Goal: Task Accomplishment & Management: Complete application form

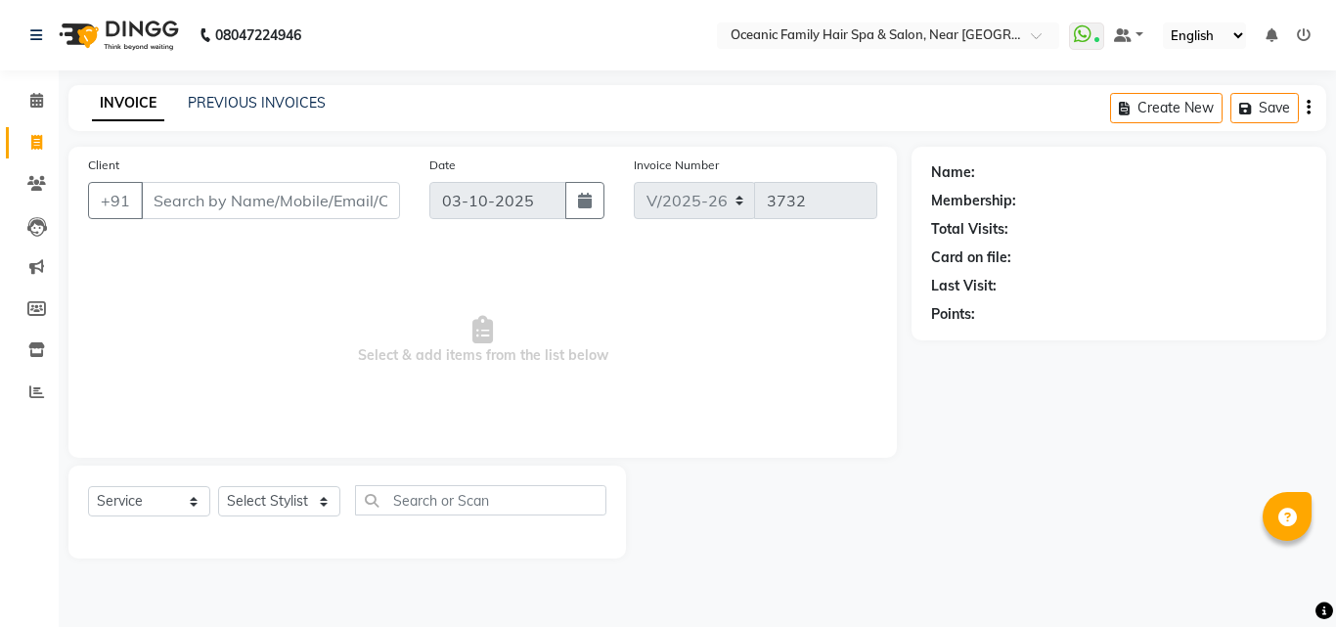
select select "4366"
select select "service"
drag, startPoint x: 37, startPoint y: 99, endPoint x: 50, endPoint y: 92, distance: 14.4
click at [37, 99] on icon at bounding box center [36, 100] width 13 height 15
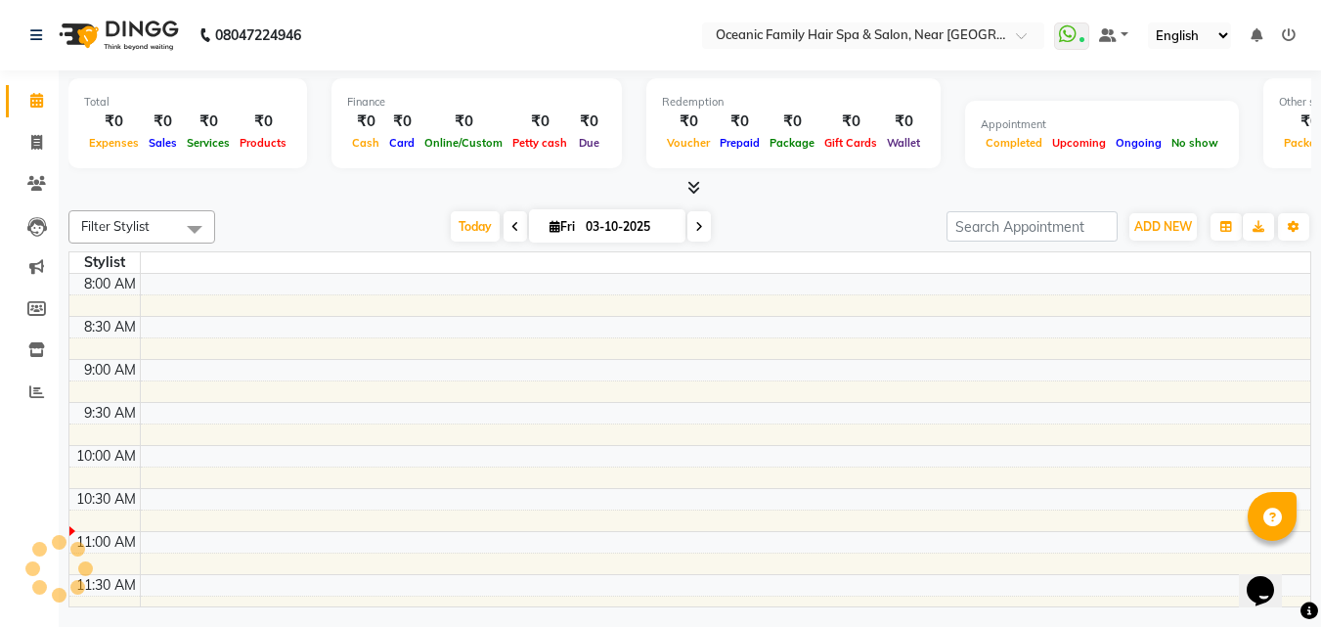
scroll to position [259, 0]
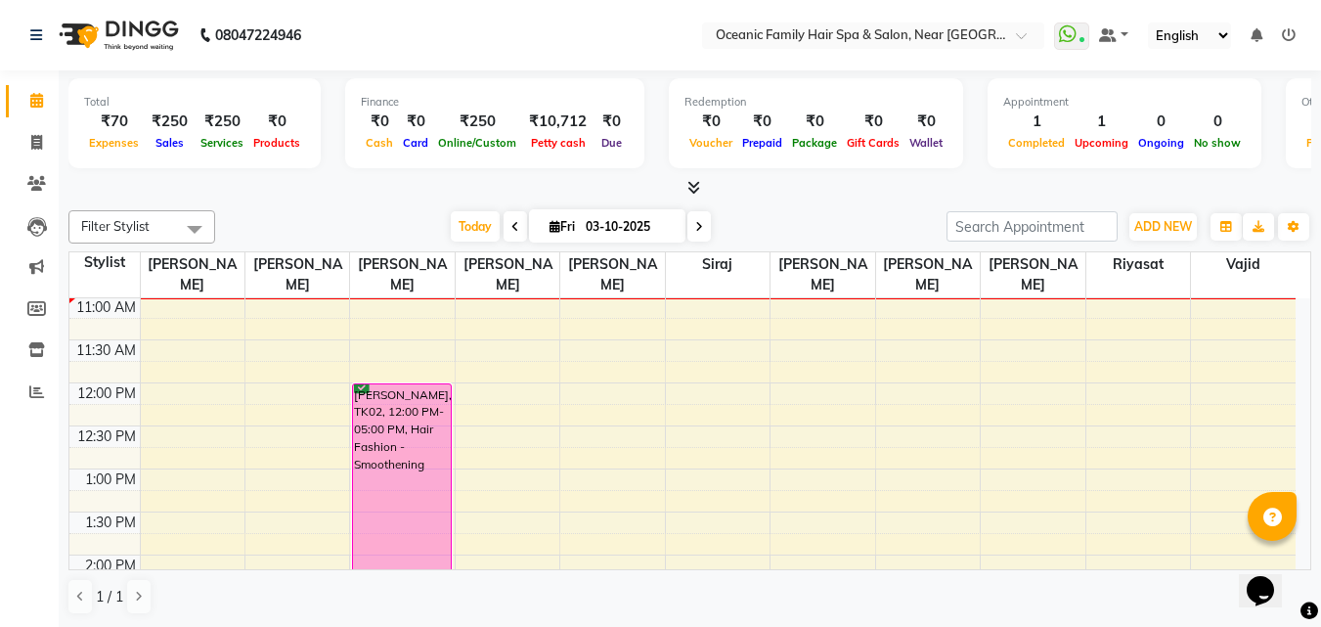
click at [692, 184] on icon at bounding box center [693, 187] width 13 height 15
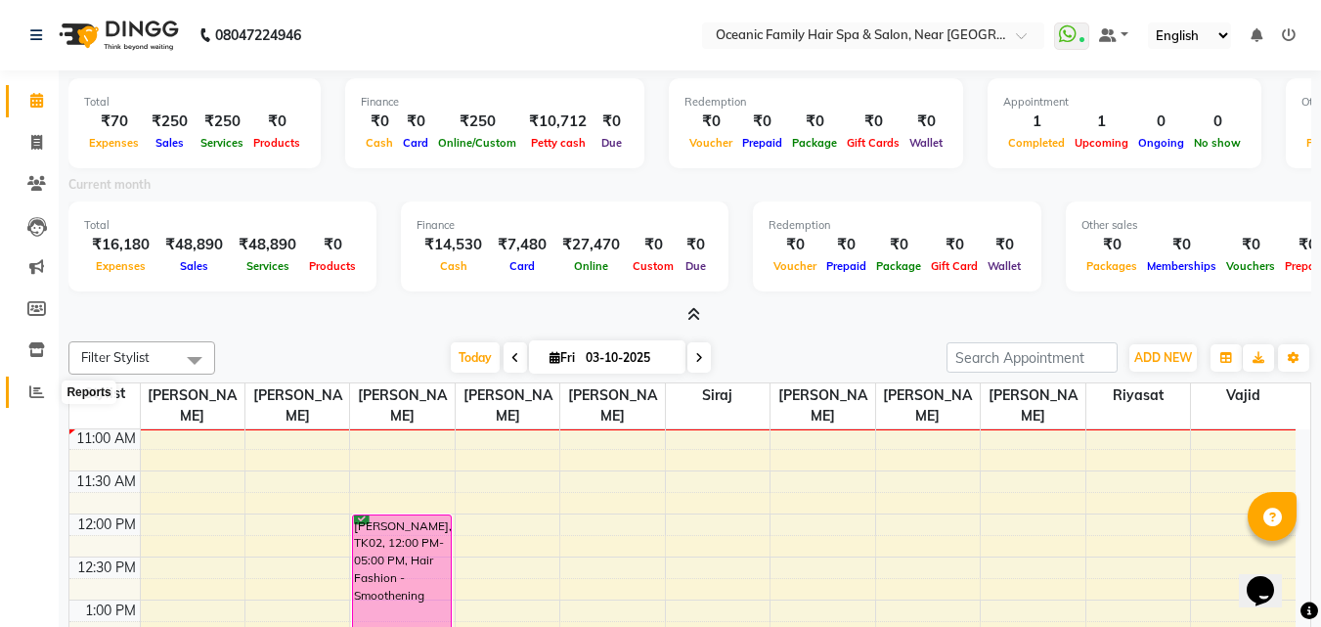
click at [36, 389] on icon at bounding box center [36, 391] width 15 height 15
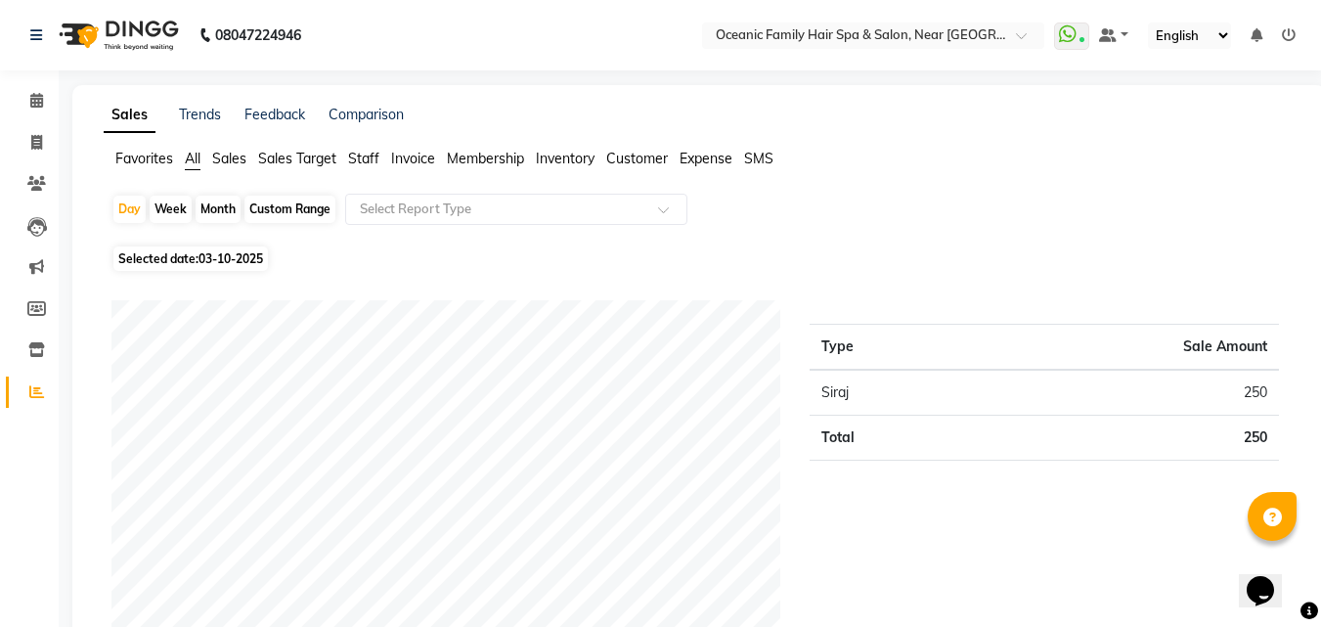
click at [696, 150] on span "Expense" at bounding box center [705, 159] width 53 height 18
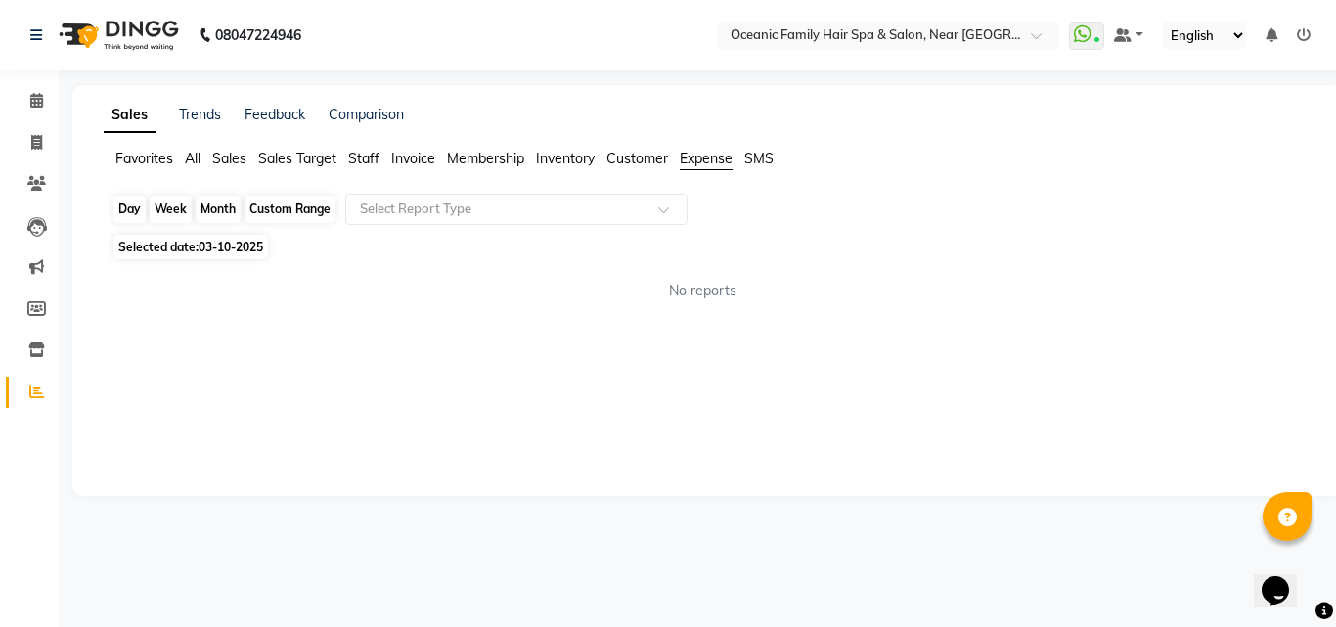
click at [134, 207] on div "Day" at bounding box center [129, 209] width 32 height 27
select select "10"
select select "2025"
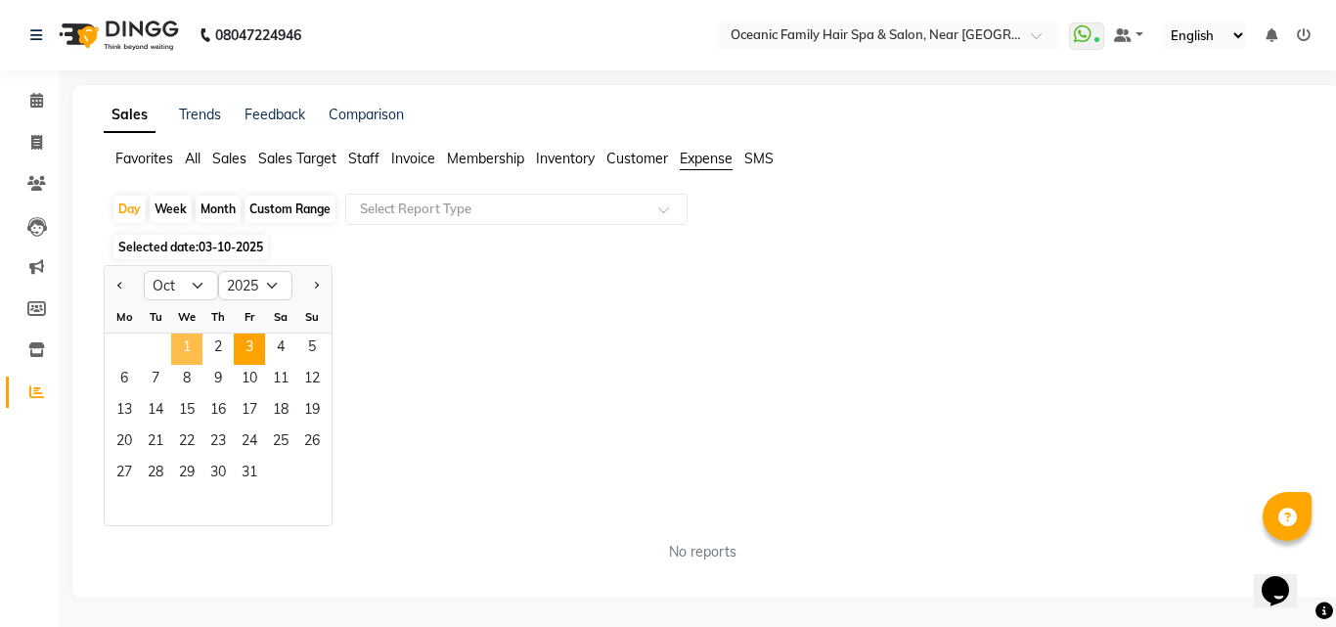
click at [188, 352] on span "1" at bounding box center [186, 348] width 31 height 31
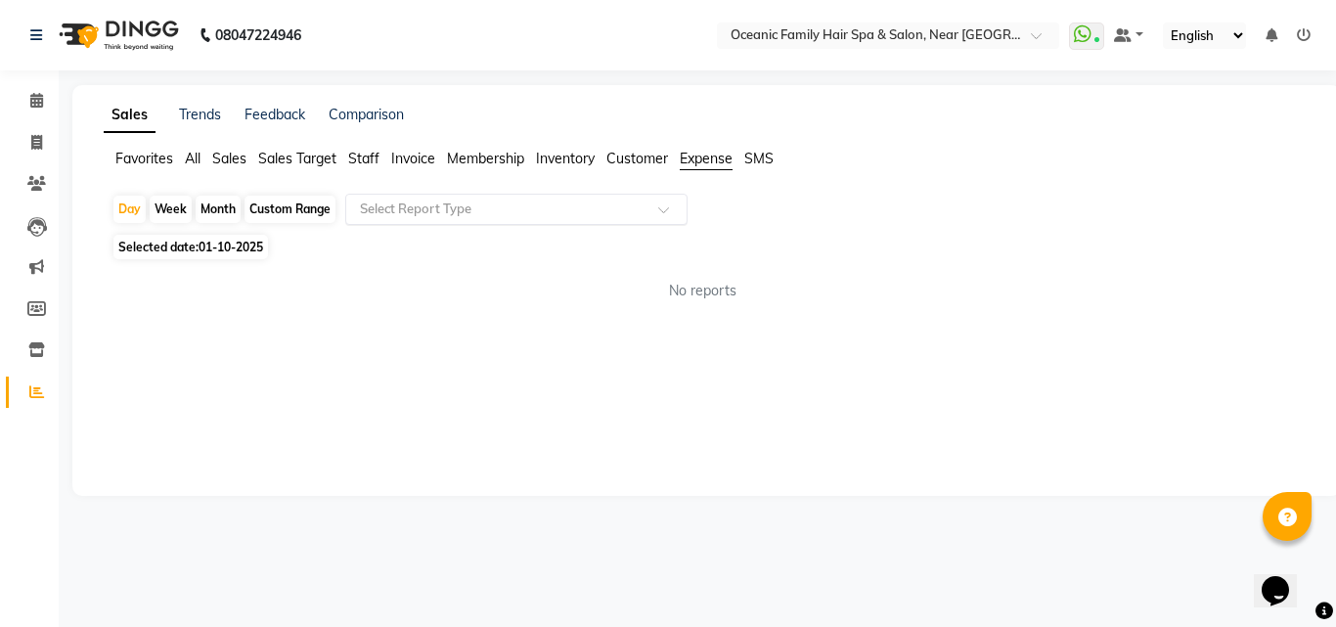
click at [471, 217] on input "text" at bounding box center [497, 209] width 282 height 20
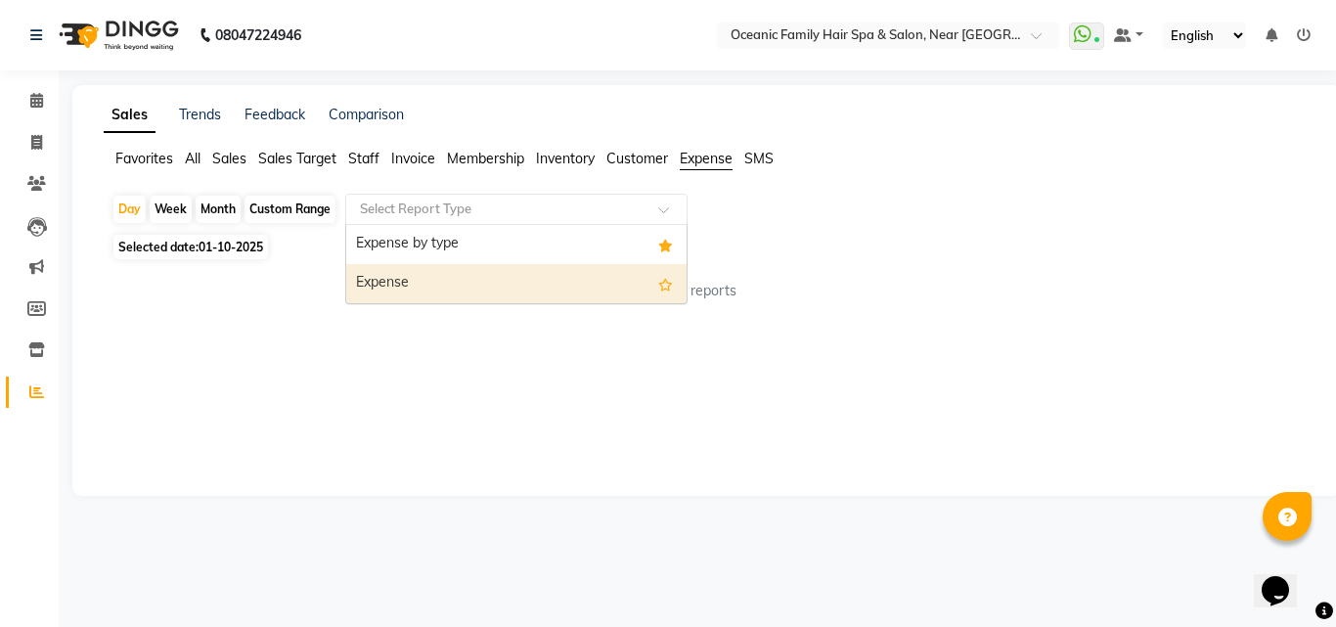
click at [457, 276] on div "Expense" at bounding box center [516, 283] width 340 height 39
select select "csv"
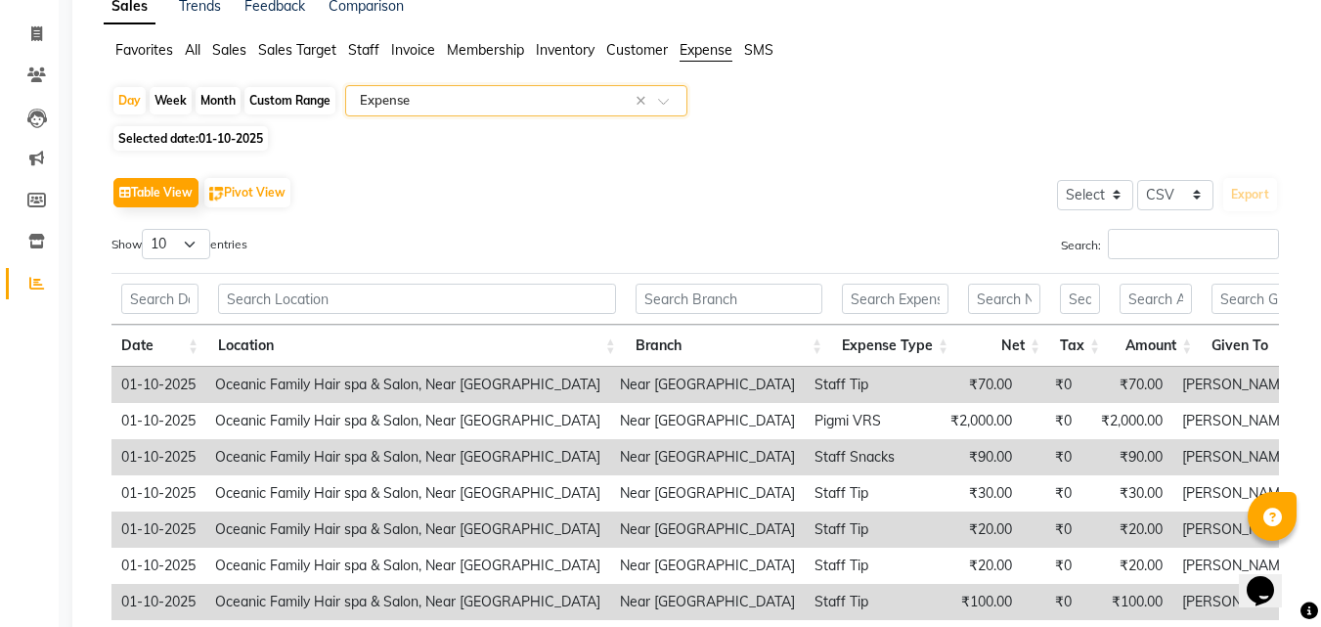
scroll to position [259, 0]
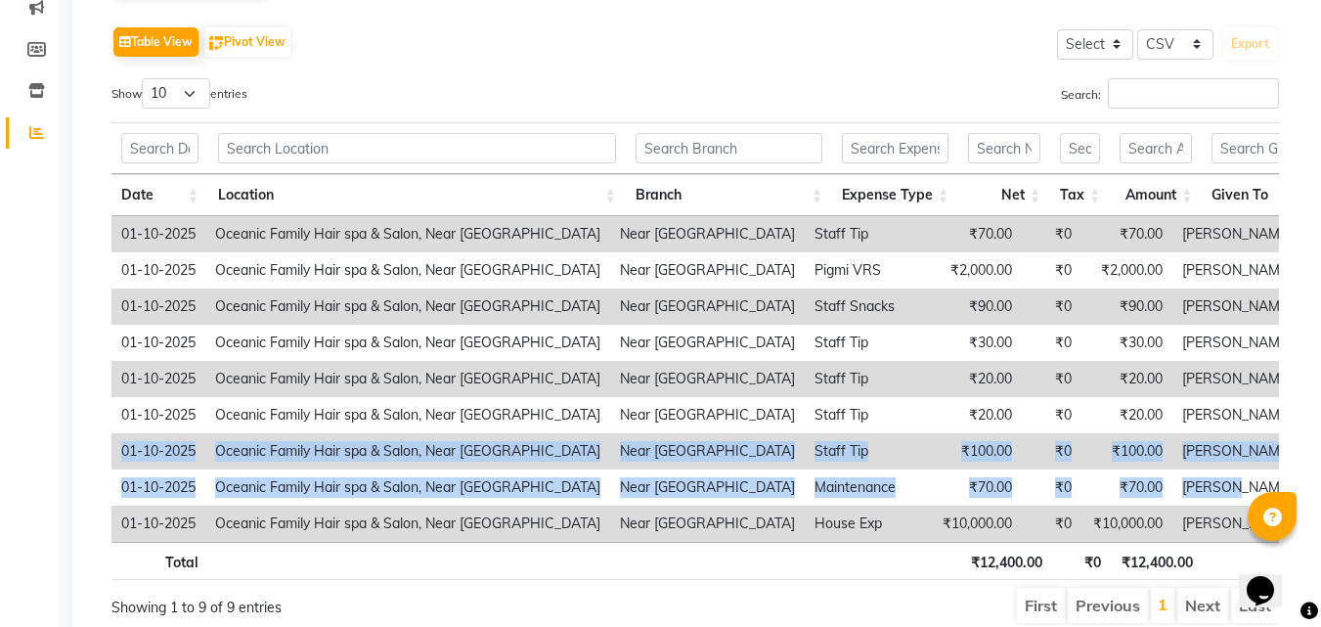
drag, startPoint x: 1320, startPoint y: 408, endPoint x: 1241, endPoint y: 515, distance: 133.6
click at [1292, 368] on body "08047224946 Select Location × Oceanic Family Hair Spa & Salon, Near [GEOGRAPHIC…" at bounding box center [660, 54] width 1321 height 627
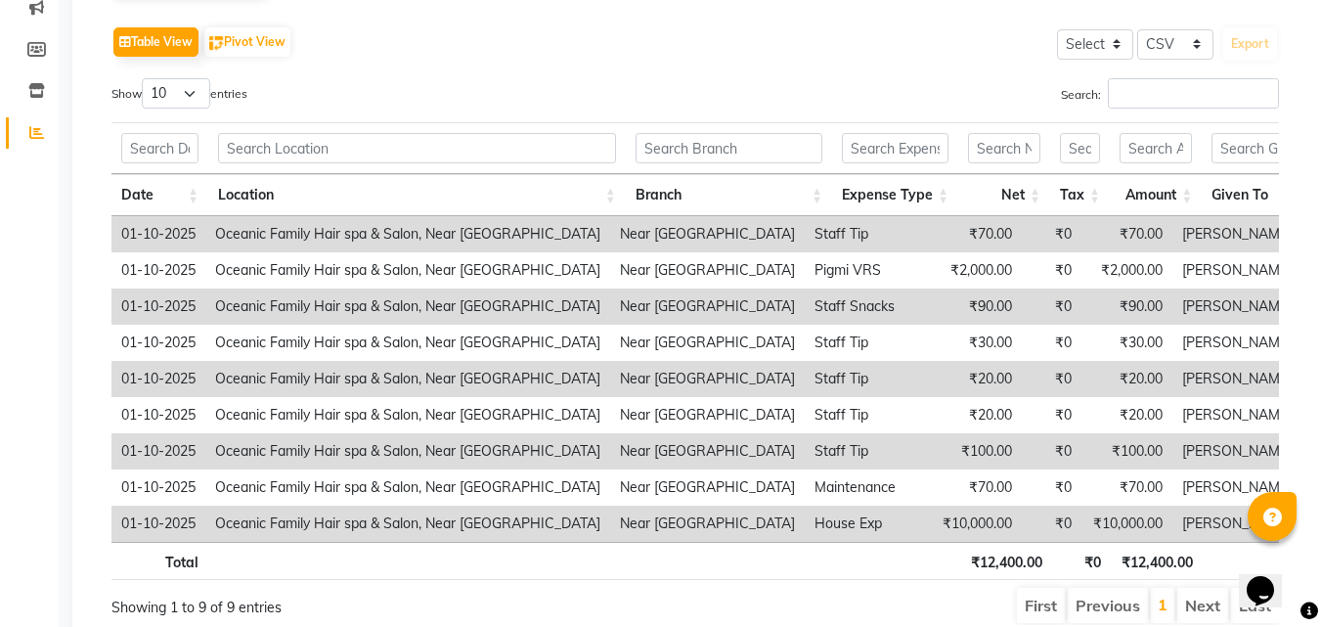
click at [1303, 136] on app-reports "Favorites All Sales Sales Target Staff Invoice Membership Inventory Customer Ex…" at bounding box center [699, 265] width 1214 height 751
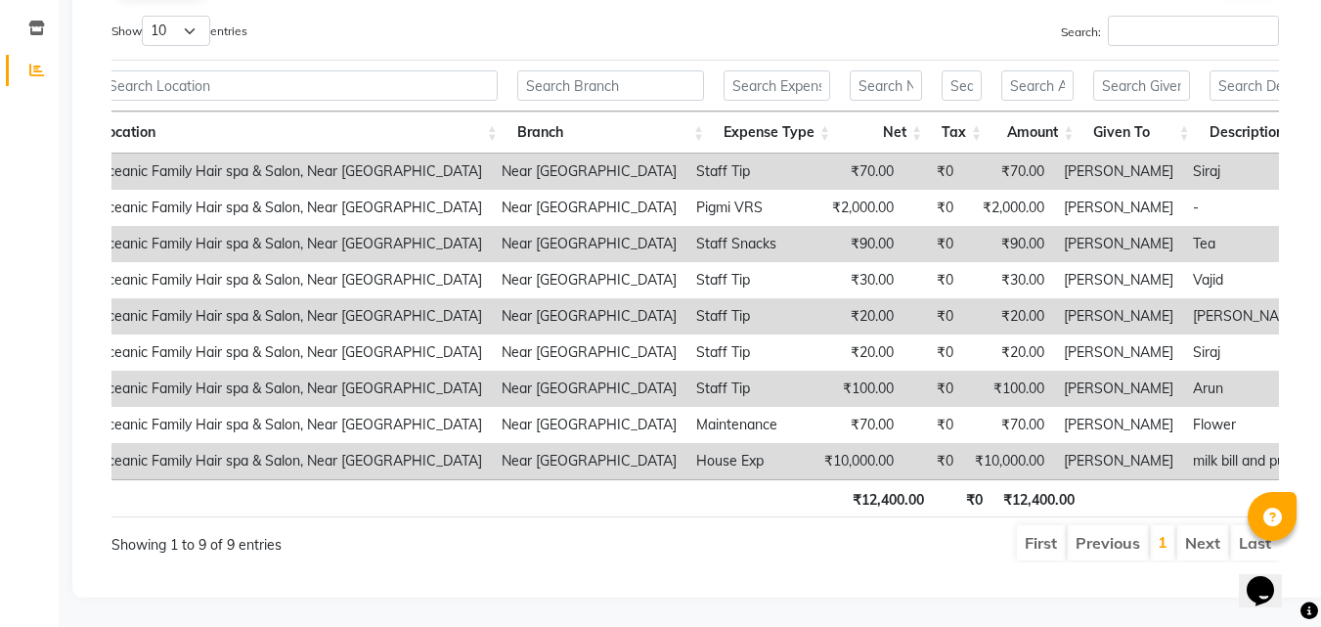
scroll to position [0, 0]
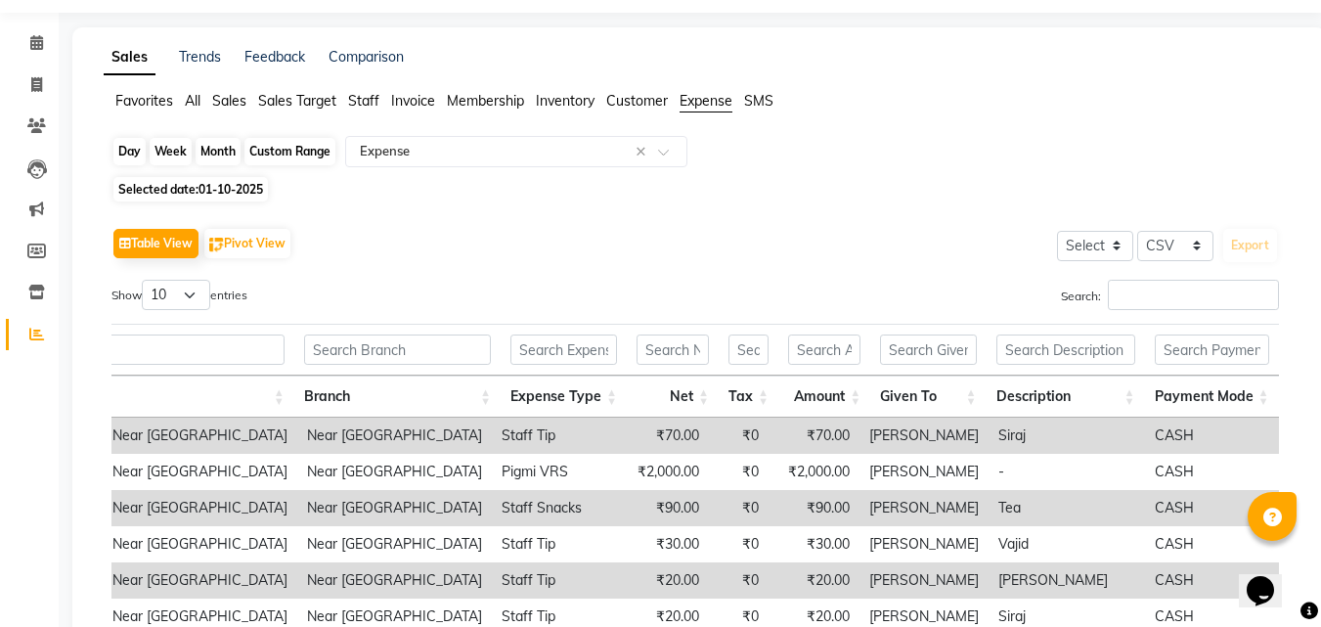
click at [132, 154] on div "Day" at bounding box center [129, 151] width 32 height 27
select select "10"
select select "2025"
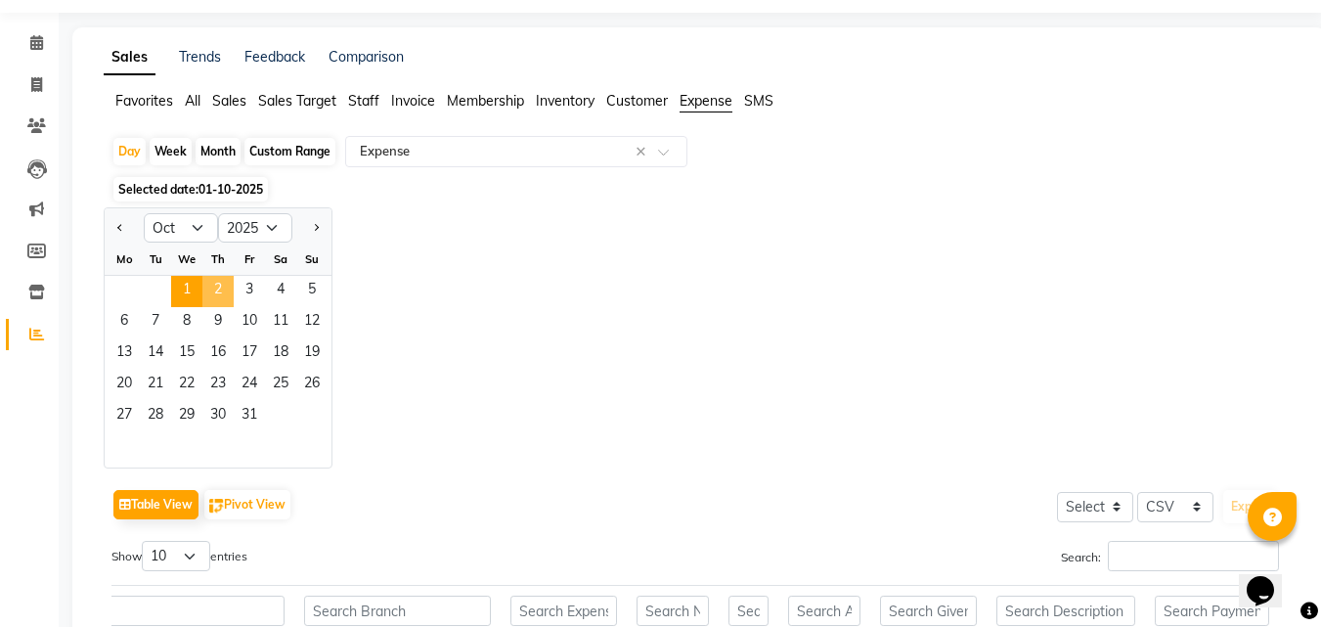
click at [222, 287] on span "2" at bounding box center [217, 291] width 31 height 31
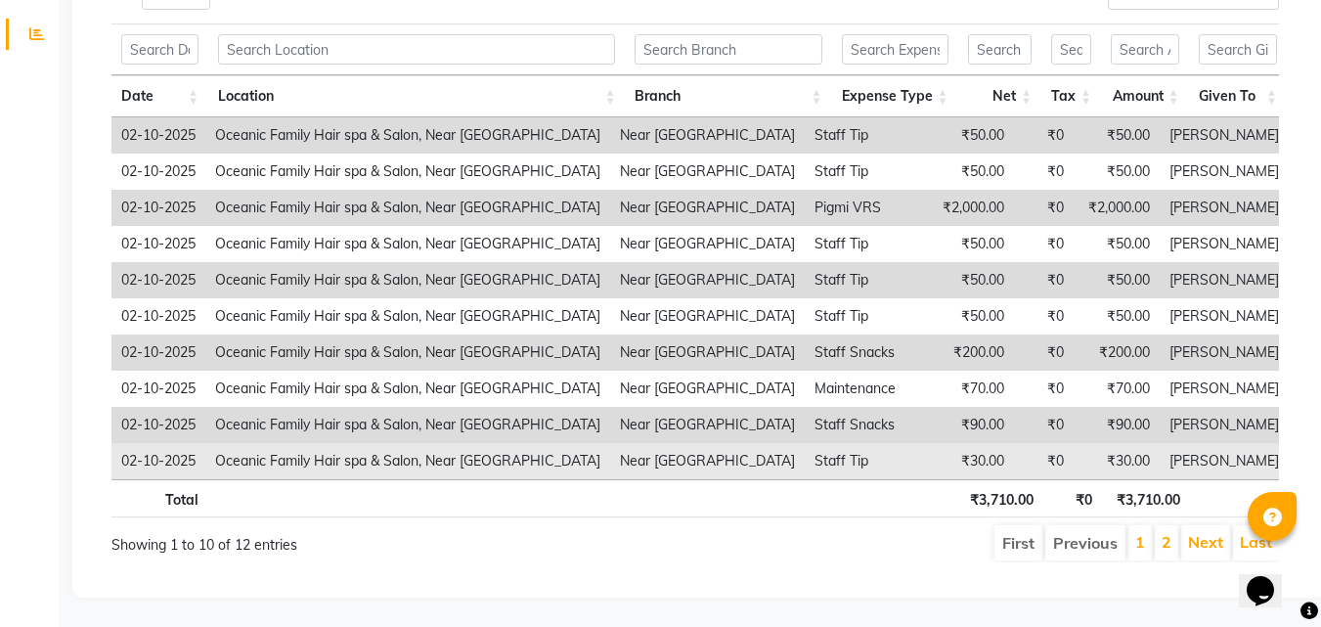
click at [1265, 449] on td "[PERSON_NAME]" at bounding box center [1224, 461] width 129 height 36
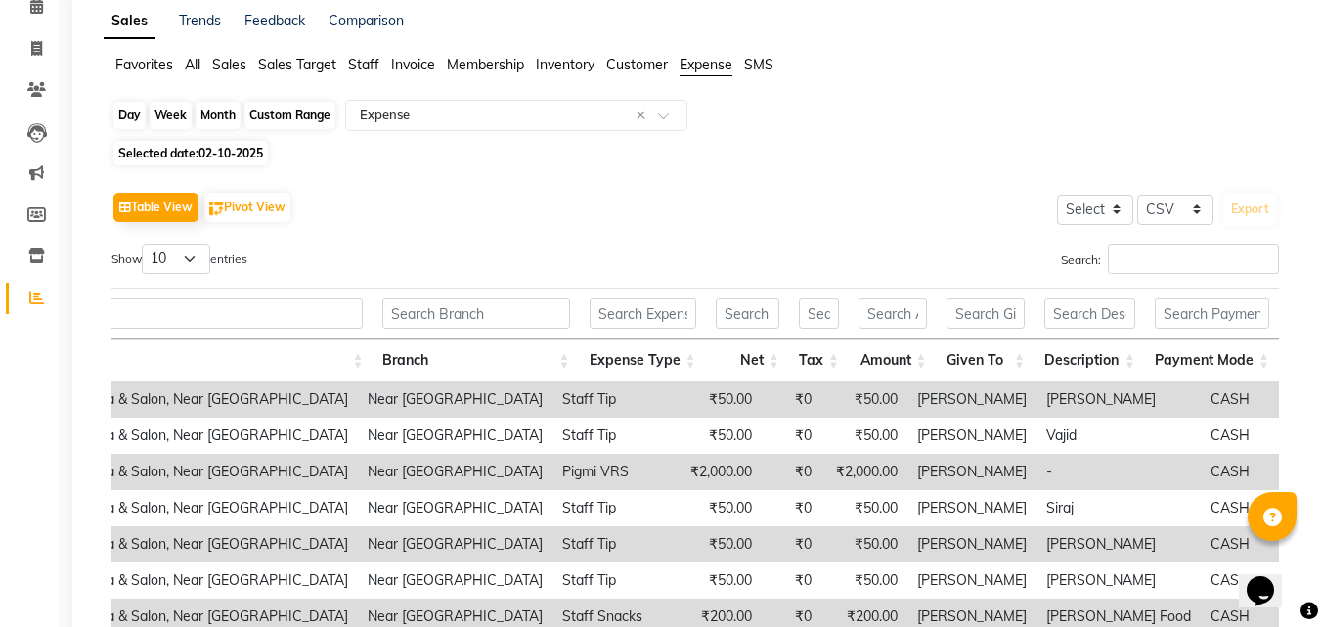
click at [140, 114] on div "Day" at bounding box center [129, 115] width 32 height 27
select select "10"
select select "2025"
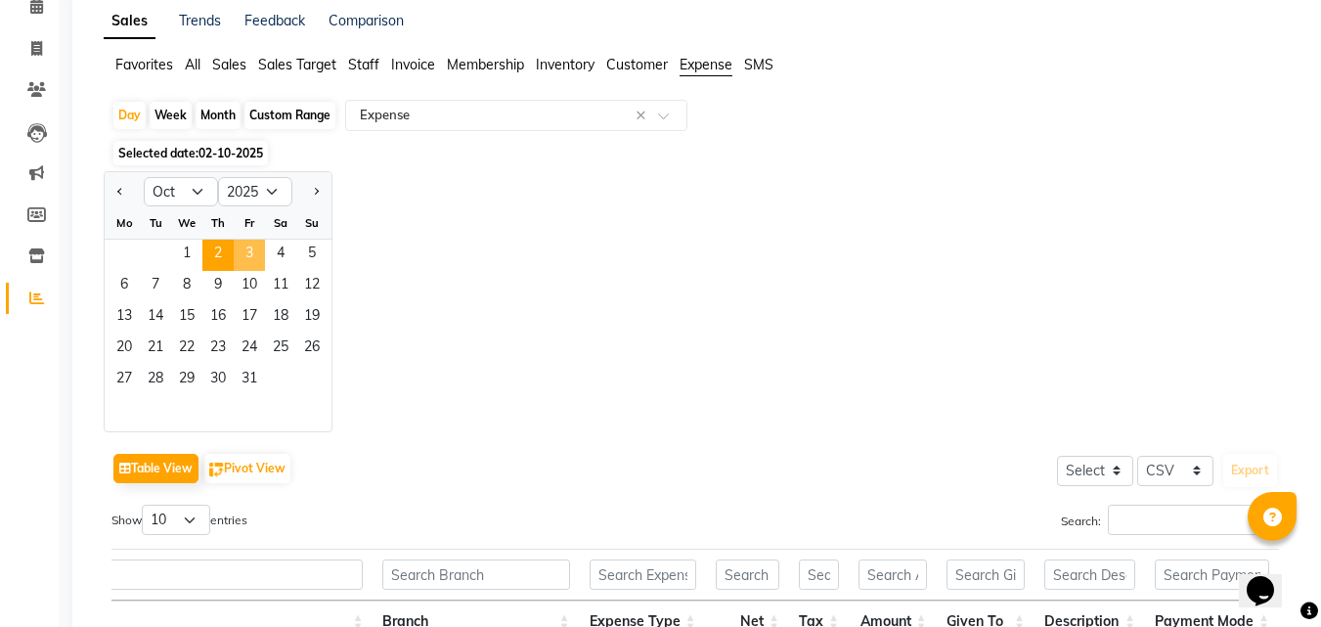
click at [241, 252] on span "3" at bounding box center [249, 255] width 31 height 31
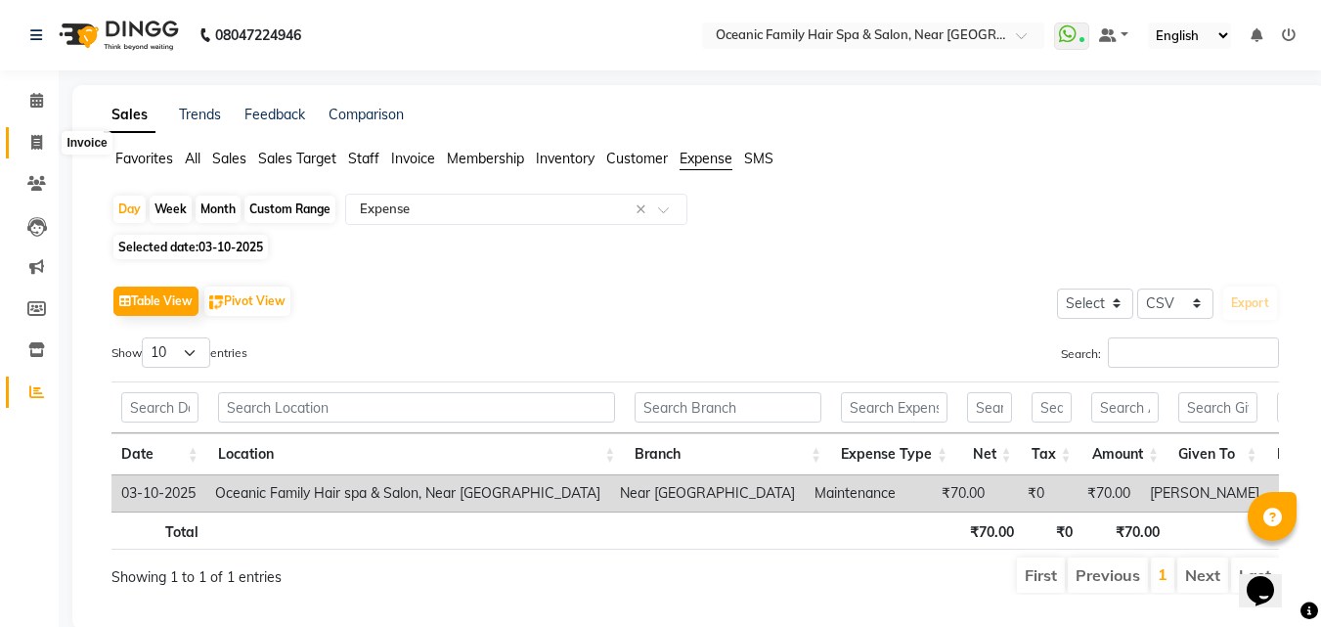
click at [31, 137] on icon at bounding box center [36, 142] width 11 height 15
select select "4366"
select select "service"
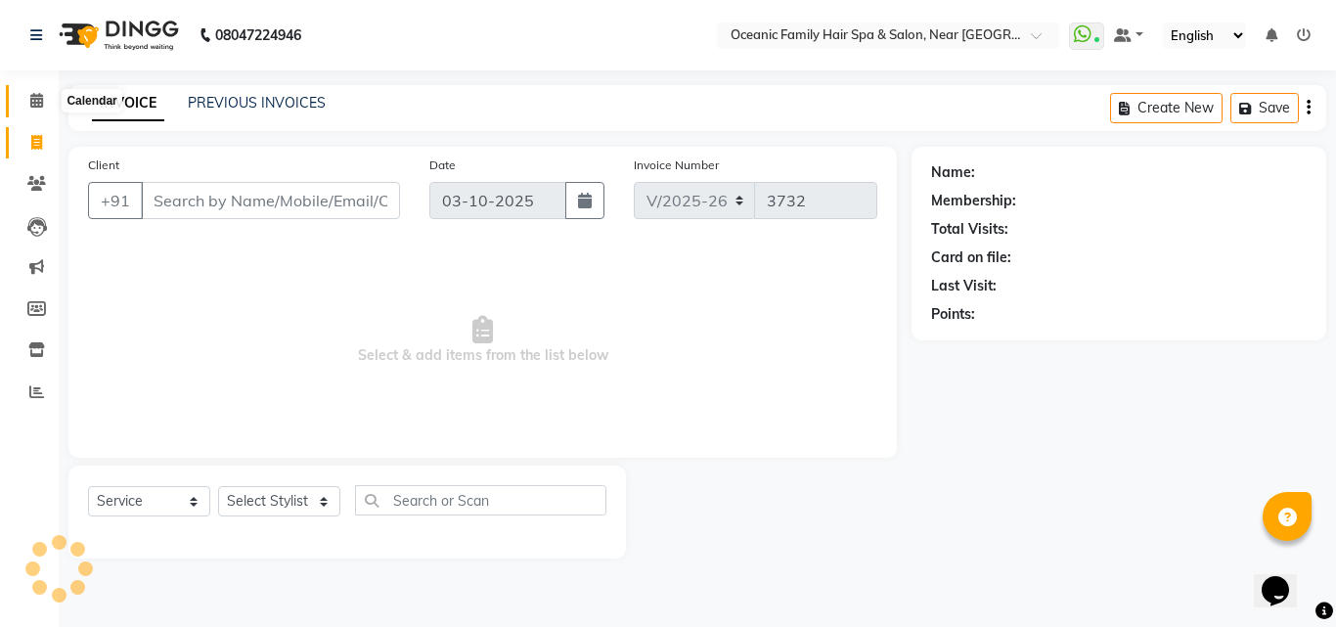
click at [28, 103] on span at bounding box center [37, 101] width 34 height 22
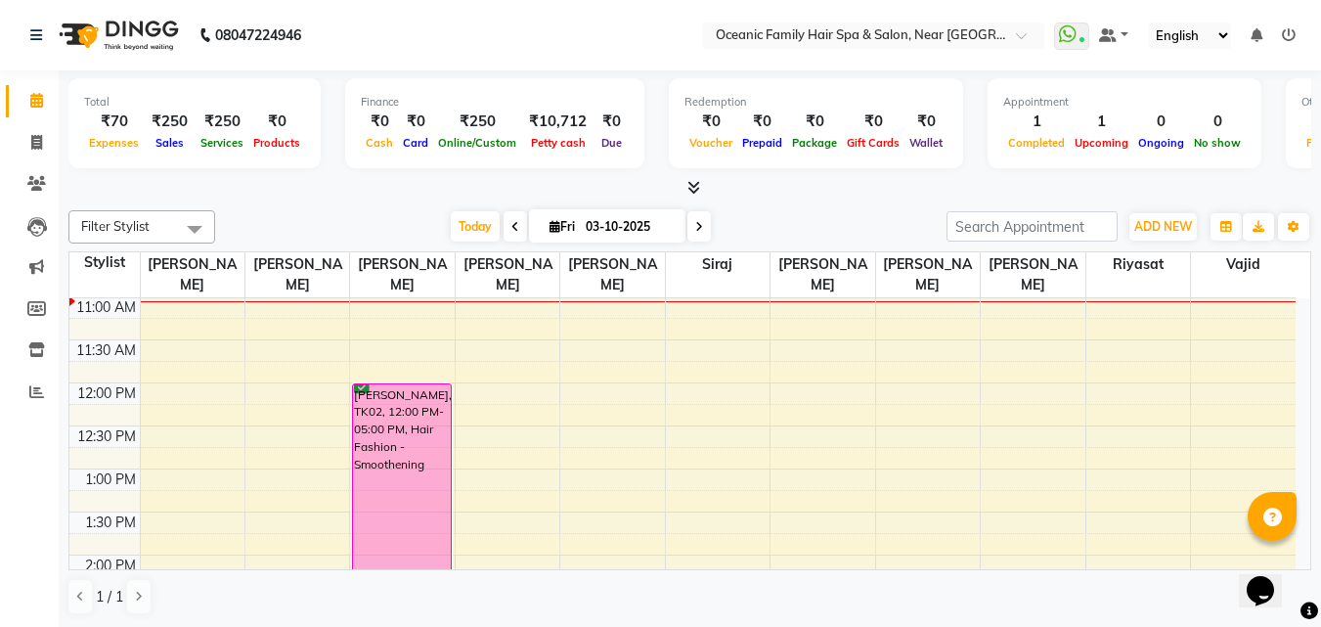
click at [500, 42] on nav "08047224946 Select Location × Oceanic Family Hair Spa & Salon, Near [GEOGRAPHIC…" at bounding box center [660, 35] width 1321 height 70
click at [26, 145] on span at bounding box center [37, 143] width 34 height 22
select select "service"
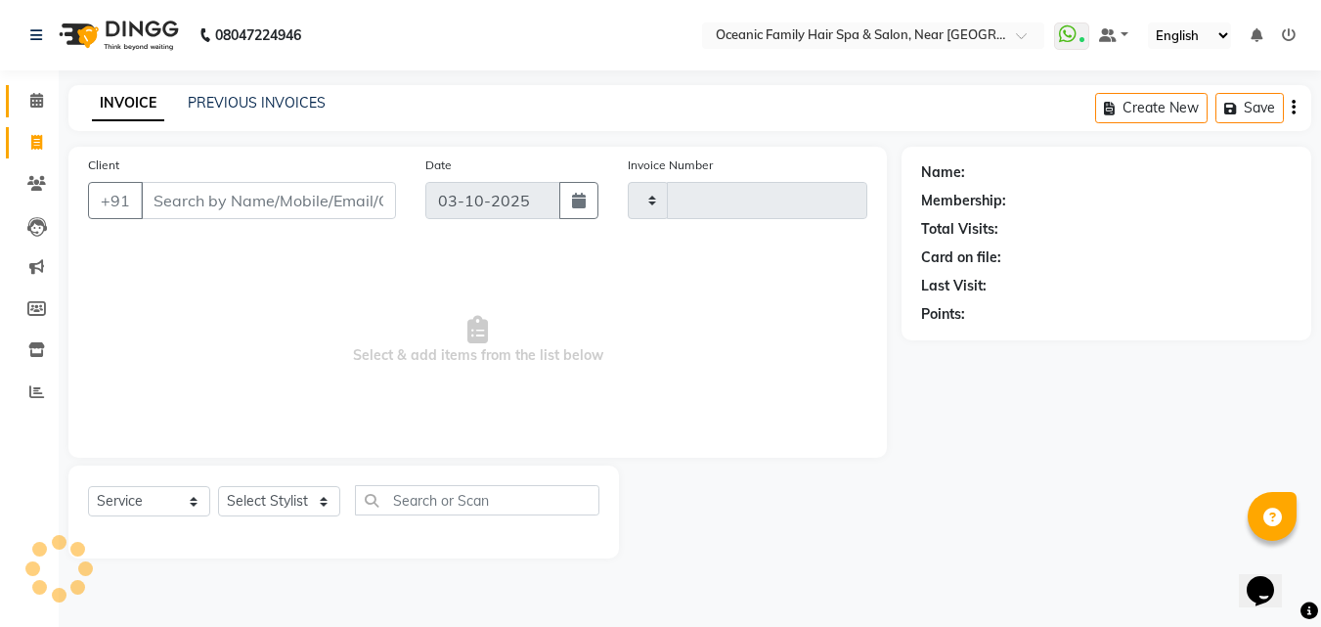
type input "3732"
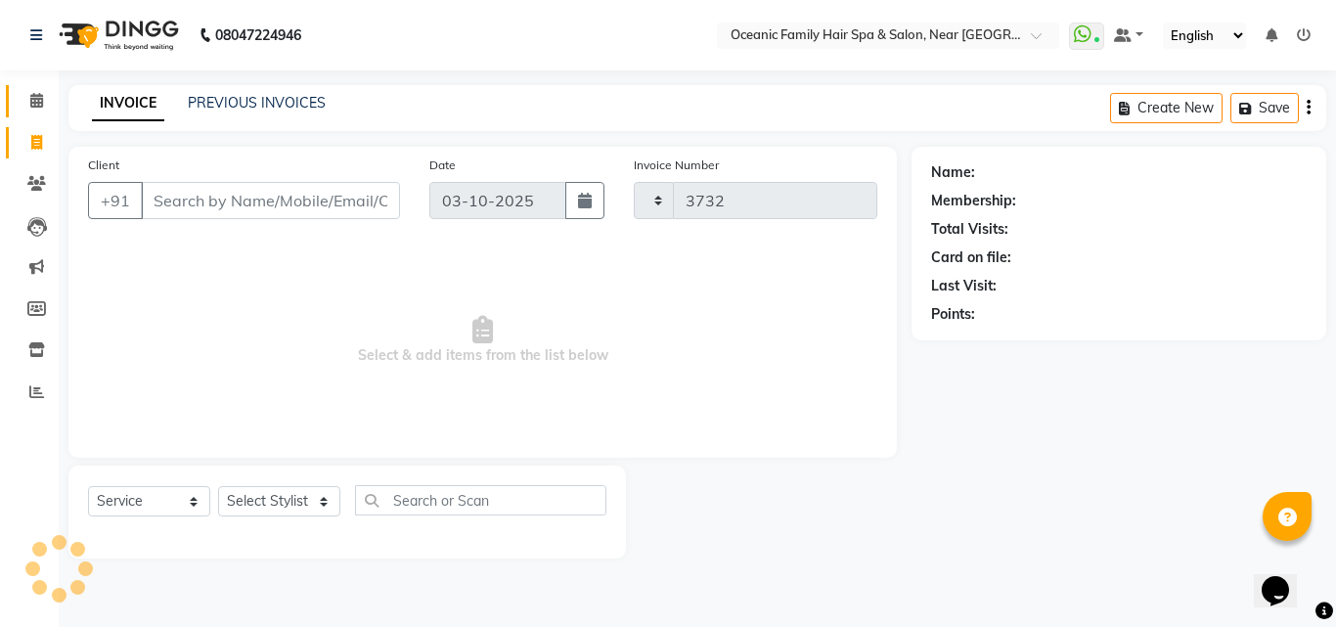
select select "4366"
click at [41, 92] on span at bounding box center [37, 101] width 34 height 22
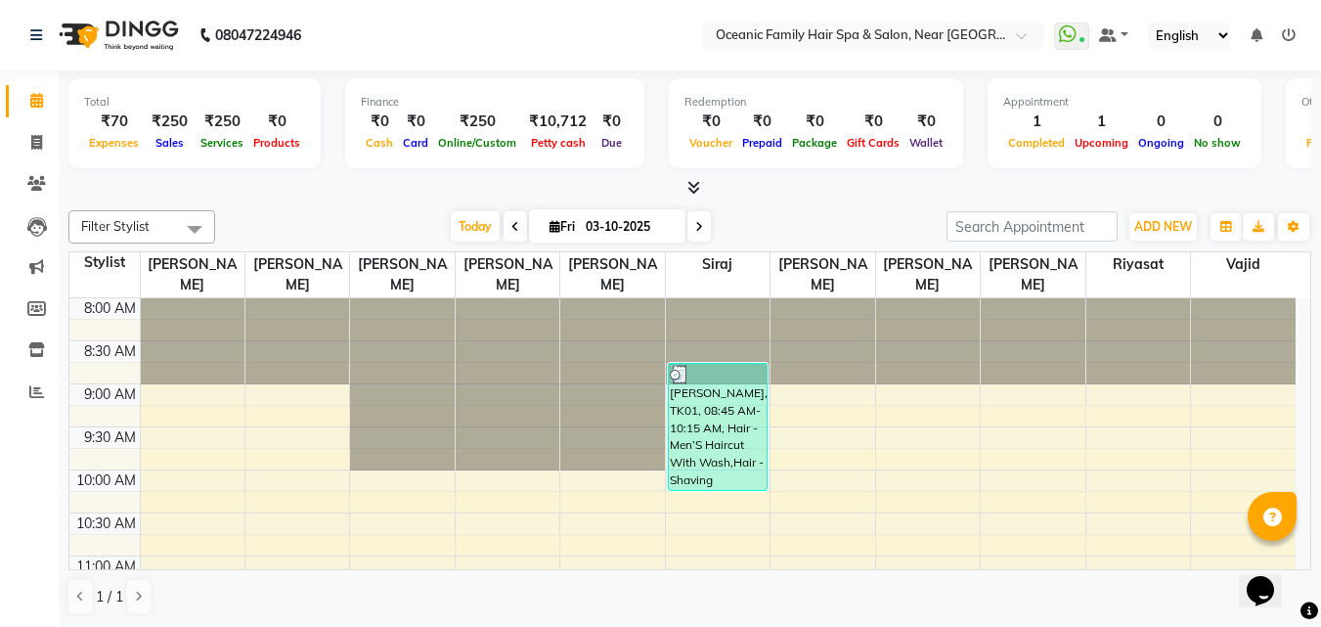
click at [38, 122] on li "Invoice" at bounding box center [29, 143] width 59 height 42
click at [39, 139] on icon at bounding box center [36, 142] width 11 height 15
select select "service"
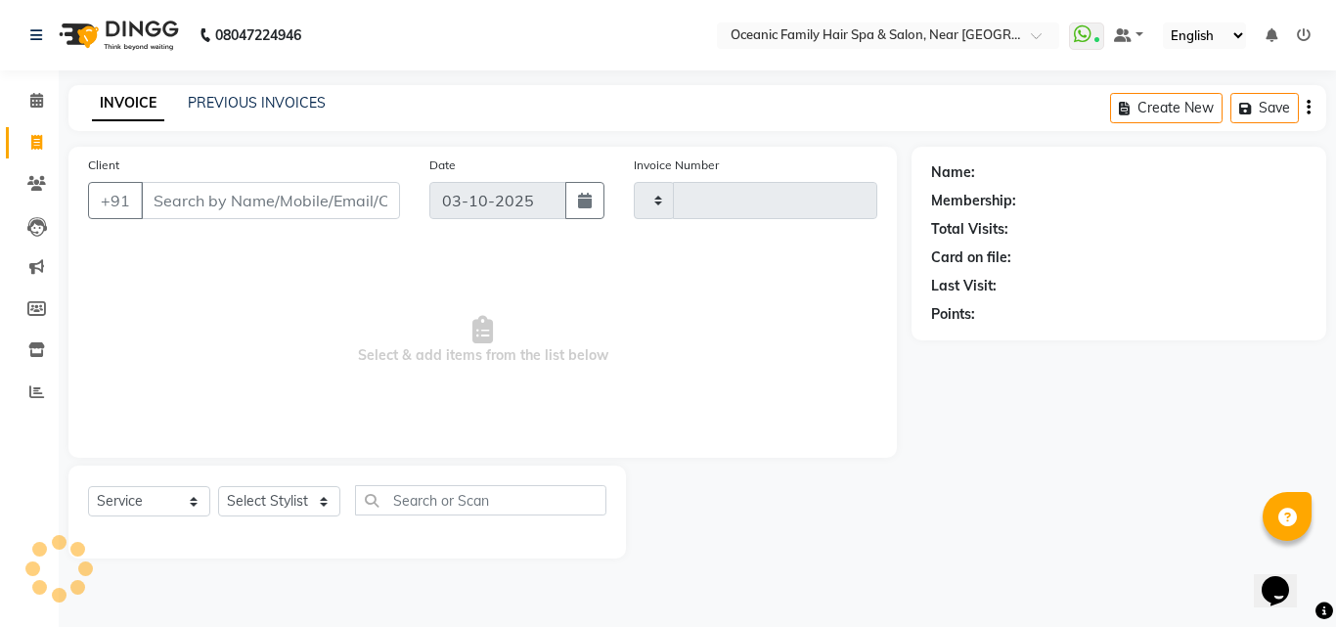
type input "3732"
select select "4366"
click at [210, 199] on input "Client" at bounding box center [270, 200] width 259 height 37
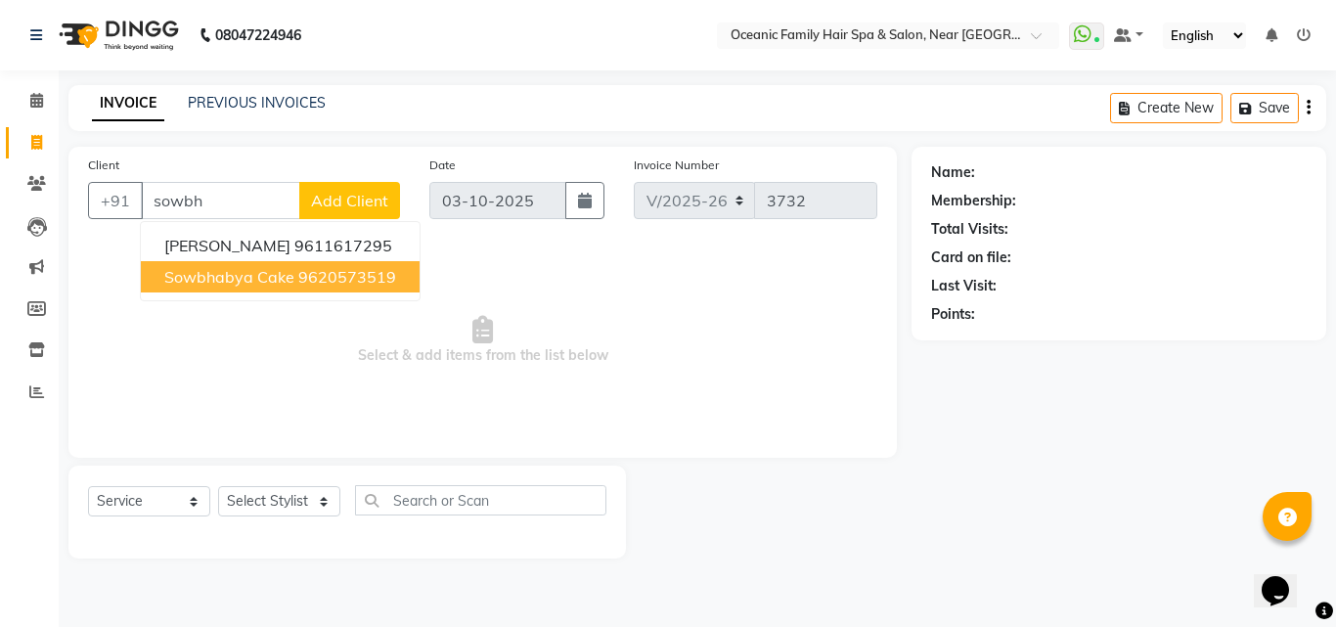
click at [319, 282] on ngb-highlight "9620573519" at bounding box center [347, 277] width 98 height 20
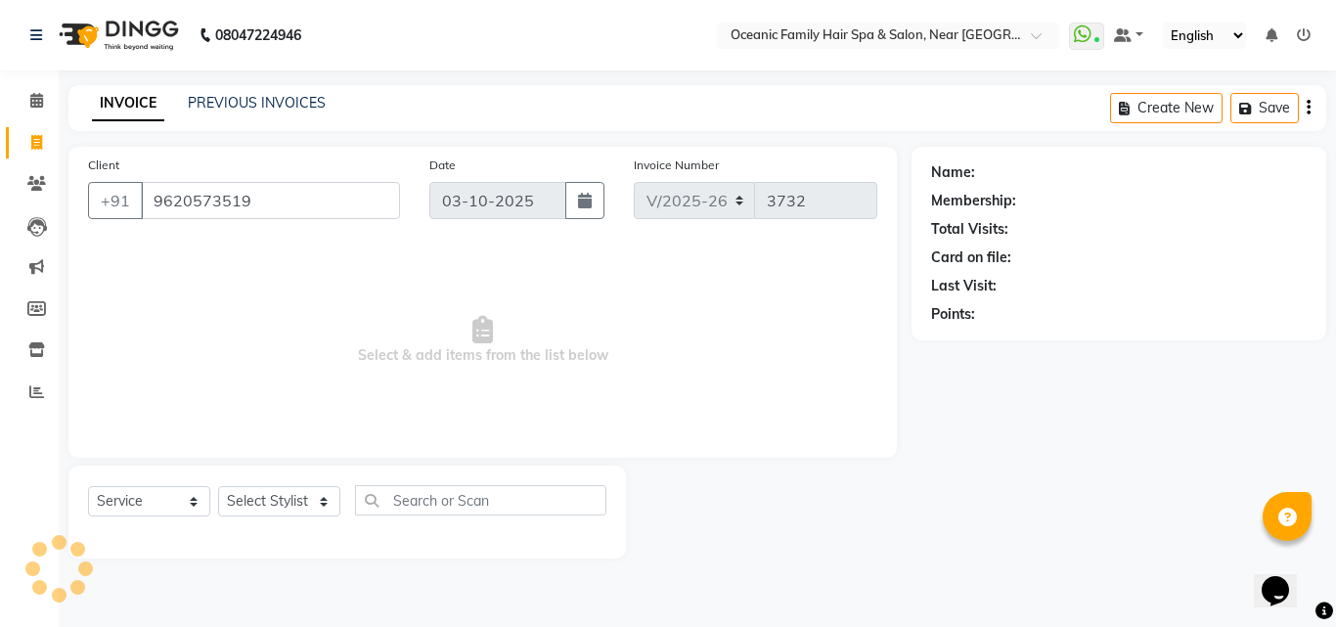
type input "9620573519"
select select "1: Object"
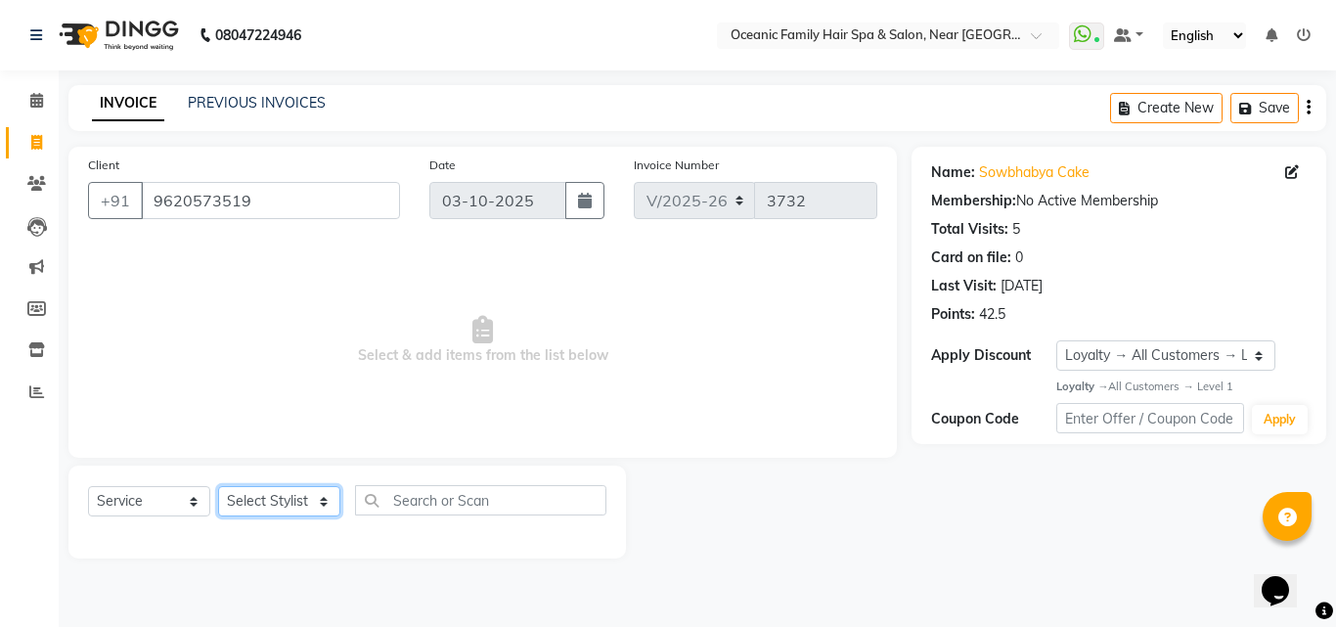
click at [275, 492] on select "Select Stylist [PERSON_NAME] [PERSON_NAME] [PERSON_NAME] Riyasat [PERSON_NAME] …" at bounding box center [279, 501] width 122 height 30
select select "23957"
click at [218, 486] on select "Select Stylist [PERSON_NAME] [PERSON_NAME] [PERSON_NAME] Riyasat [PERSON_NAME] …" at bounding box center [279, 501] width 122 height 30
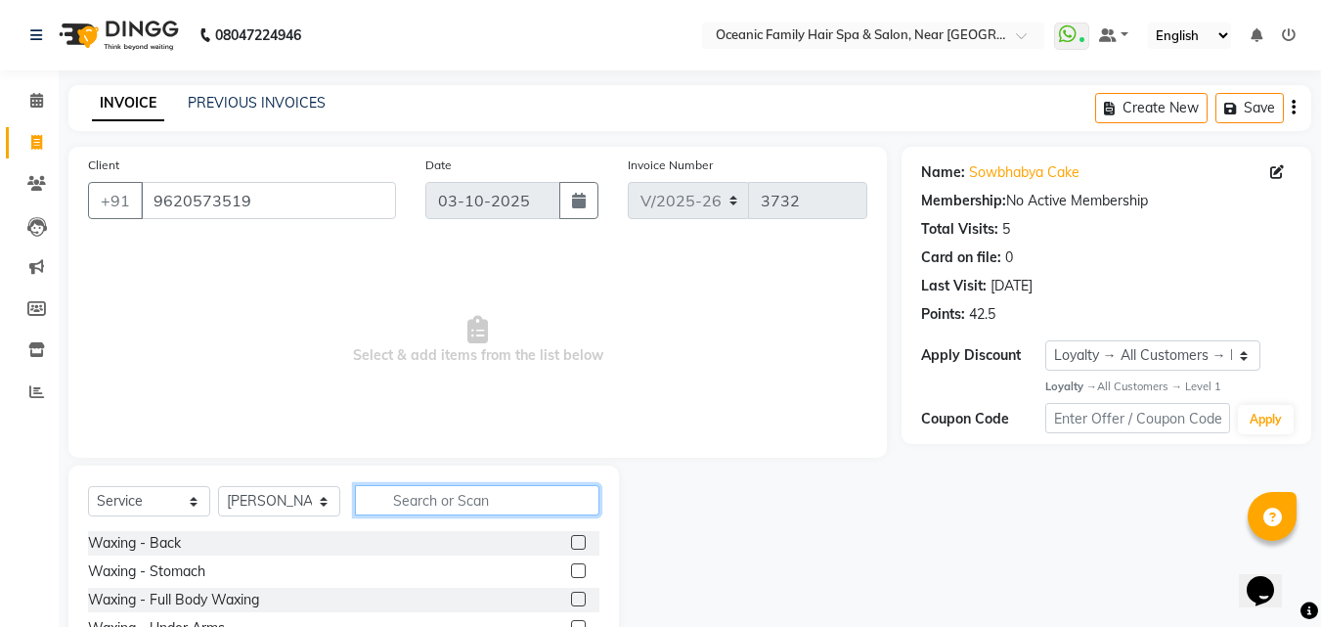
click at [517, 505] on input "text" at bounding box center [477, 500] width 244 height 30
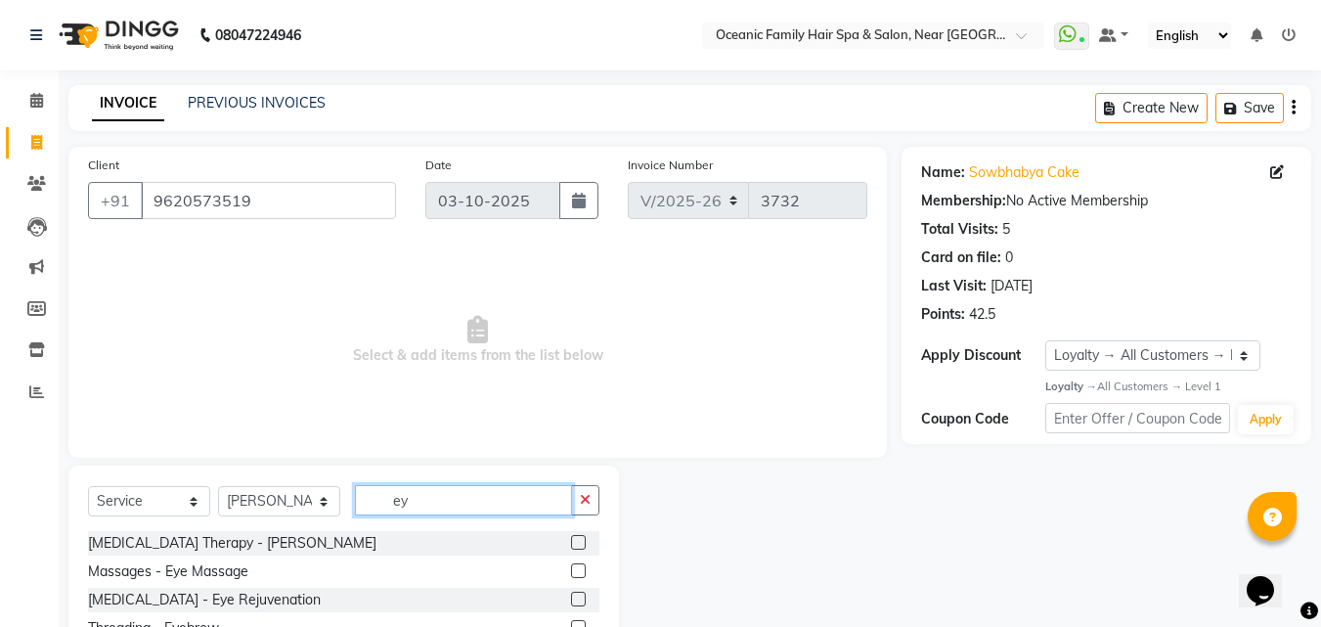
scroll to position [74, 0]
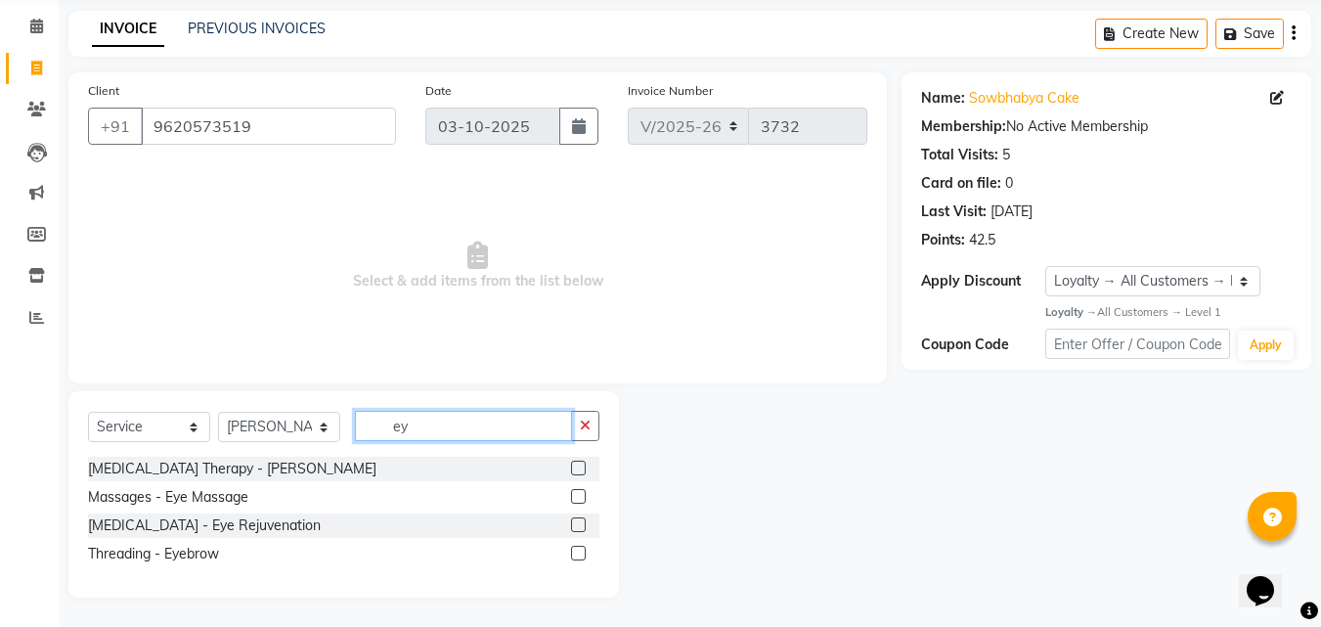
type input "ey"
click at [577, 556] on label at bounding box center [578, 553] width 15 height 15
click at [577, 556] on input "checkbox" at bounding box center [577, 553] width 13 height 13
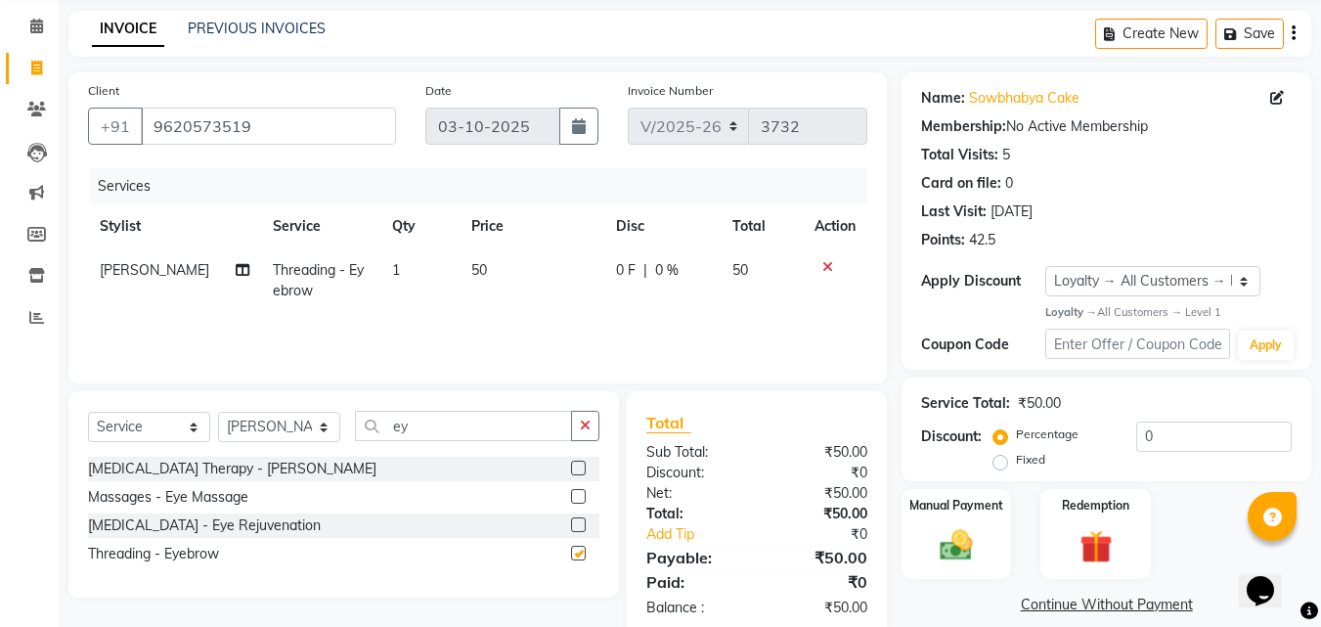
checkbox input "false"
click at [463, 433] on input "ey" at bounding box center [463, 426] width 217 height 30
type input "e"
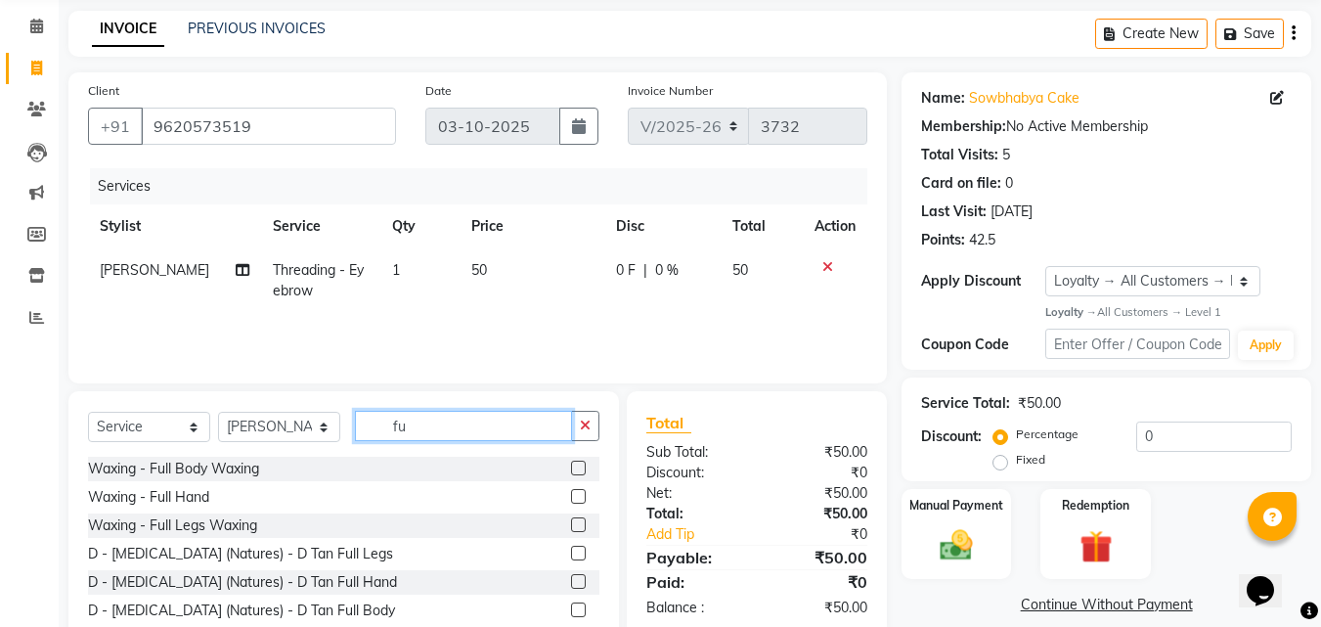
type input "fu"
click at [571, 493] on label at bounding box center [578, 496] width 15 height 15
click at [571, 493] on input "checkbox" at bounding box center [577, 497] width 13 height 13
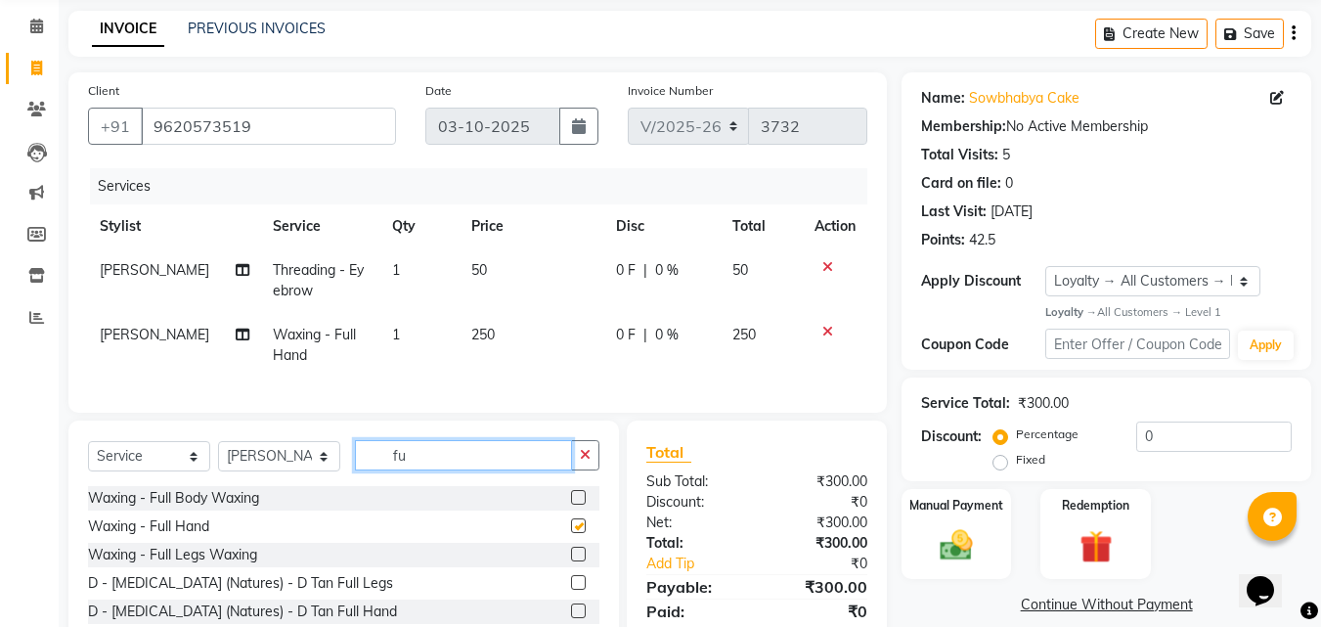
click at [465, 468] on input "fu" at bounding box center [463, 455] width 217 height 30
checkbox input "false"
type input "f"
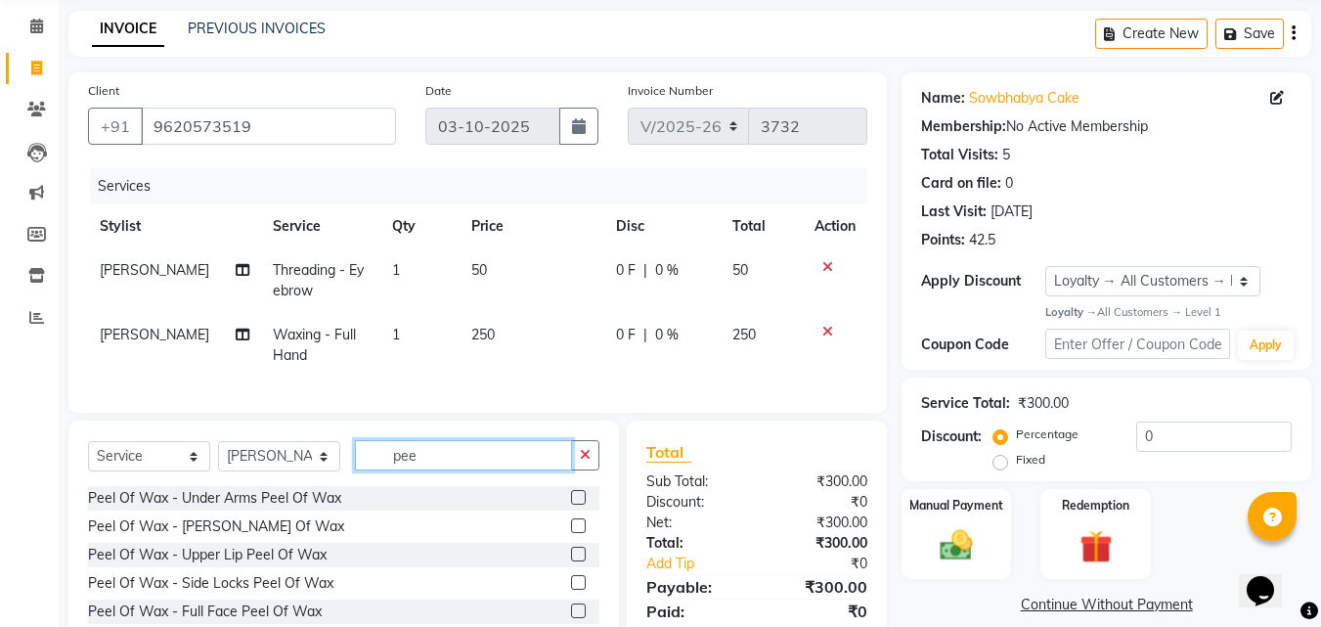
type input "pee"
click at [581, 504] on label at bounding box center [578, 497] width 15 height 15
click at [581, 504] on input "checkbox" at bounding box center [577, 498] width 13 height 13
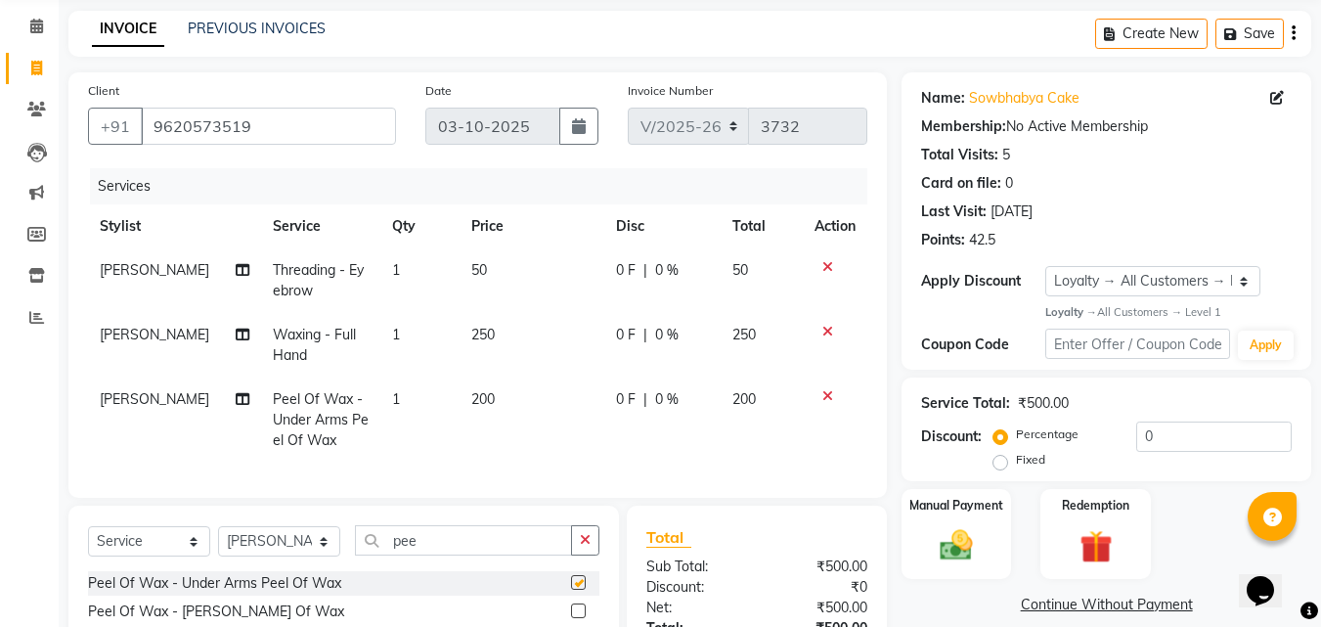
checkbox input "false"
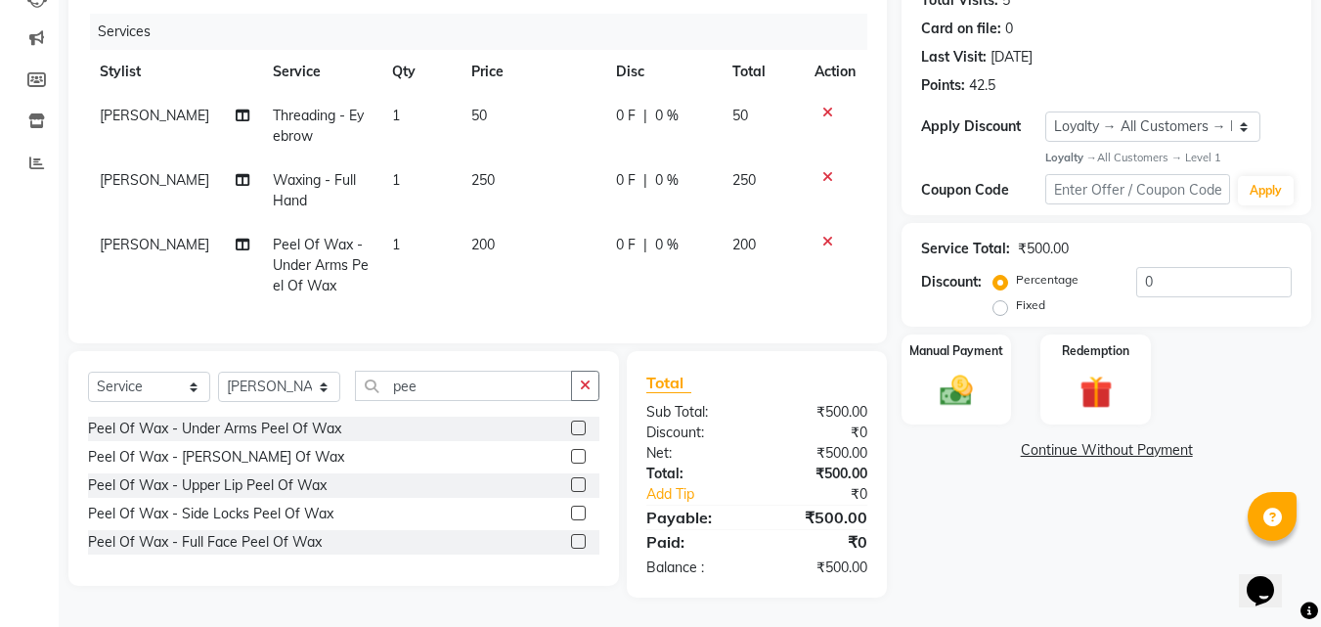
click at [775, 281] on td "200" at bounding box center [762, 265] width 83 height 85
select select "23957"
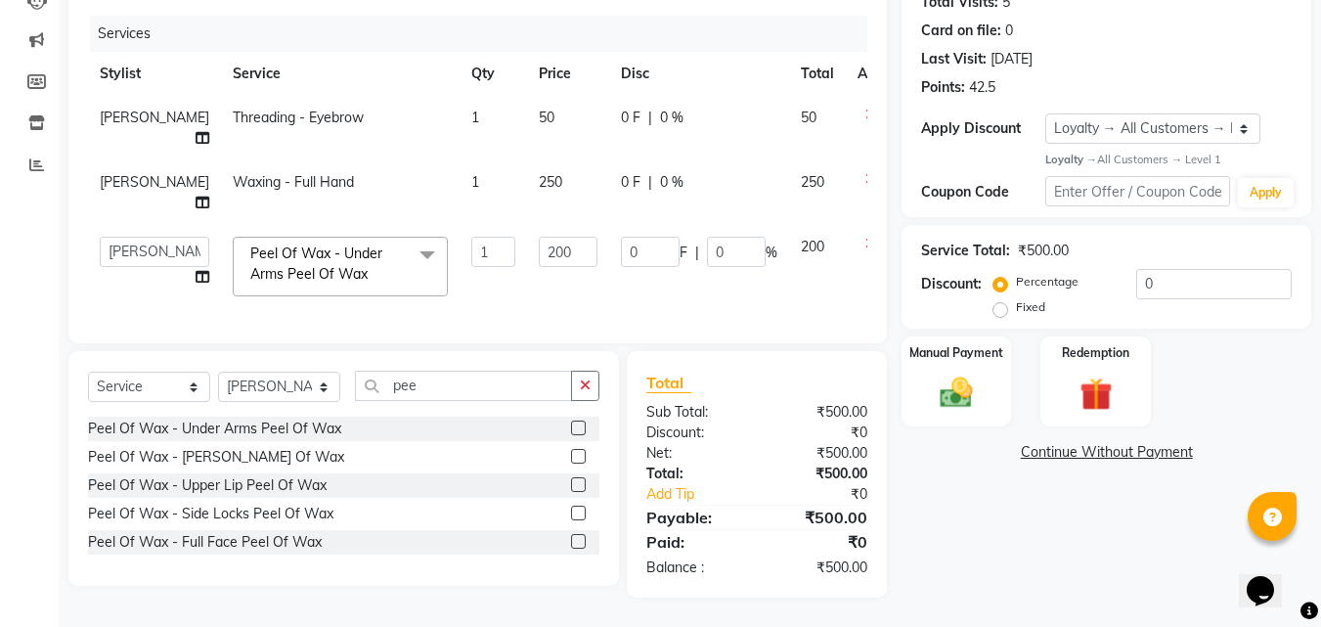
scroll to position [241, 0]
click at [971, 355] on div "Manual Payment" at bounding box center [956, 380] width 114 height 93
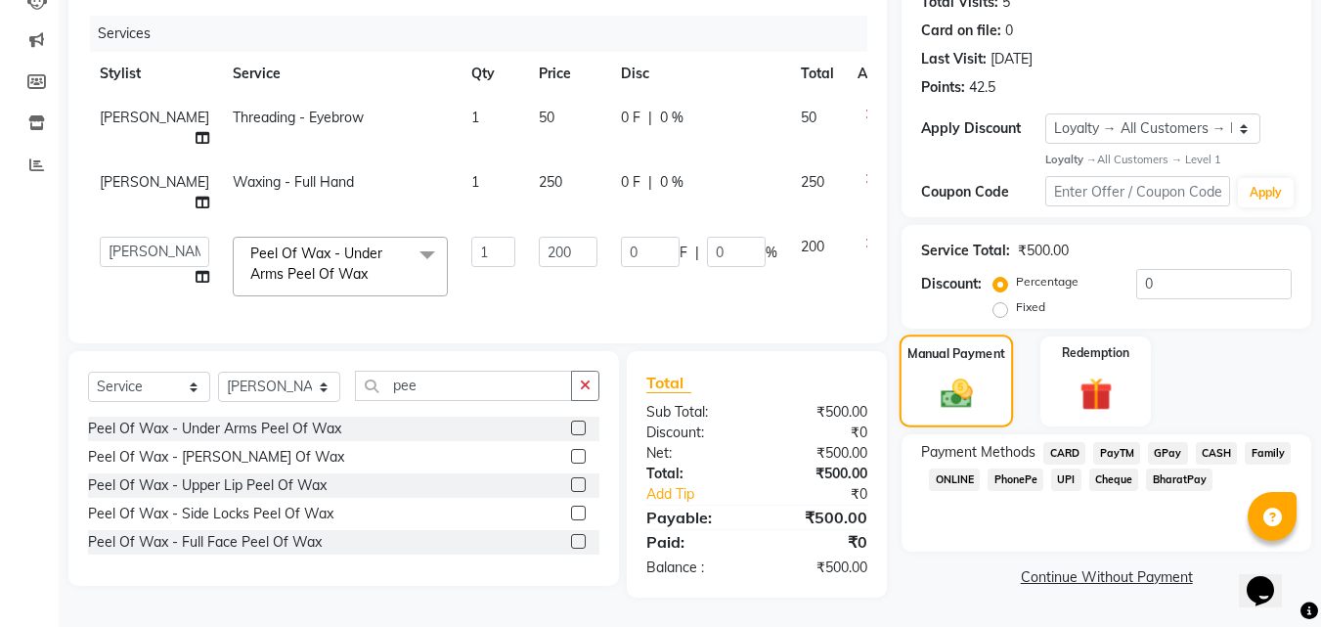
click at [983, 383] on div "Manual Payment" at bounding box center [956, 380] width 114 height 93
click at [1079, 442] on span "CARD" at bounding box center [1064, 453] width 42 height 22
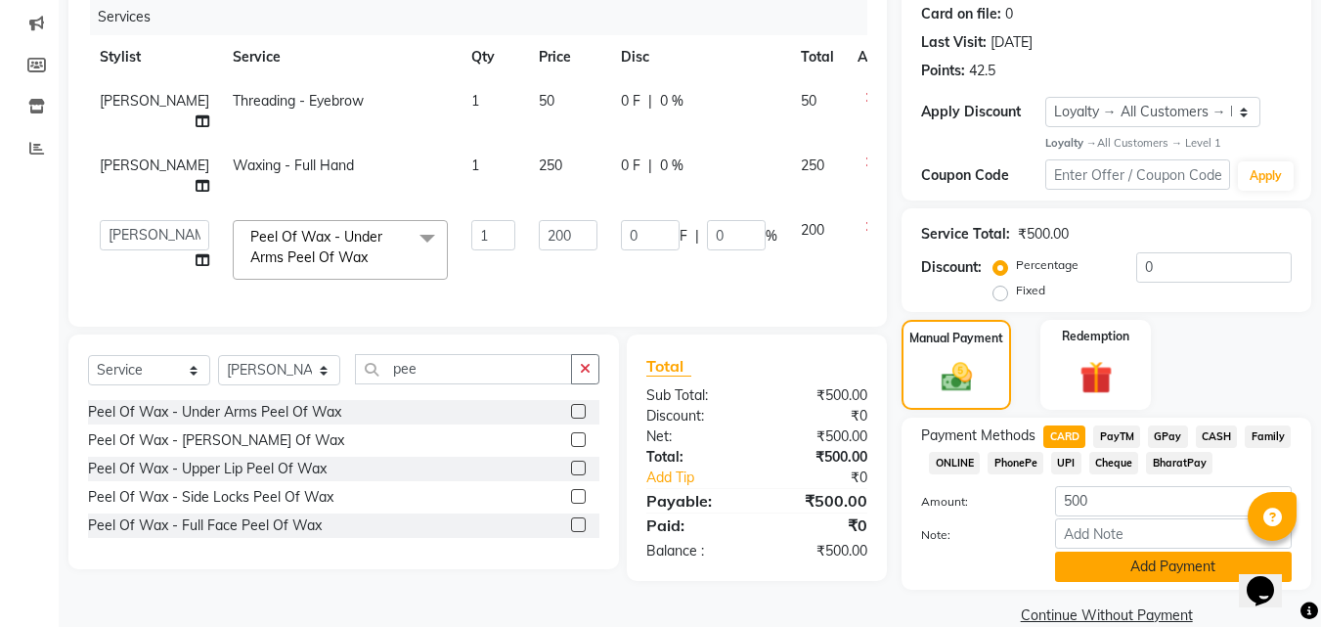
scroll to position [276, 0]
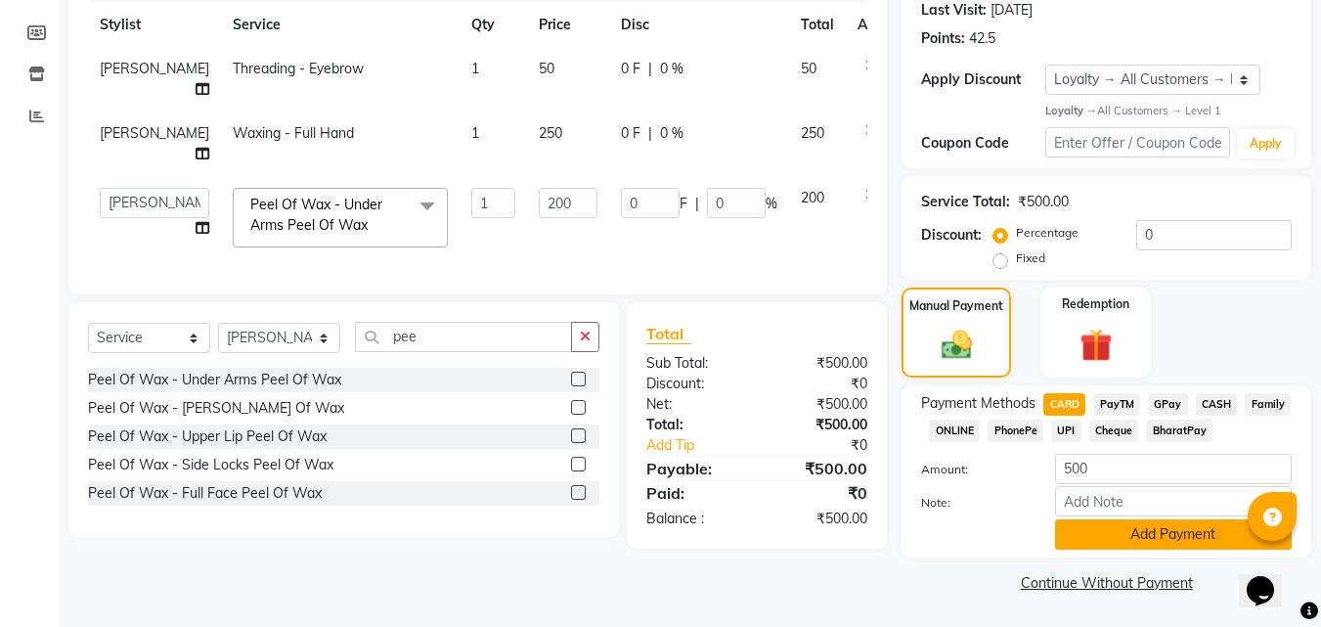
click at [1155, 536] on button "Add Payment" at bounding box center [1173, 534] width 237 height 30
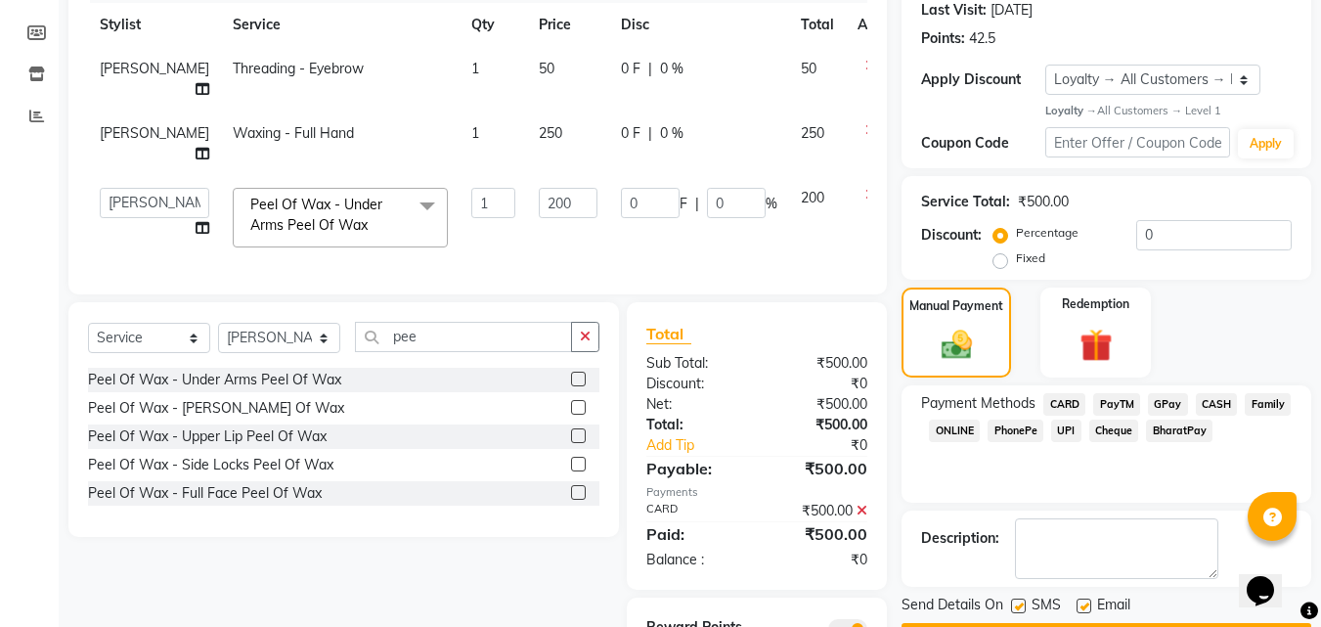
scroll to position [379, 0]
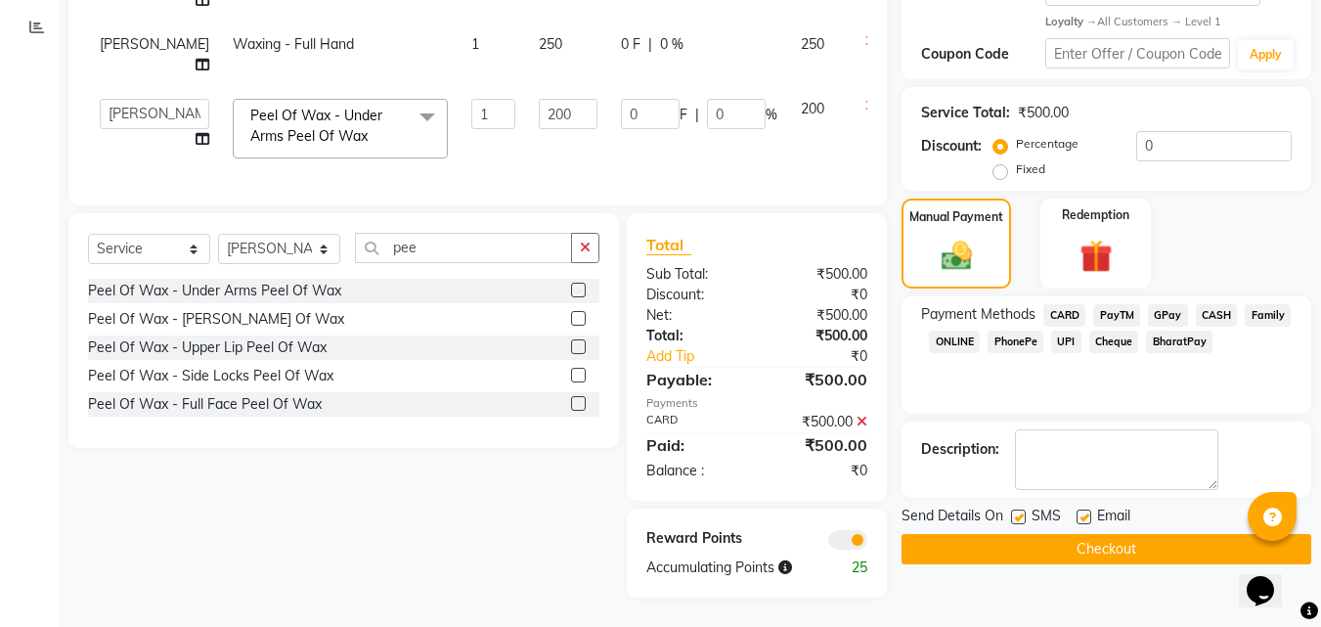
click at [1049, 534] on button "Checkout" at bounding box center [1106, 549] width 410 height 30
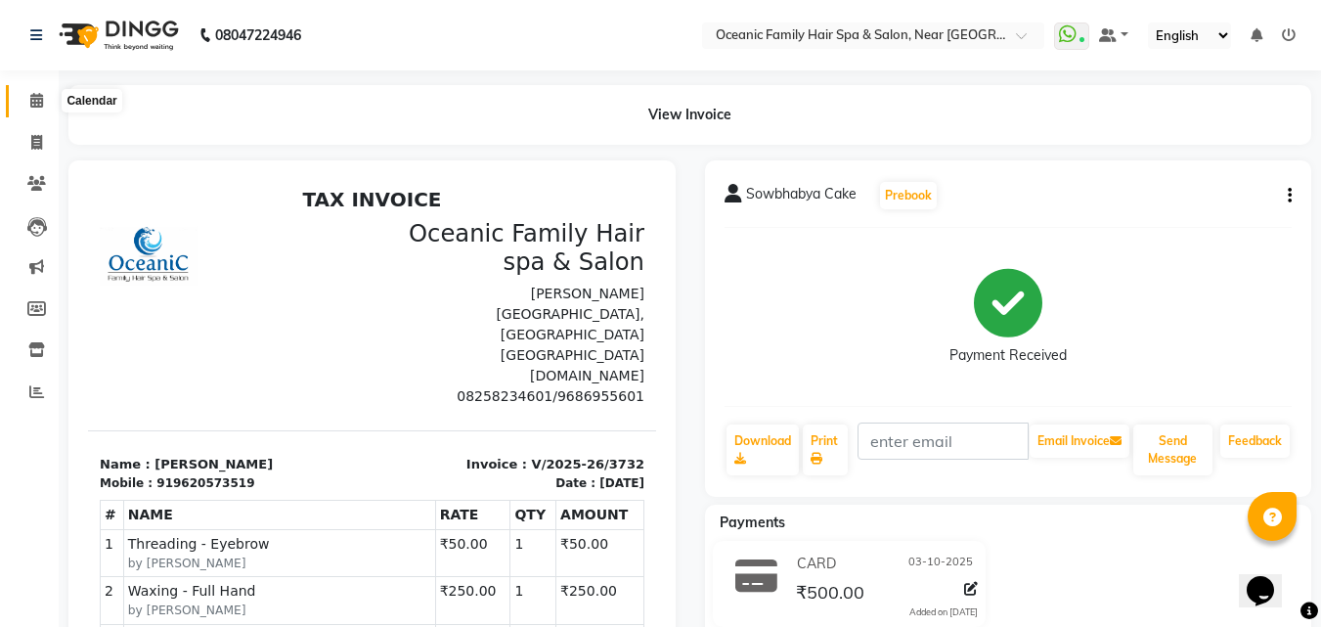
click at [27, 101] on span at bounding box center [37, 101] width 34 height 22
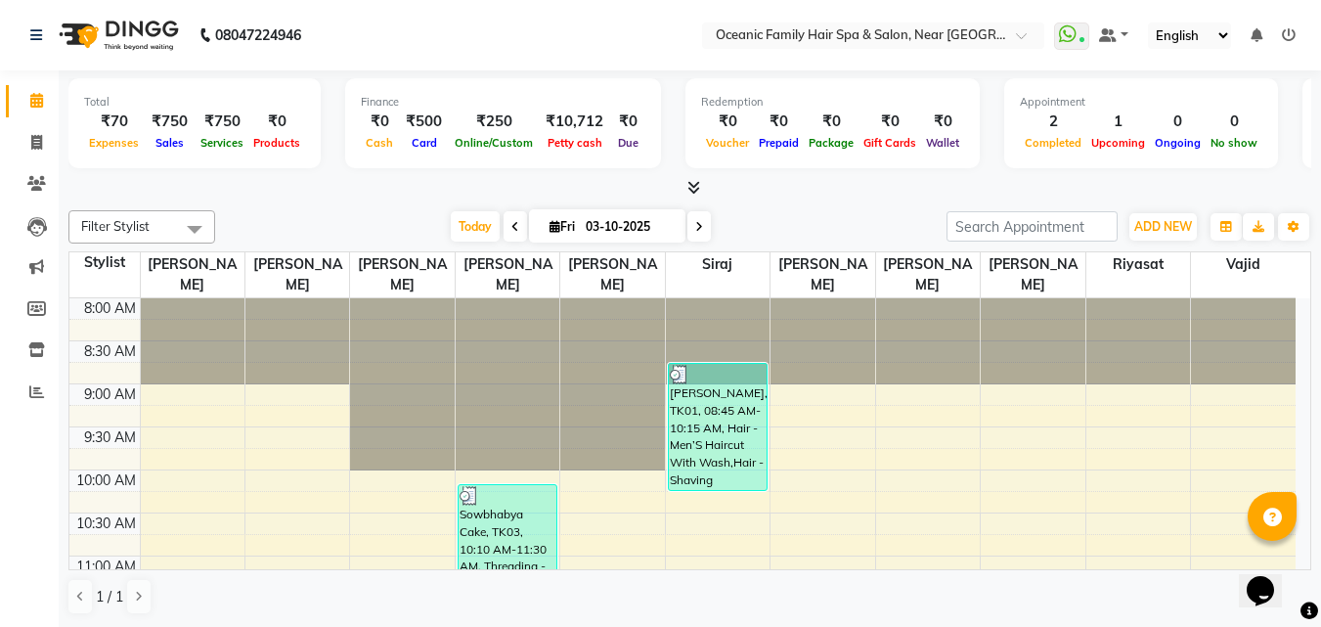
drag, startPoint x: 450, startPoint y: 36, endPoint x: 420, endPoint y: 36, distance: 29.3
click at [420, 36] on nav "08047224946 Select Location × Oceanic Family Hair Spa & Salon, Near [GEOGRAPHIC…" at bounding box center [660, 35] width 1321 height 70
drag, startPoint x: 34, startPoint y: 145, endPoint x: 34, endPoint y: 109, distance: 36.2
click at [34, 143] on icon at bounding box center [36, 142] width 11 height 15
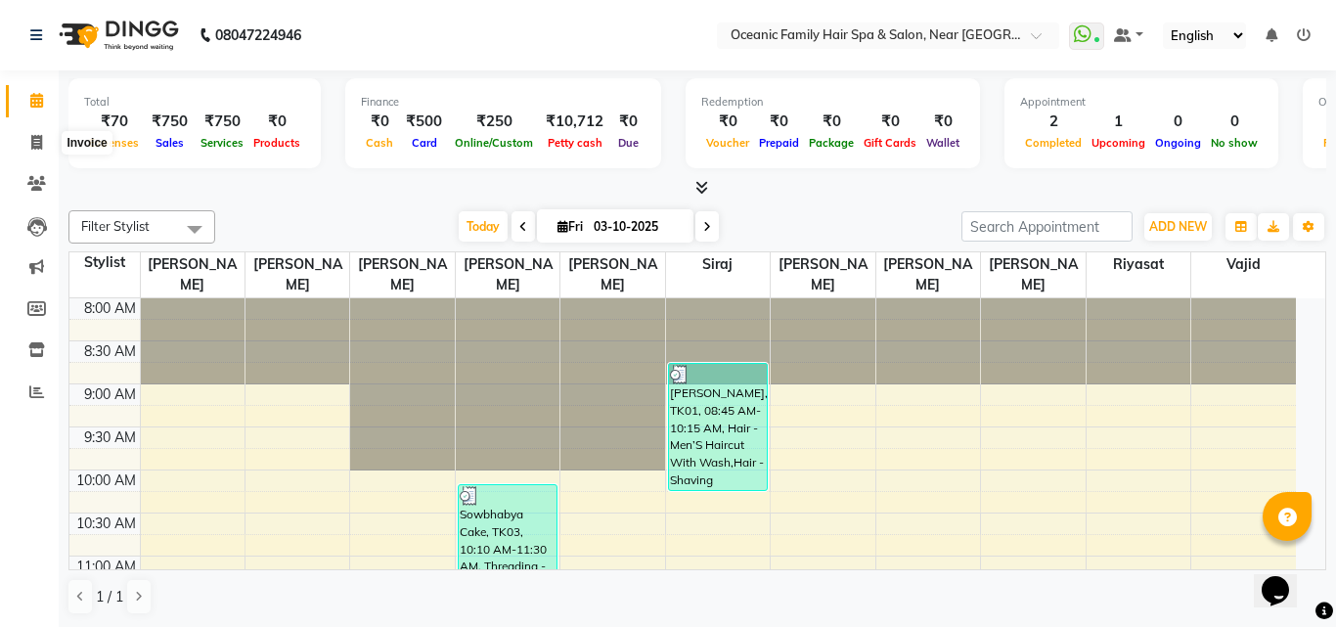
select select "service"
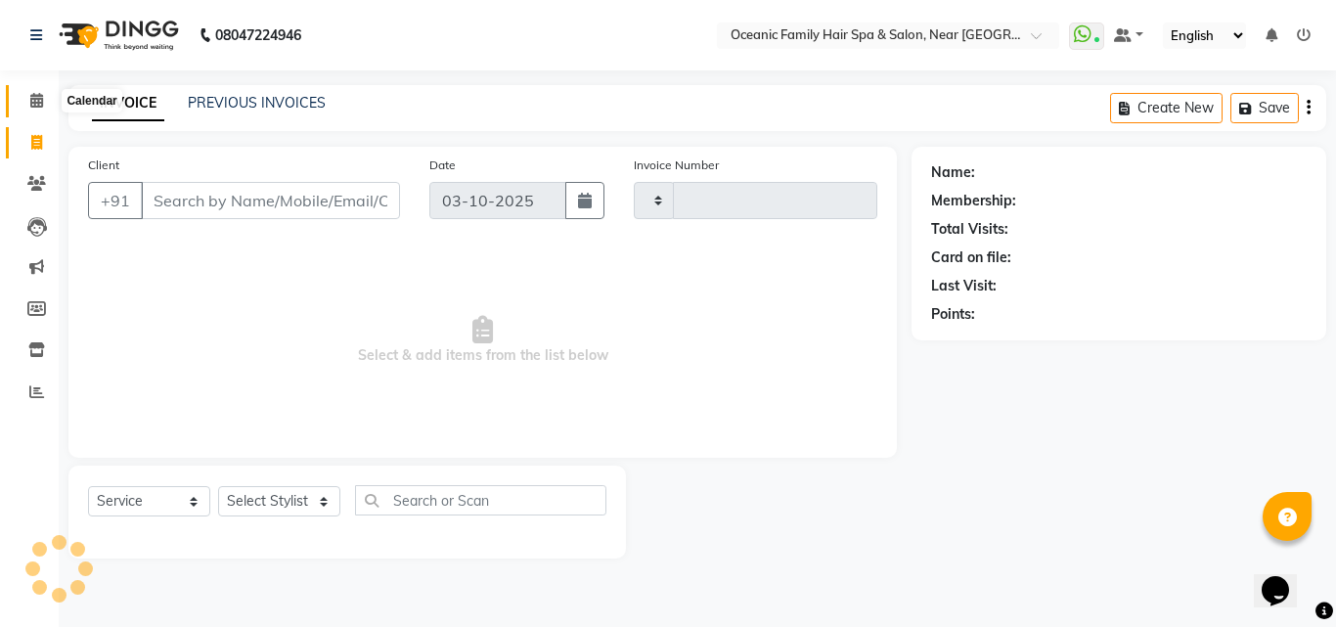
type input "3733"
select select "4366"
click at [36, 100] on icon at bounding box center [36, 100] width 13 height 15
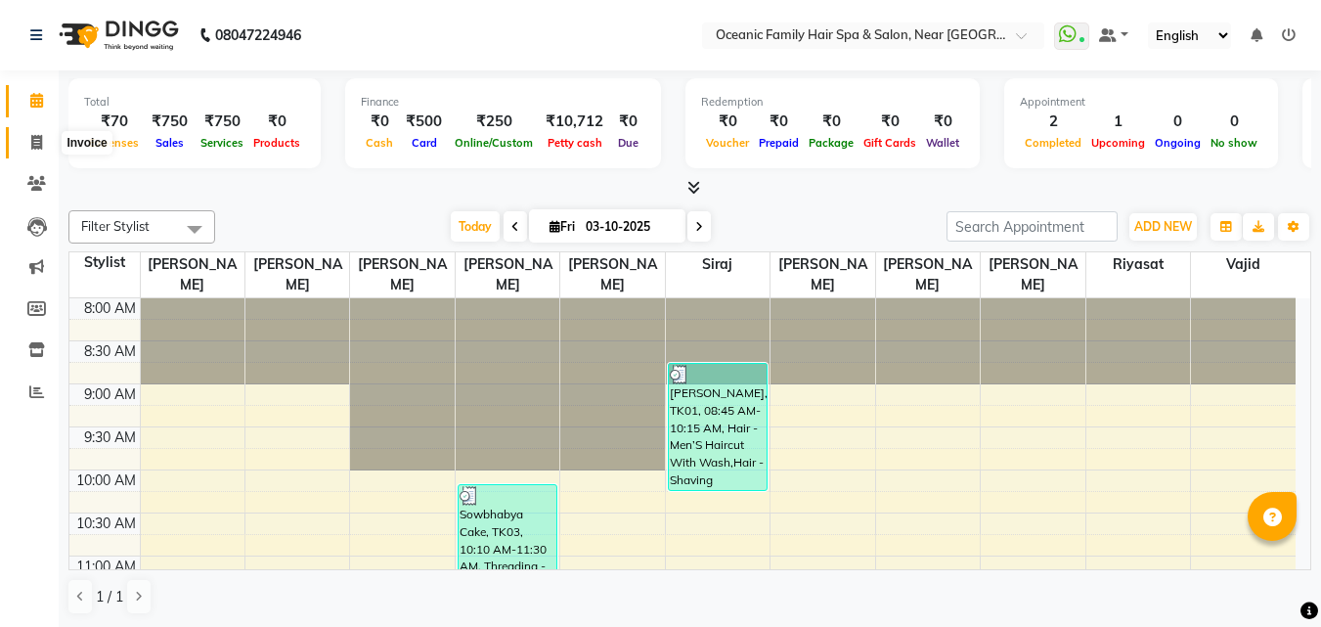
click at [42, 138] on icon at bounding box center [36, 142] width 11 height 15
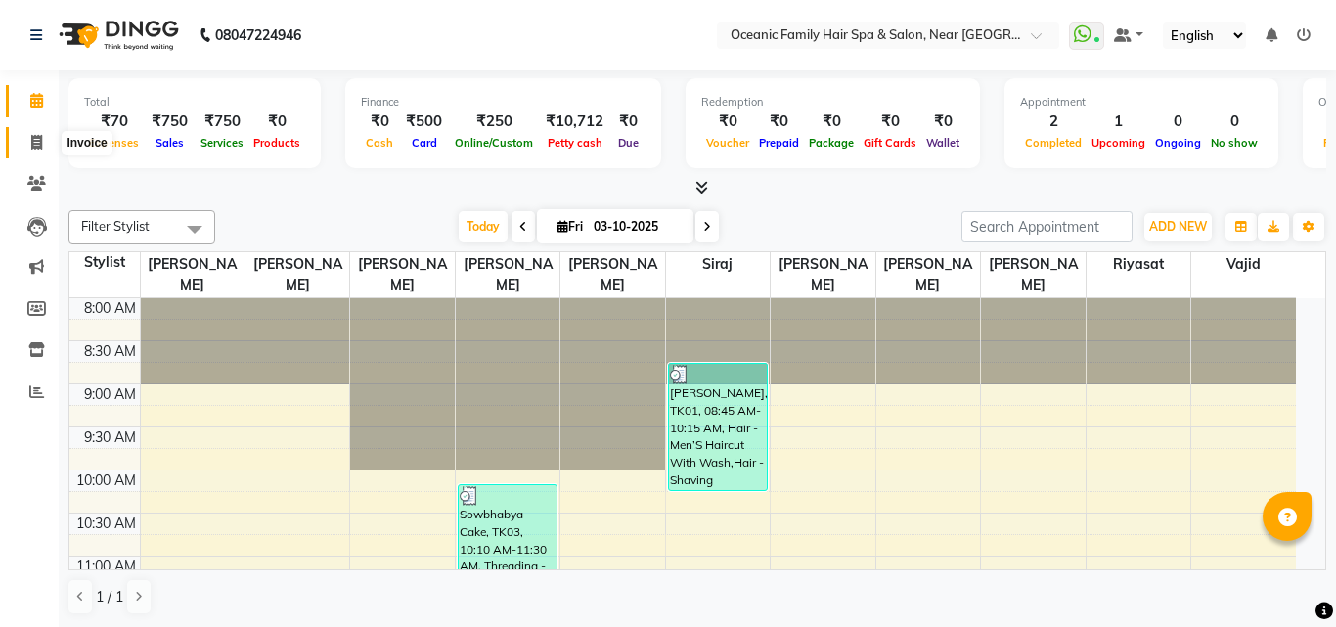
select select "service"
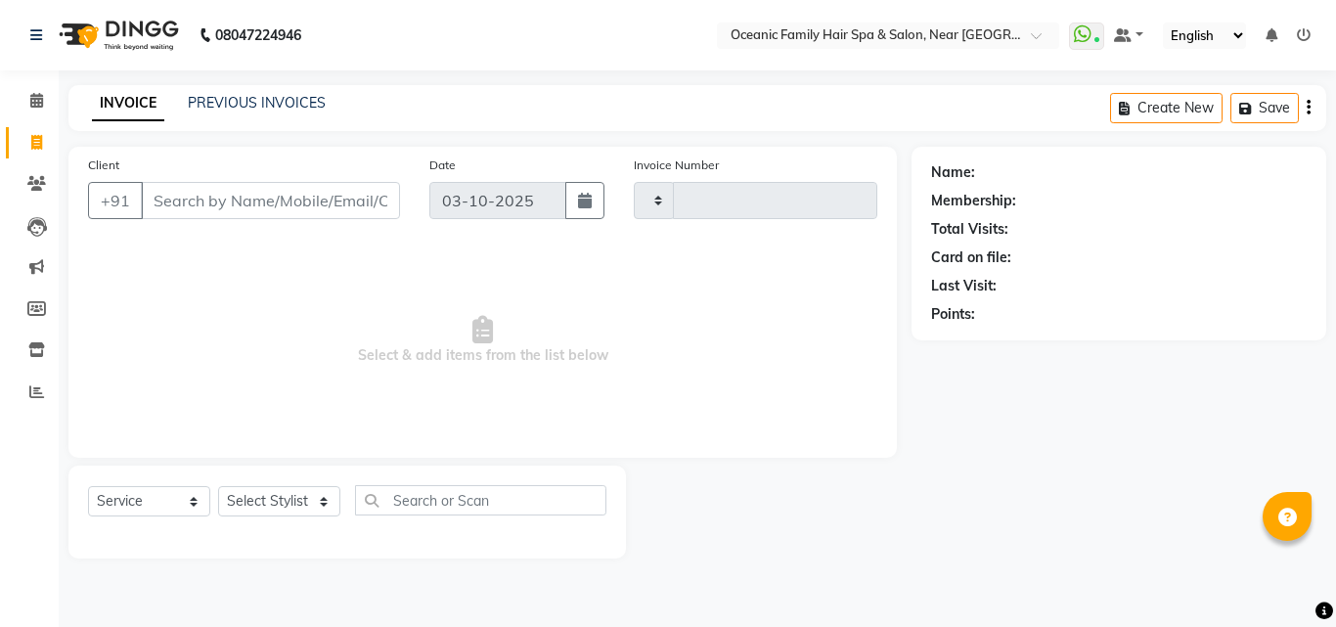
type input "3733"
select select "4366"
click at [231, 106] on link "PREVIOUS INVOICES" at bounding box center [257, 103] width 138 height 18
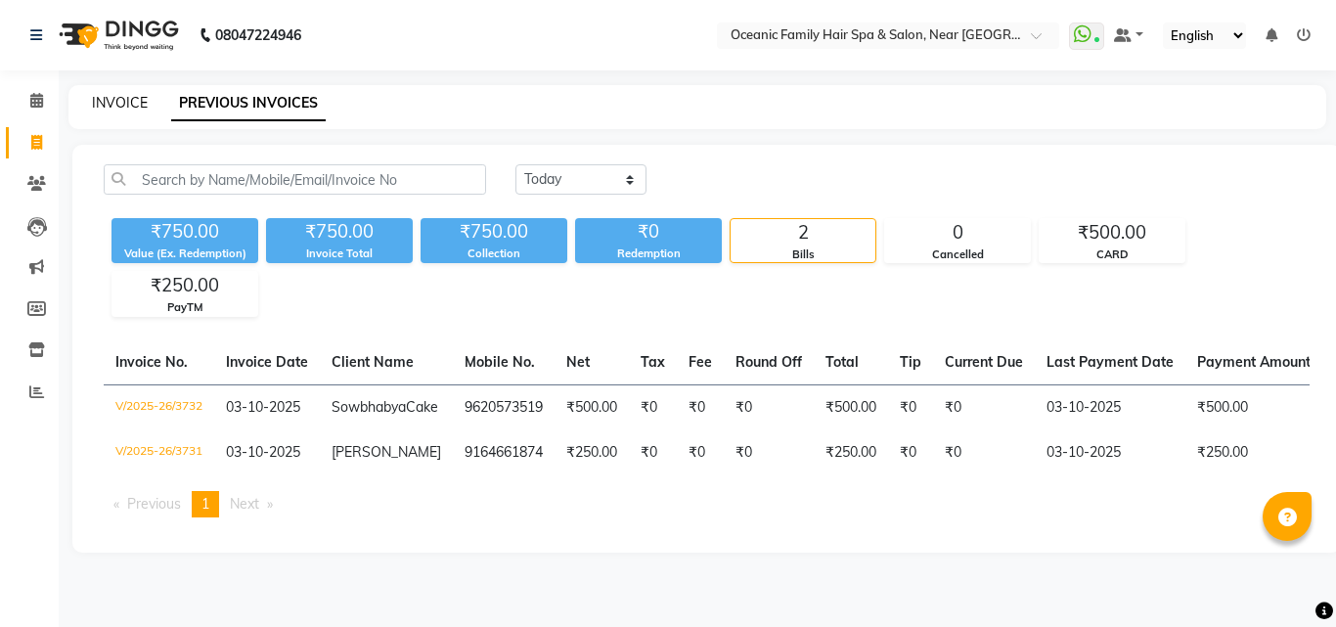
click at [113, 105] on link "INVOICE" at bounding box center [120, 103] width 56 height 18
select select "service"
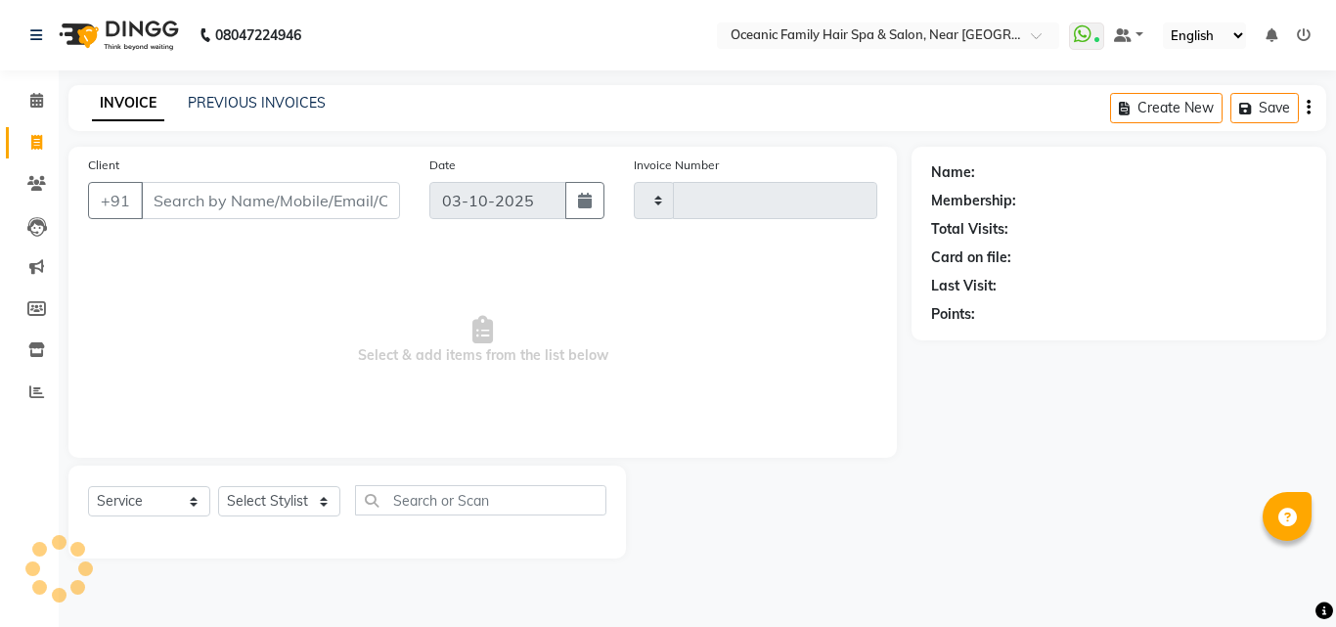
type input "3733"
select select "4366"
click at [255, 485] on div "Select Service Product Membership Package Voucher Prepaid Gift Card Select Styl…" at bounding box center [347, 508] width 518 height 46
click at [258, 495] on select "Select Stylist [PERSON_NAME] [PERSON_NAME] [PERSON_NAME] Riyasat [PERSON_NAME] …" at bounding box center [279, 501] width 122 height 30
select select "23947"
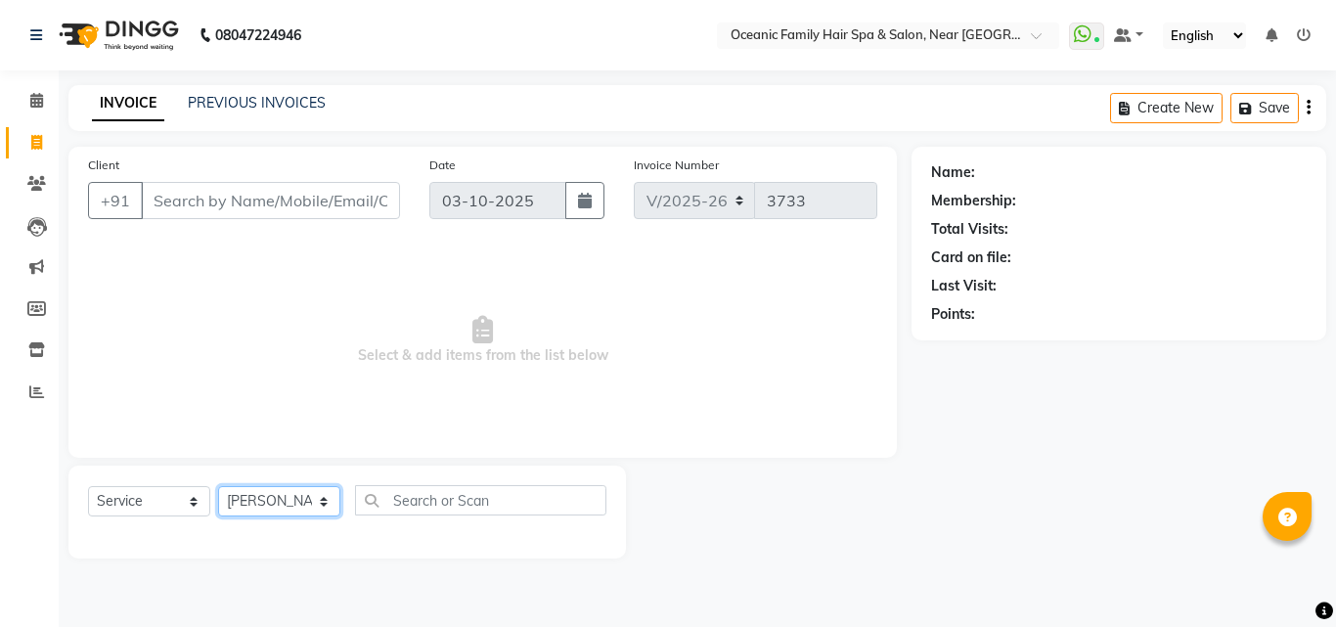
click at [218, 486] on select "Select Stylist [PERSON_NAME] [PERSON_NAME] [PERSON_NAME] Riyasat [PERSON_NAME] …" at bounding box center [279, 501] width 122 height 30
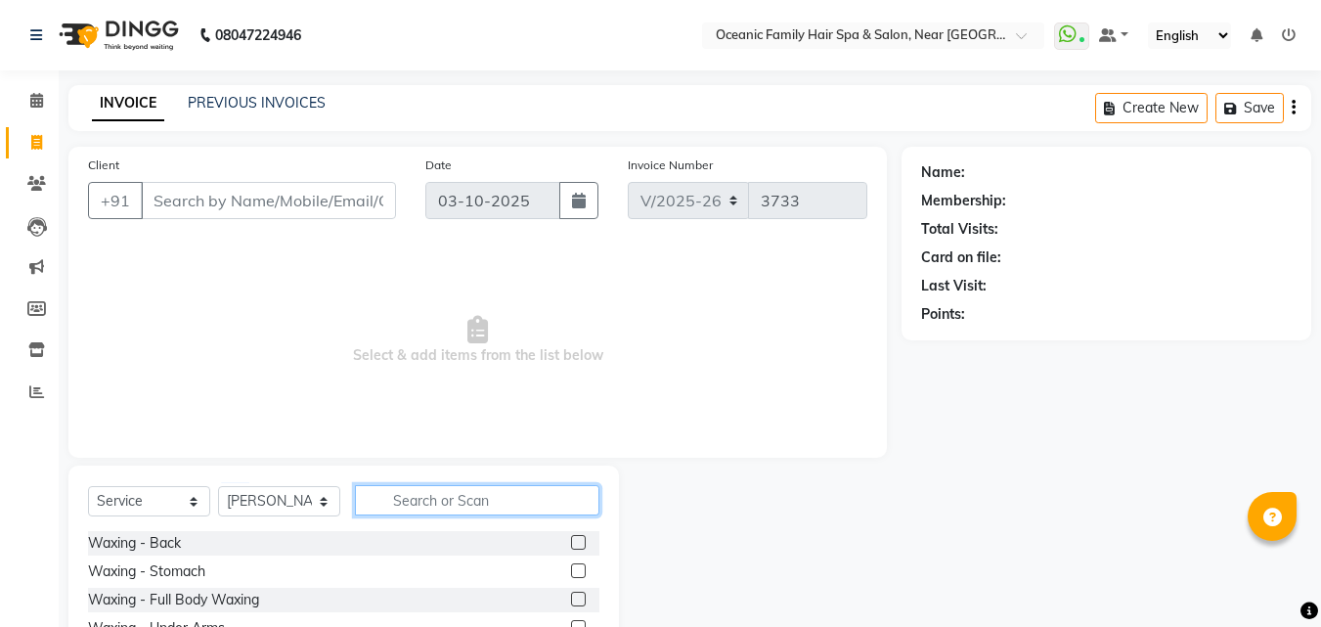
click at [472, 490] on input "text" at bounding box center [477, 500] width 244 height 30
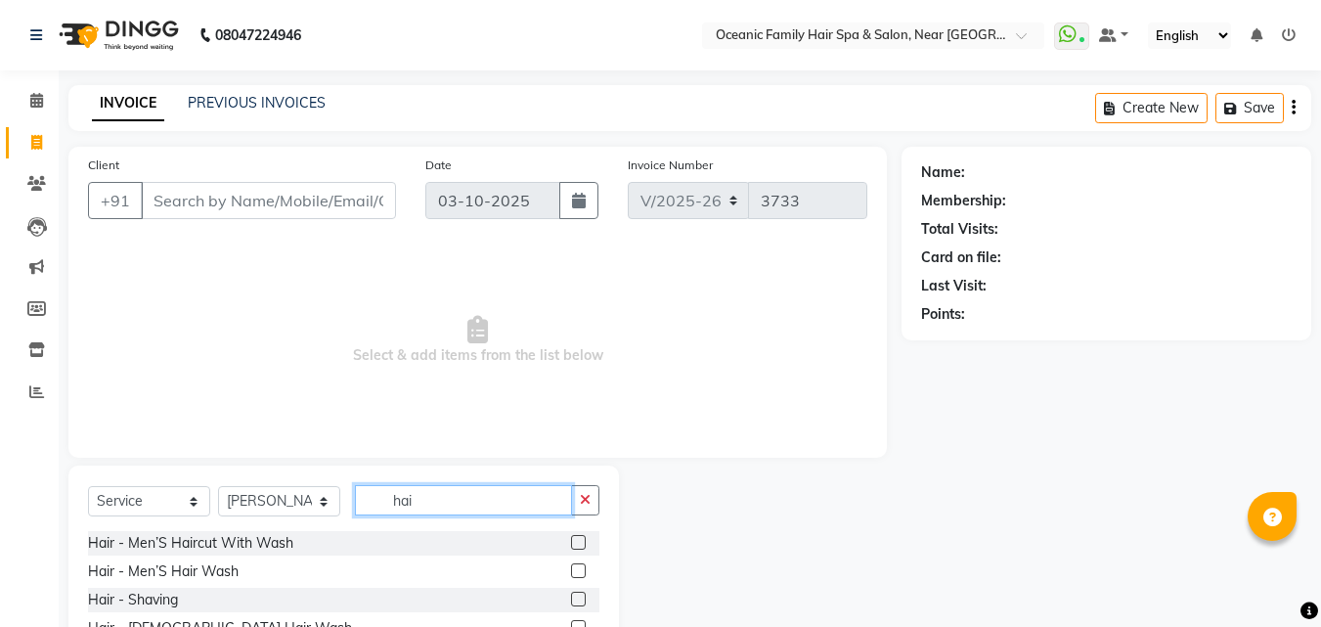
scroll to position [156, 0]
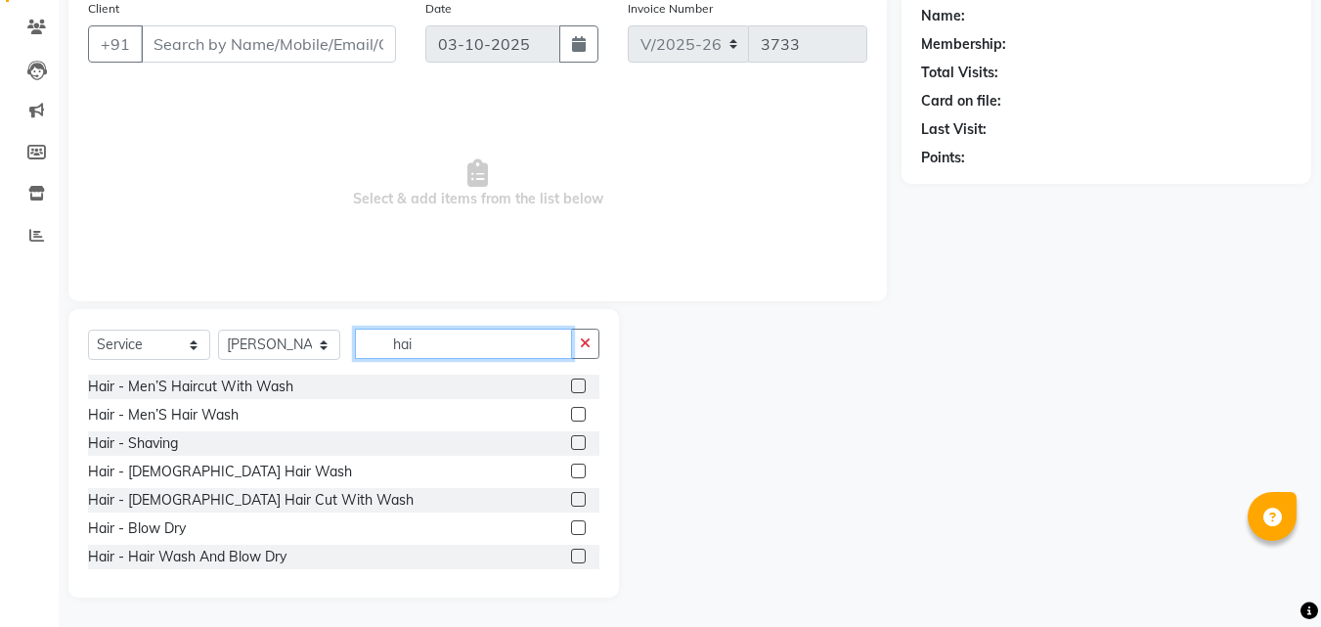
type input "hai"
click at [571, 498] on label at bounding box center [578, 499] width 15 height 15
click at [571, 498] on input "checkbox" at bounding box center [577, 500] width 13 height 13
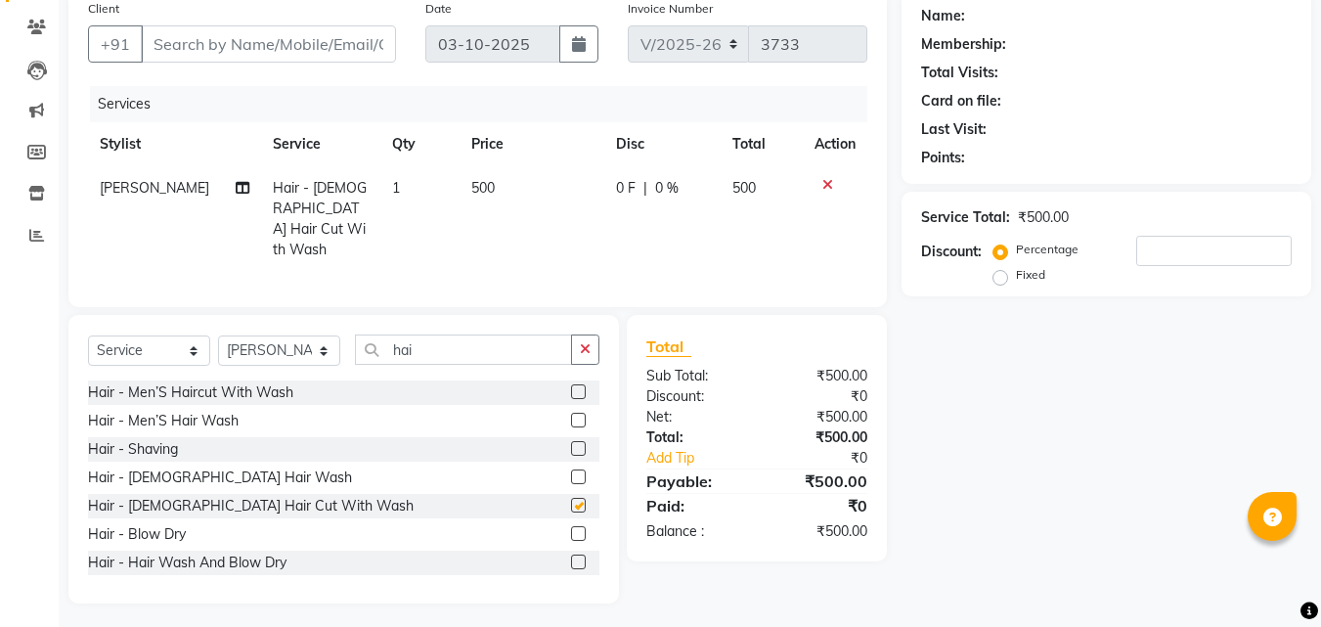
checkbox input "false"
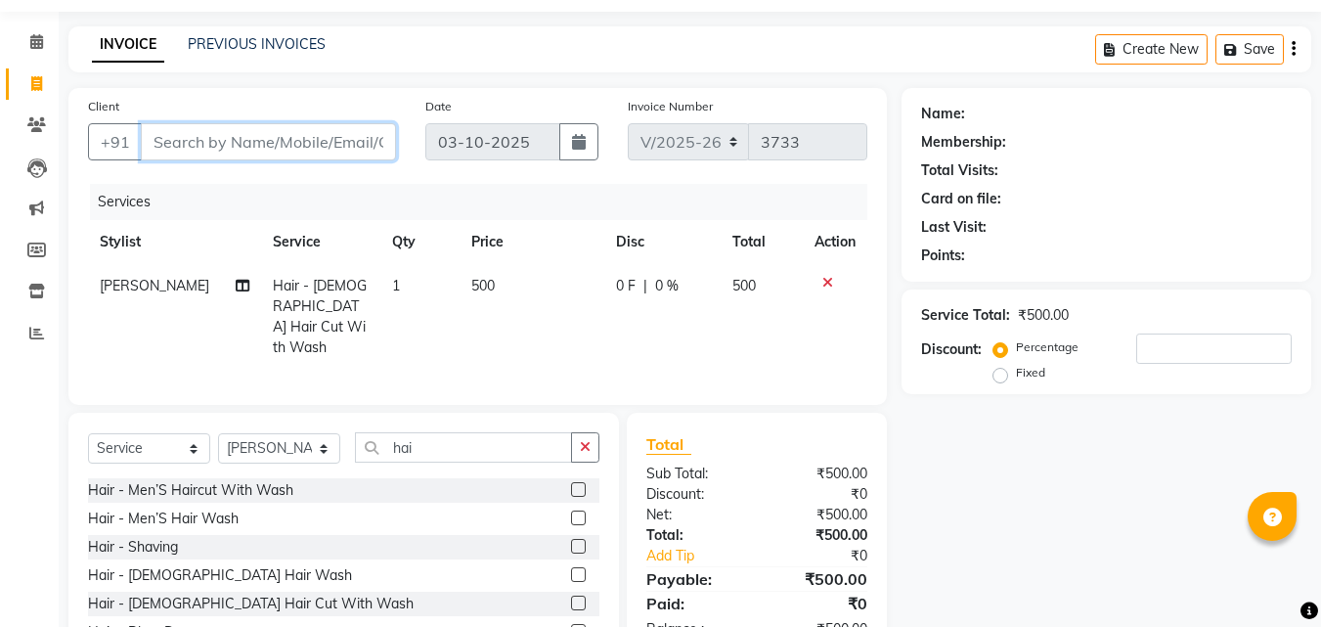
click at [231, 135] on input "Client" at bounding box center [268, 141] width 255 height 37
click at [203, 146] on input "Client" at bounding box center [268, 141] width 255 height 37
click at [198, 135] on input "Client" at bounding box center [268, 141] width 255 height 37
type input "7"
type input "0"
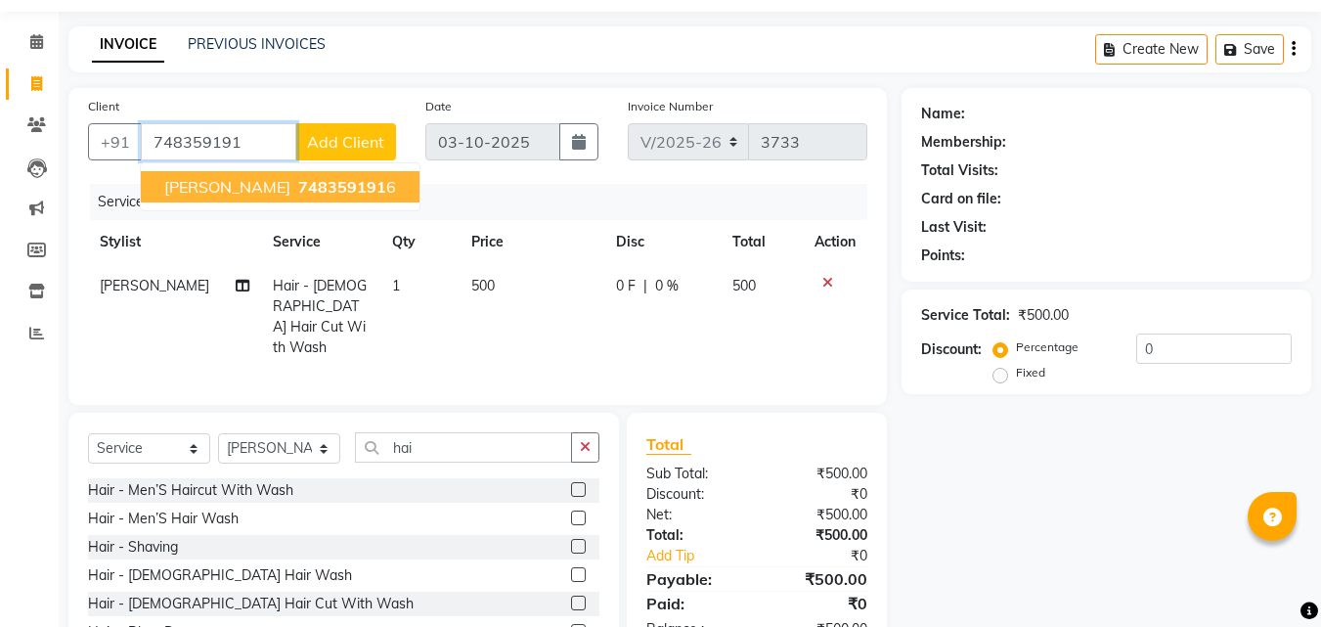
click at [298, 191] on span "748359191" at bounding box center [342, 187] width 88 height 20
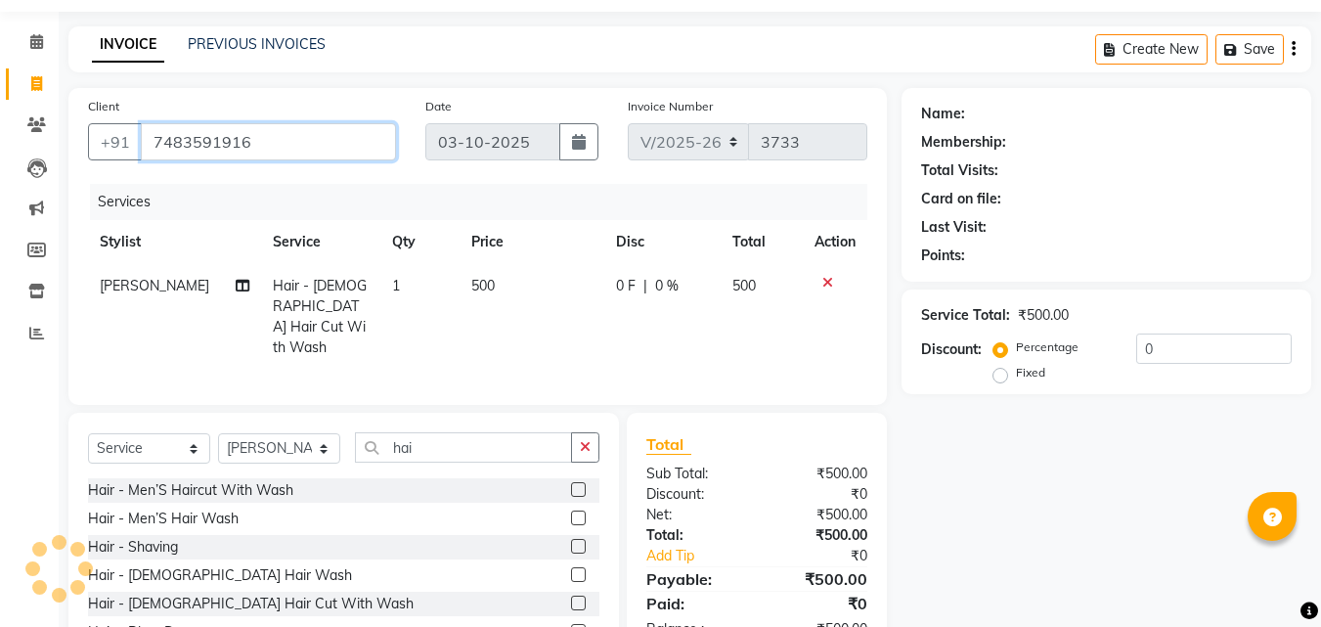
type input "7483591916"
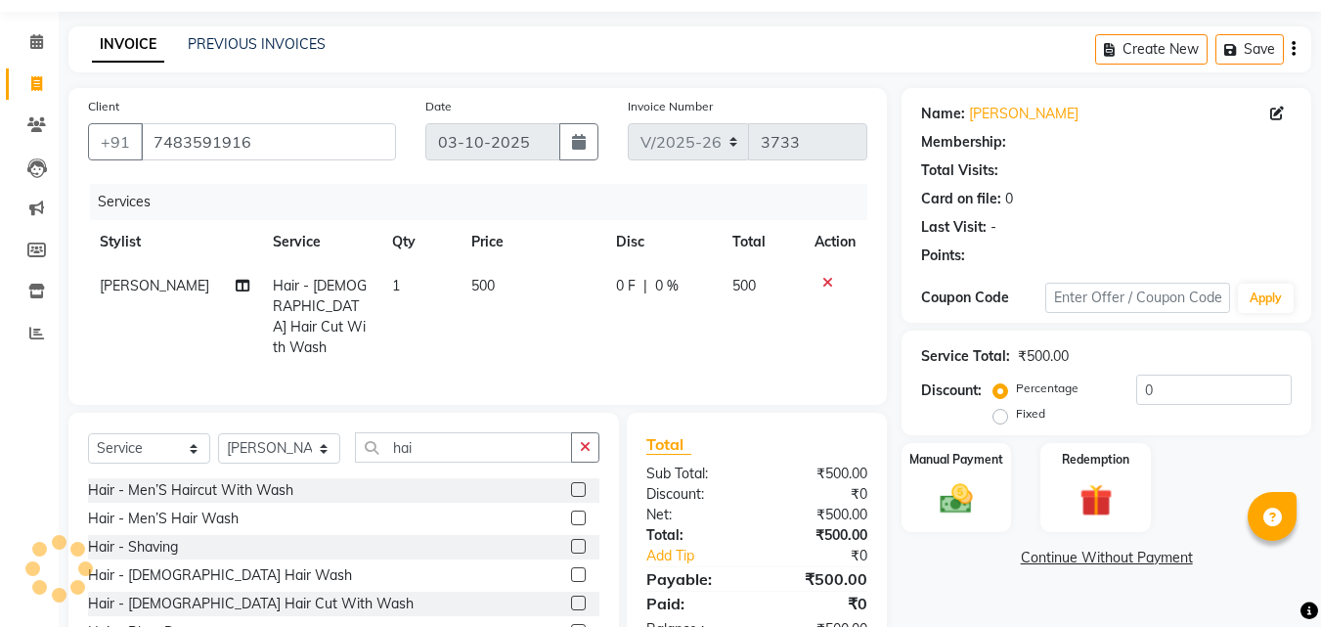
select select "1: Object"
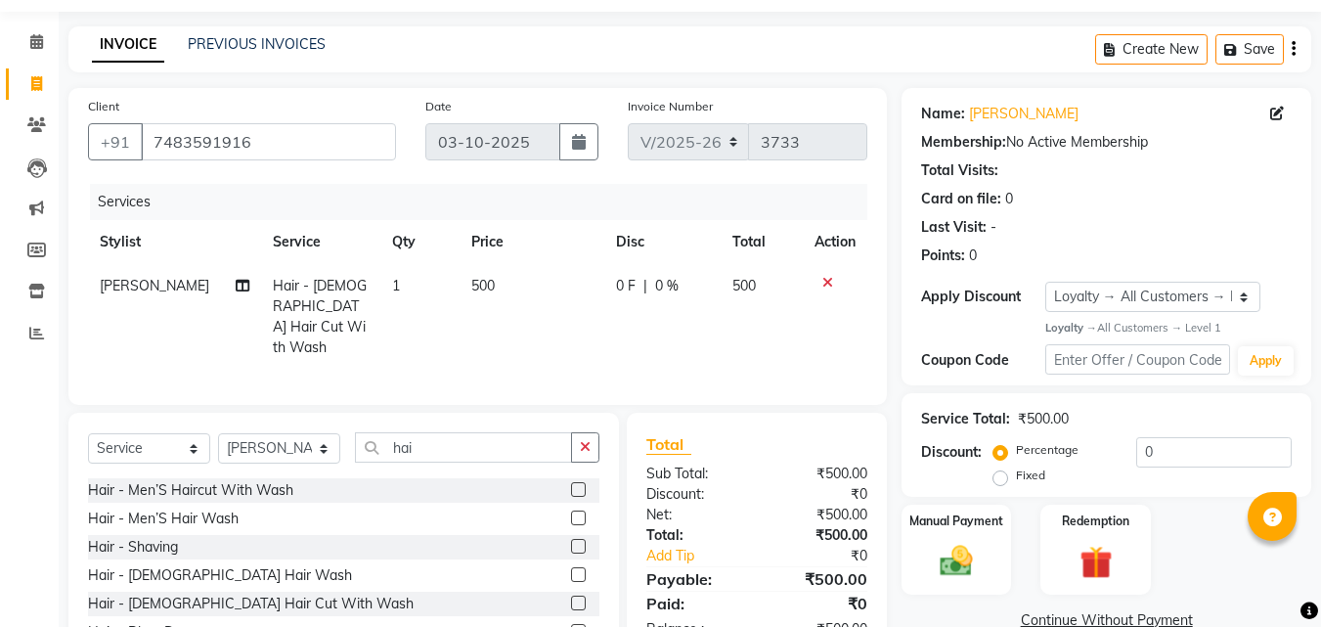
scroll to position [156, 0]
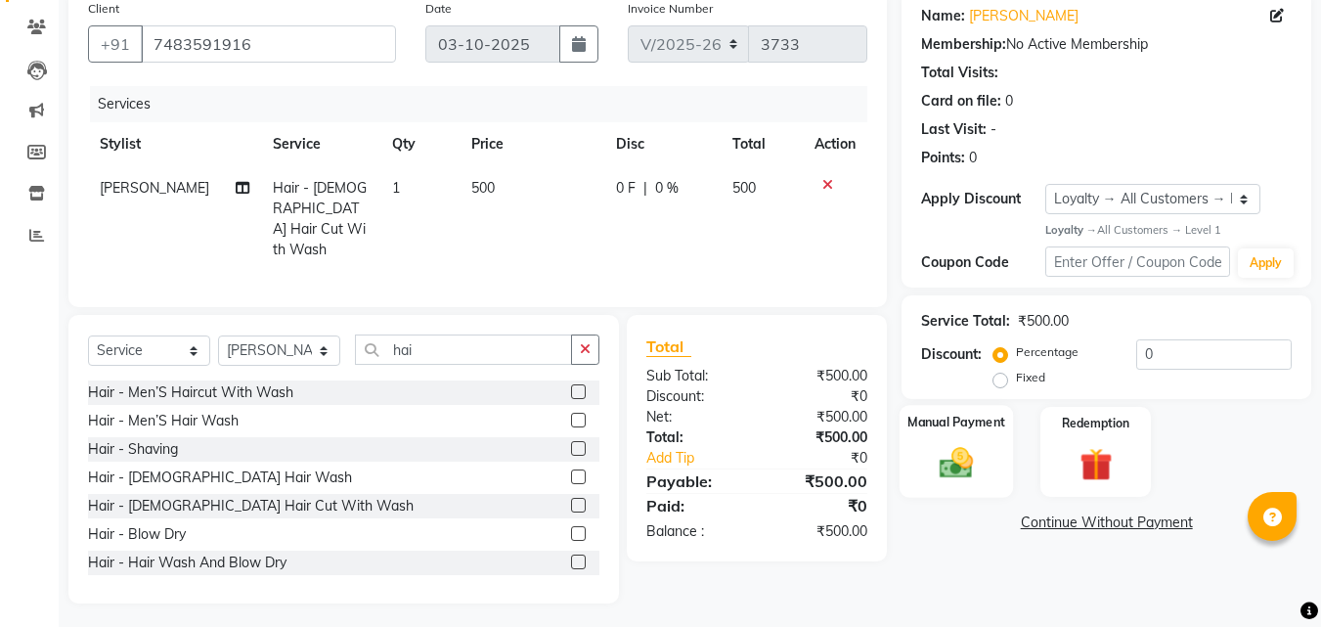
click at [963, 463] on img at bounding box center [956, 463] width 55 height 39
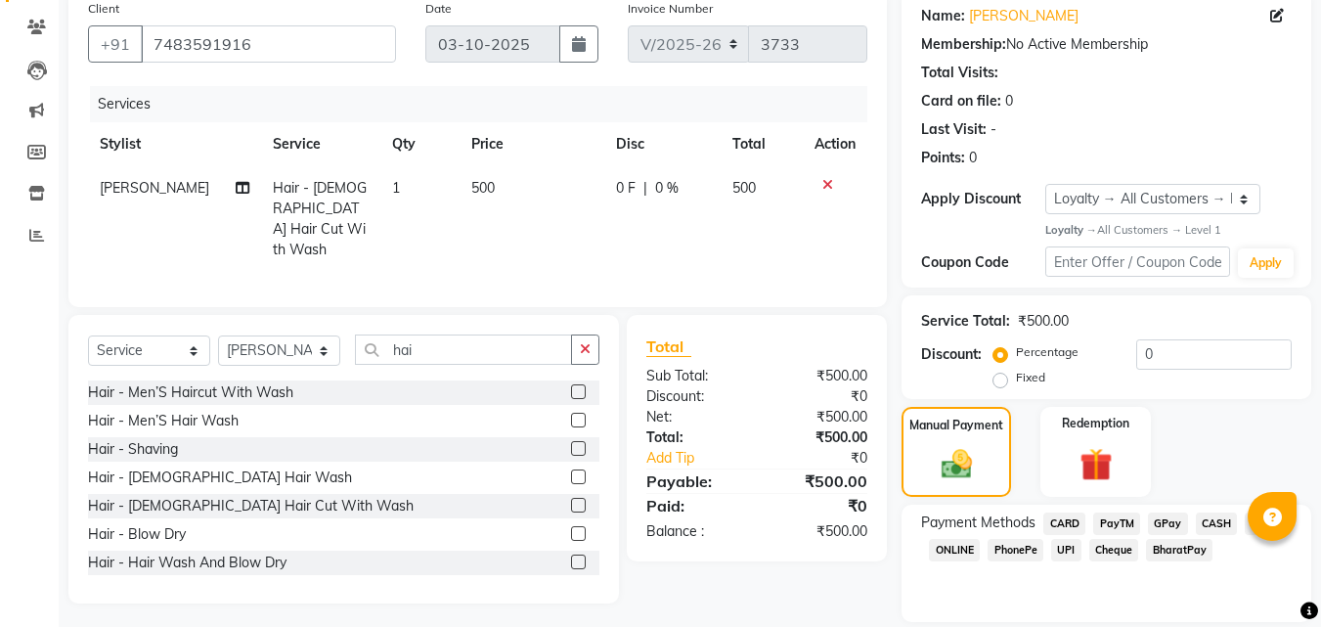
click at [1112, 516] on span "PayTM" at bounding box center [1116, 523] width 47 height 22
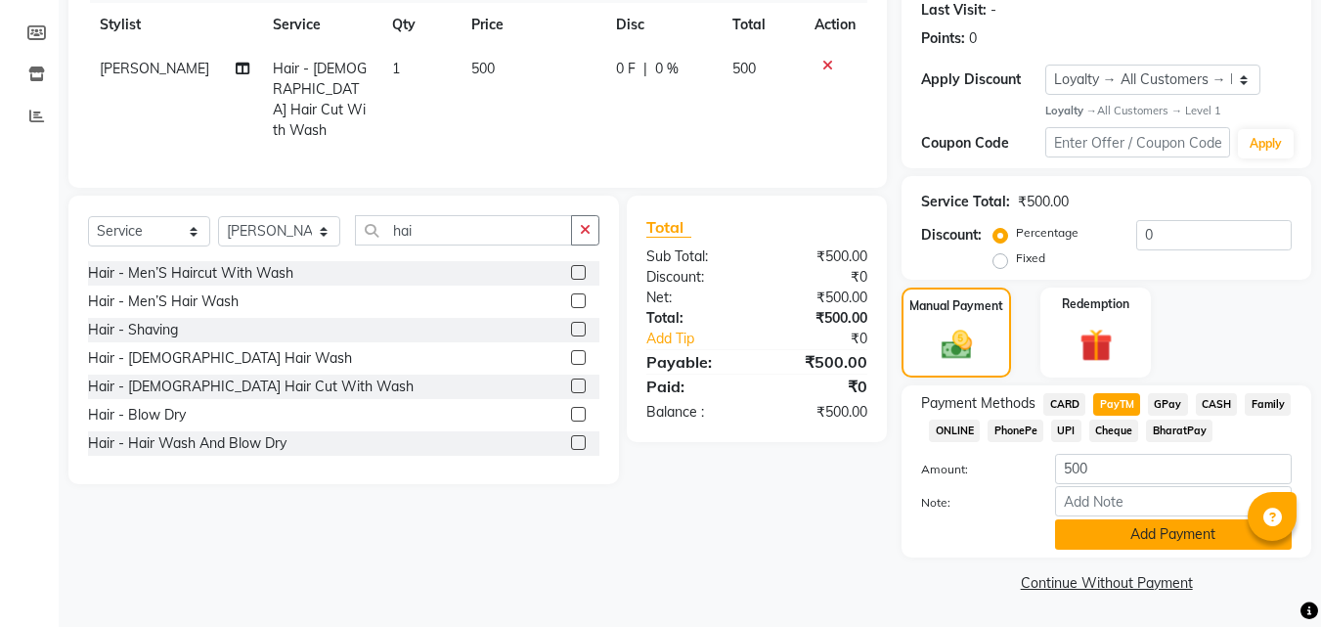
drag, startPoint x: 1141, startPoint y: 535, endPoint x: 1335, endPoint y: 464, distance: 206.0
click at [1142, 535] on button "Add Payment" at bounding box center [1173, 534] width 237 height 30
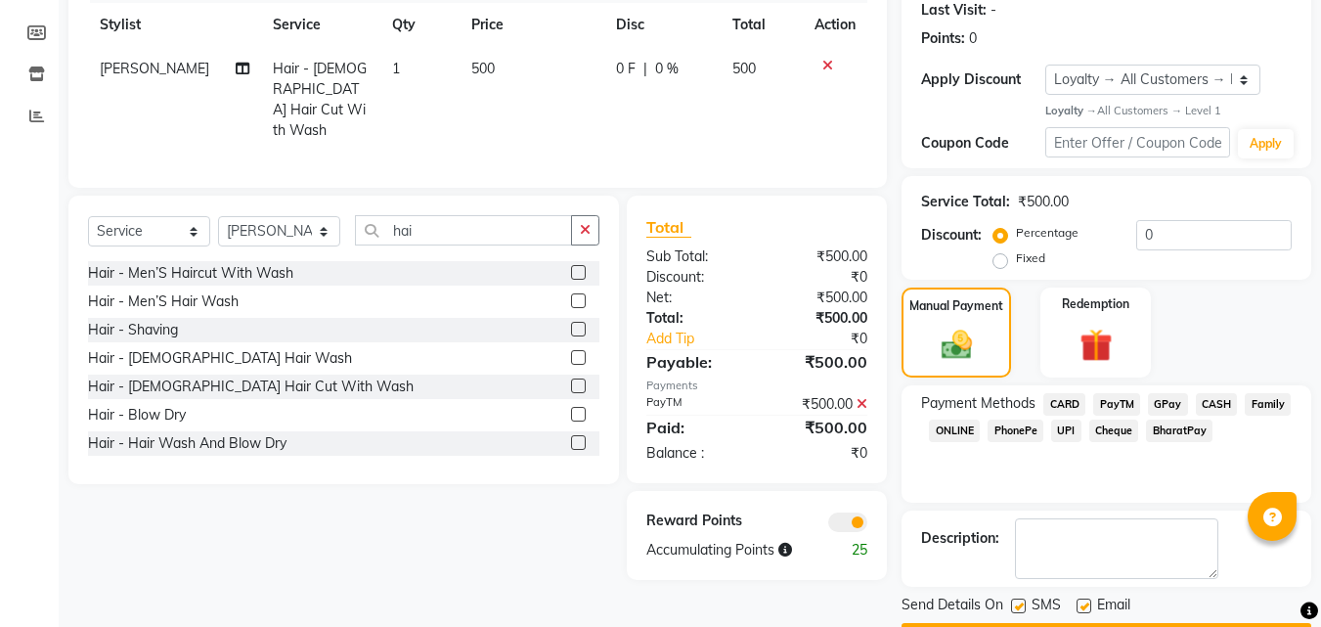
scroll to position [331, 0]
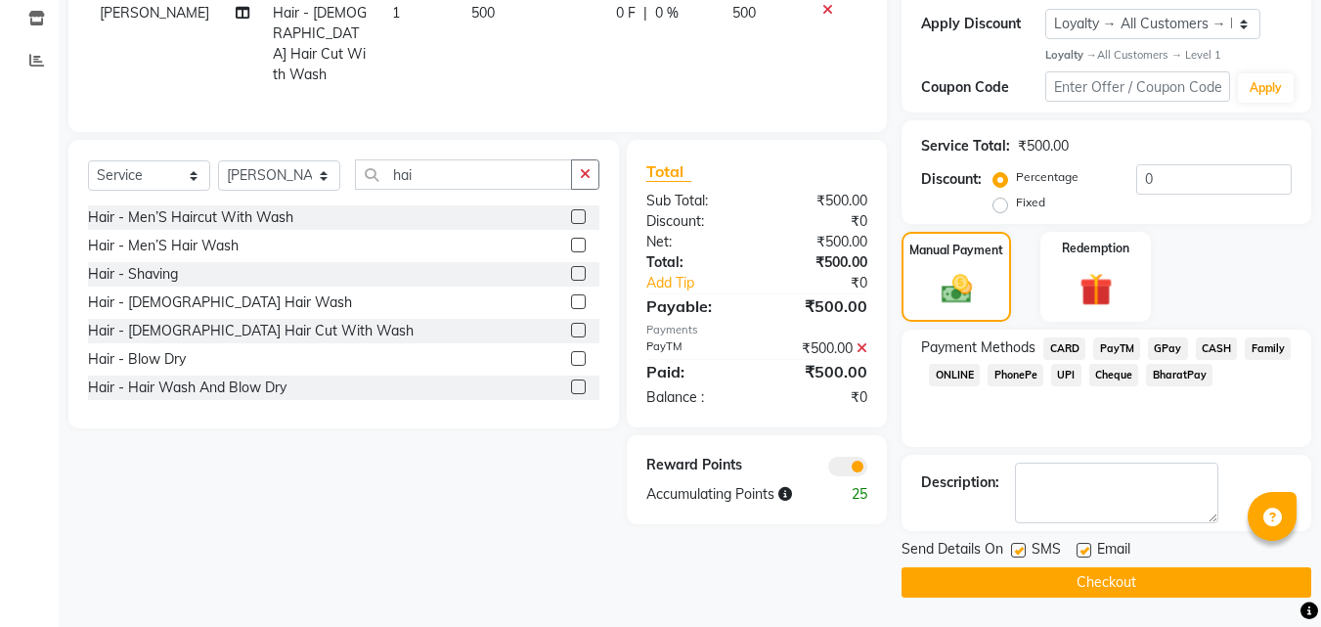
click at [1067, 579] on button "Checkout" at bounding box center [1106, 582] width 410 height 30
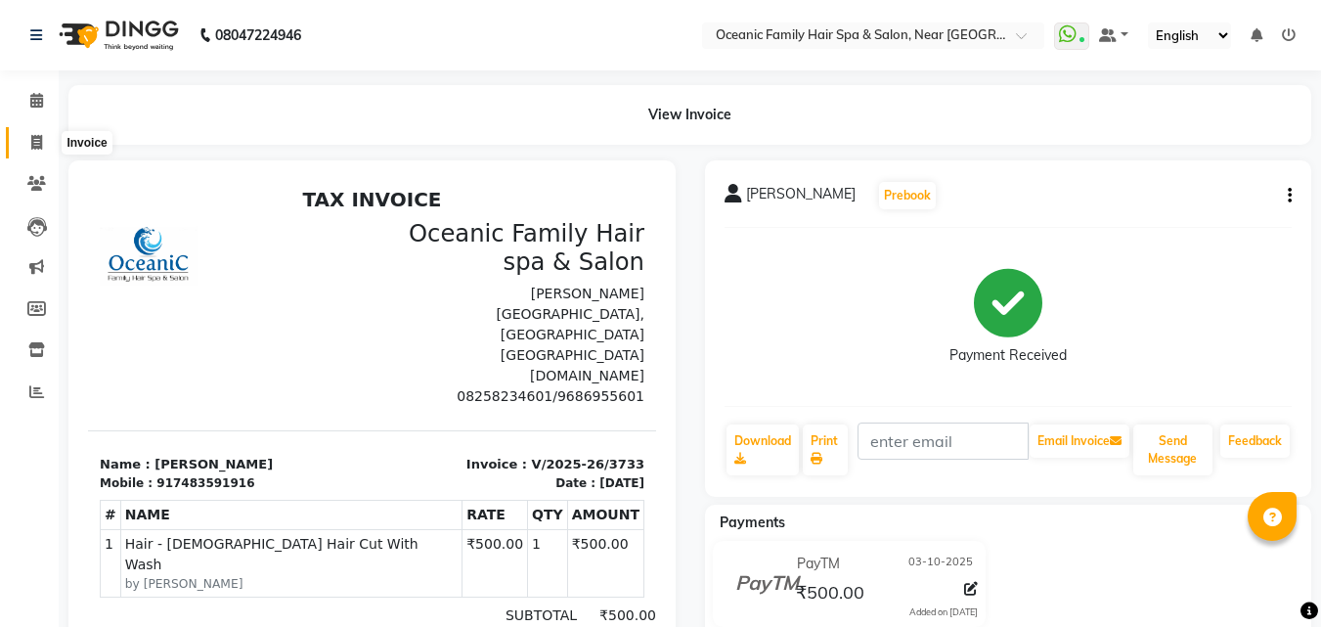
click at [36, 142] on icon at bounding box center [36, 142] width 11 height 15
select select "service"
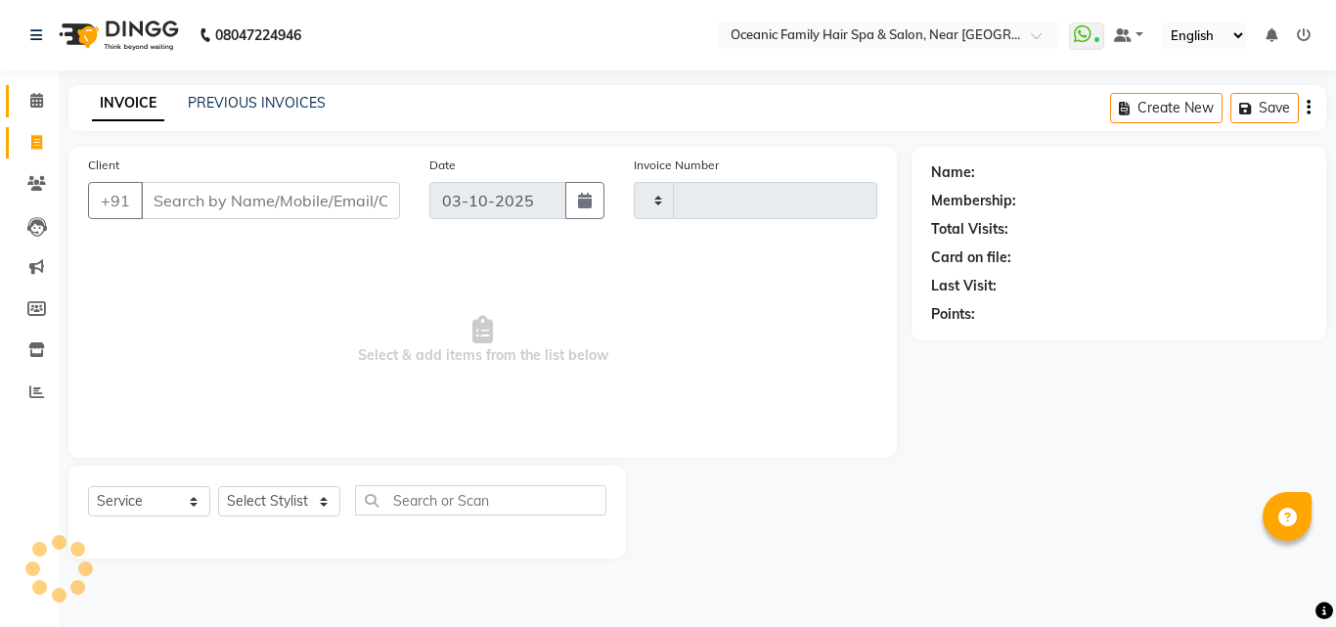
type input "3734"
select select "4366"
click at [45, 97] on span at bounding box center [37, 101] width 34 height 22
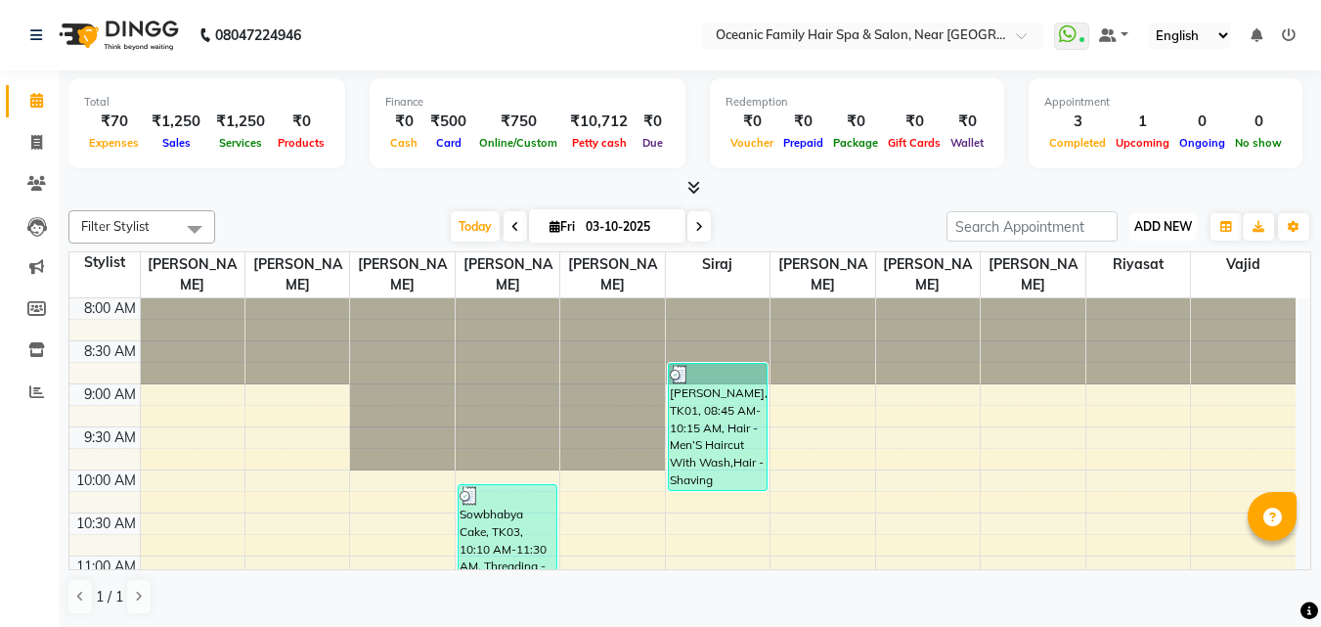
click at [1160, 229] on span "ADD NEW" at bounding box center [1163, 226] width 58 height 15
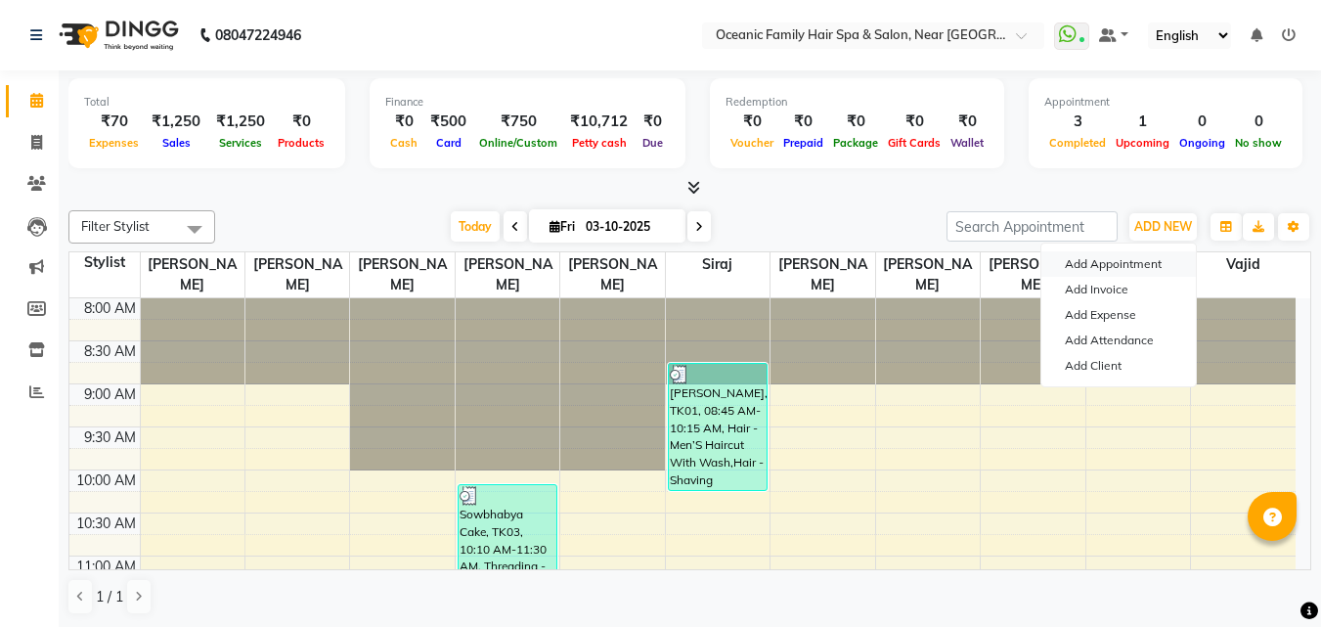
click at [1100, 264] on button "Add Appointment" at bounding box center [1118, 263] width 154 height 25
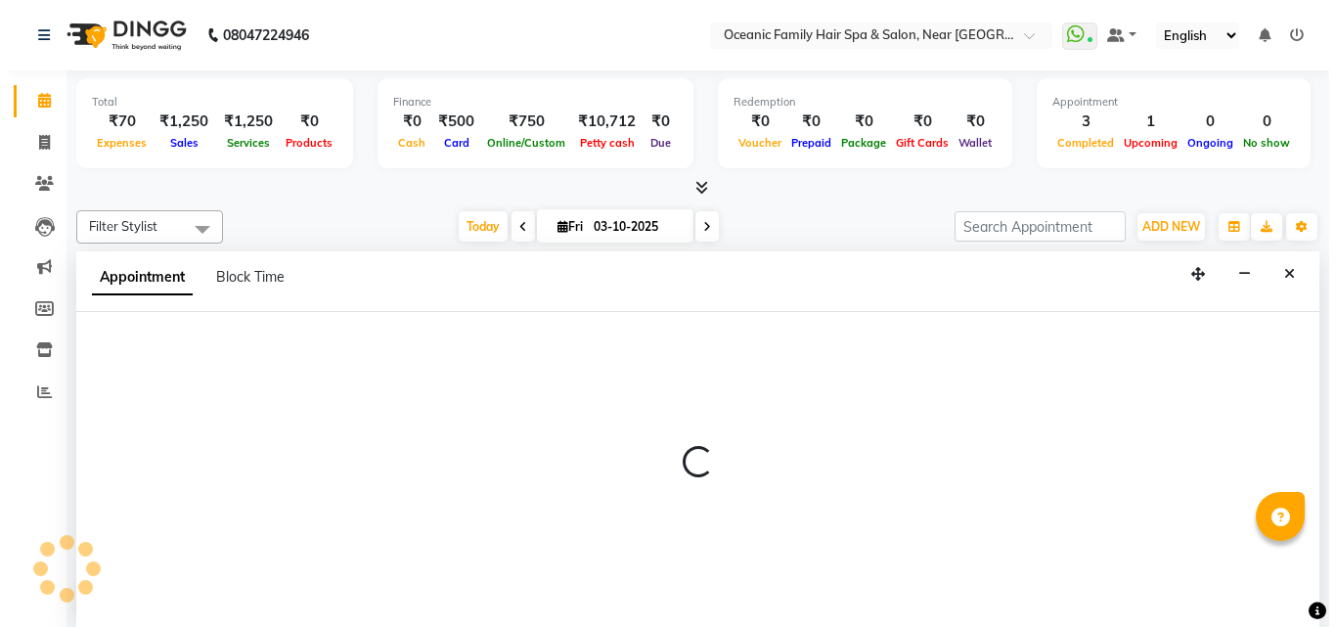
scroll to position [1, 0]
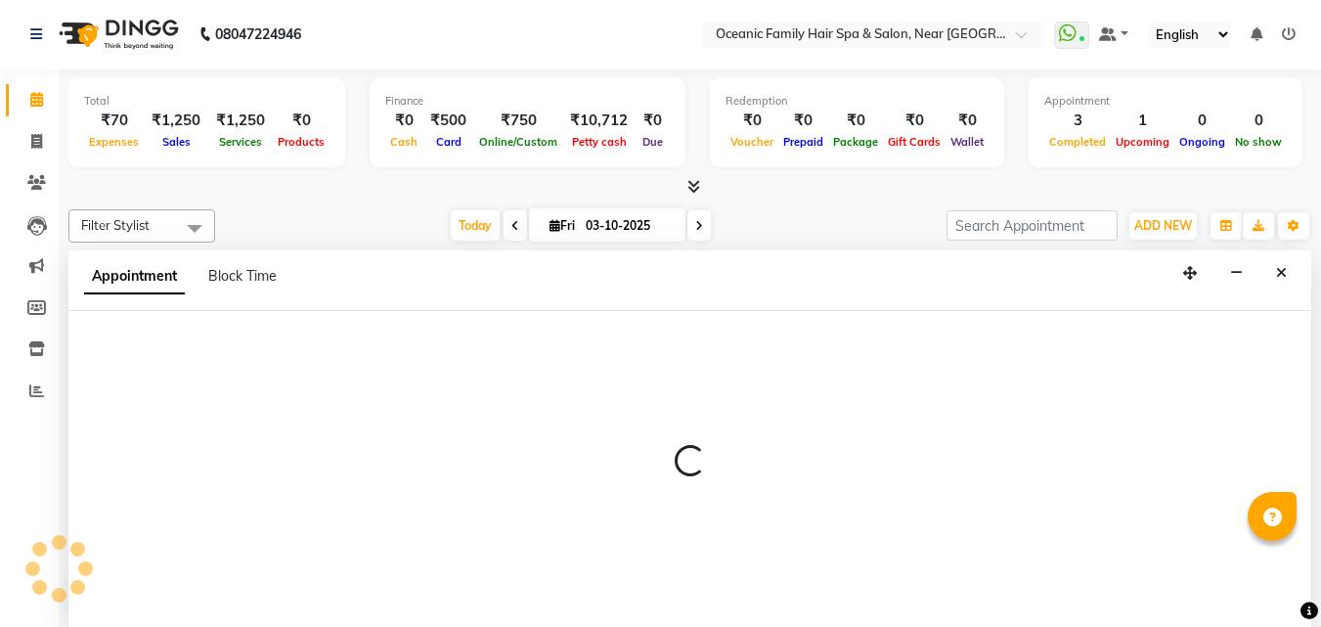
select select "540"
select select "tentative"
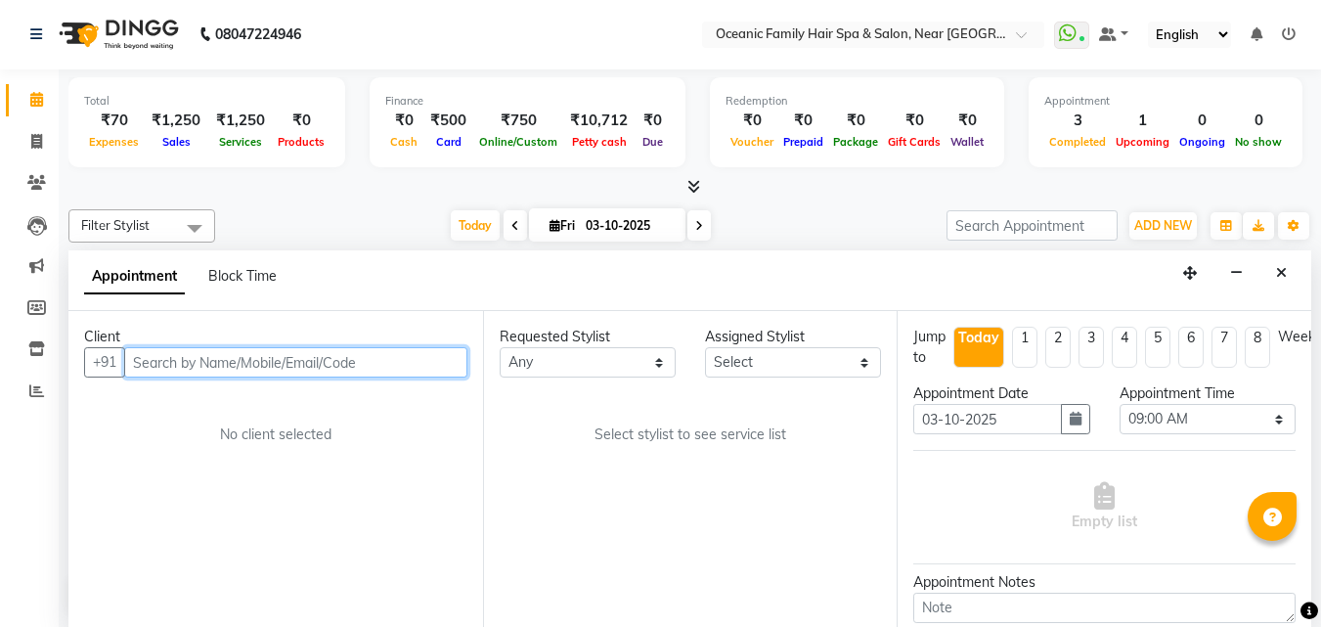
click at [191, 359] on input "text" at bounding box center [295, 362] width 343 height 30
type input "9481543809"
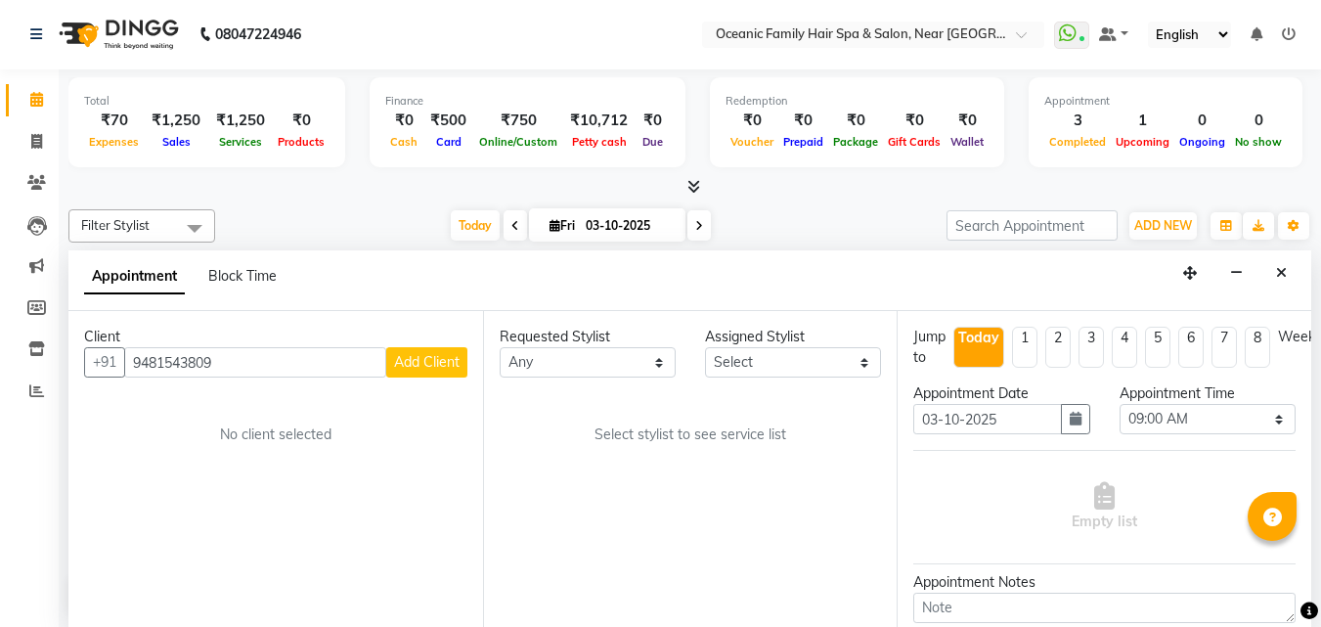
click at [431, 367] on span "Add Client" at bounding box center [427, 362] width 66 height 18
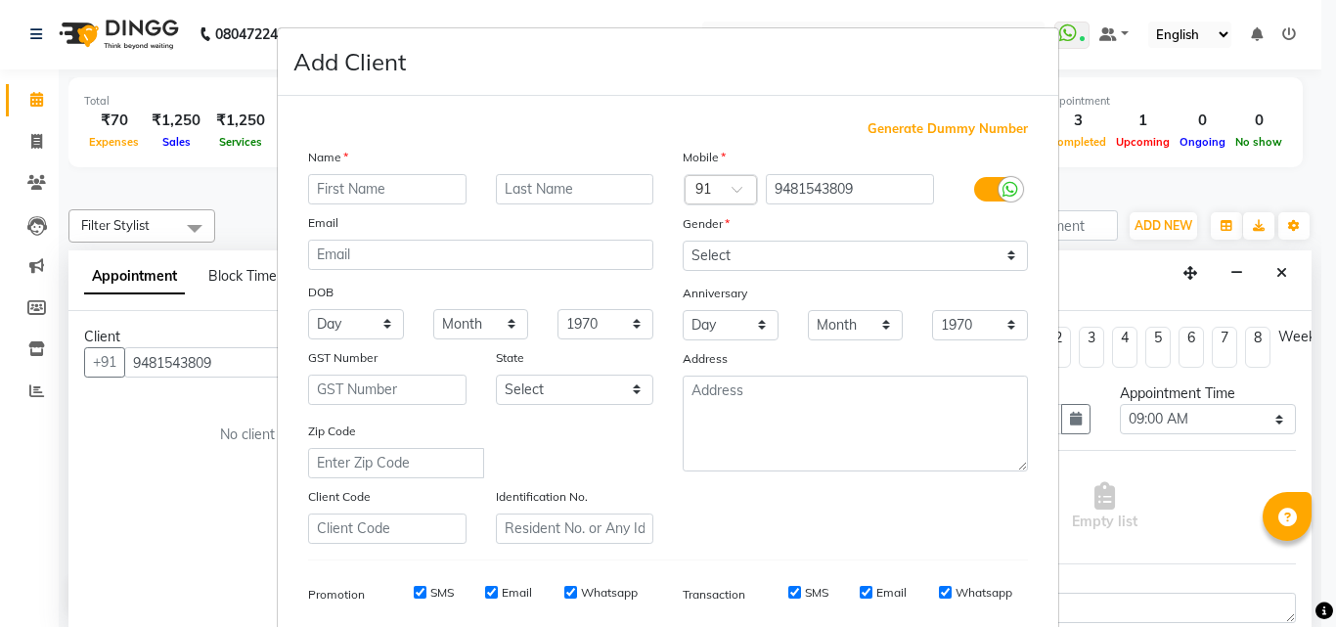
click at [378, 189] on input "text" at bounding box center [387, 189] width 158 height 30
type input "[DEMOGRAPHIC_DATA]"
drag, startPoint x: 742, startPoint y: 254, endPoint x: 741, endPoint y: 269, distance: 14.7
click at [742, 254] on select "Select [DEMOGRAPHIC_DATA] [DEMOGRAPHIC_DATA] Other Prefer Not To Say" at bounding box center [854, 256] width 345 height 30
select select "[DEMOGRAPHIC_DATA]"
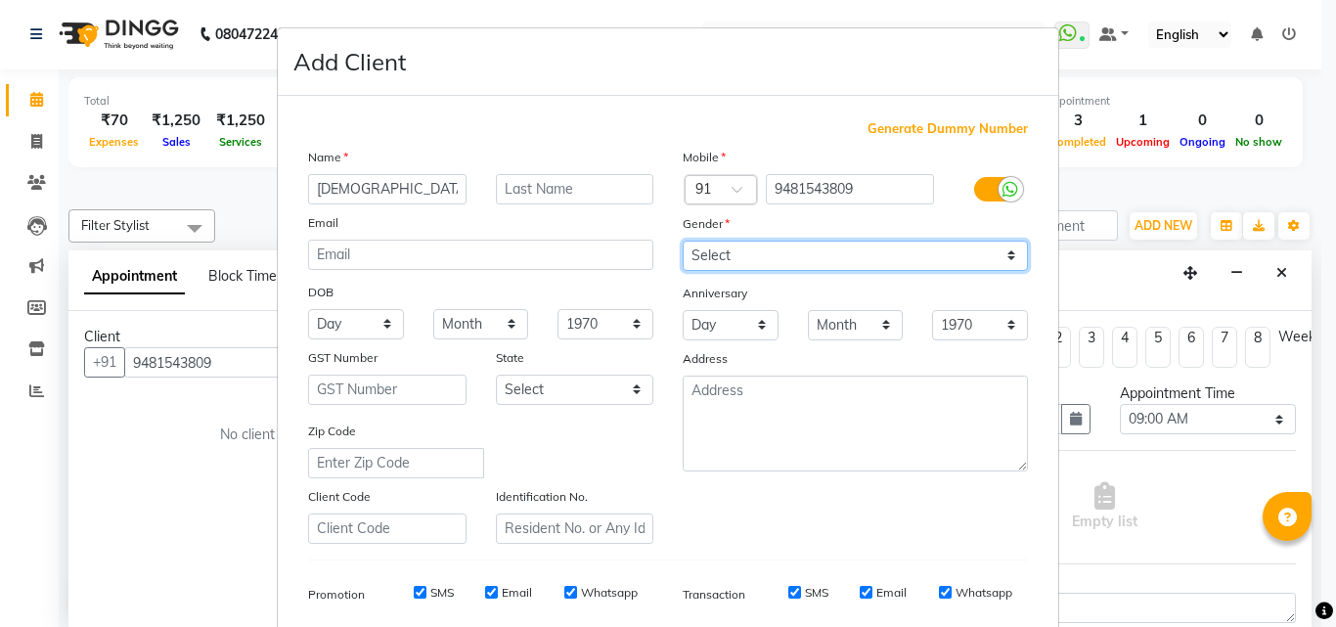
click at [682, 241] on select "Select [DEMOGRAPHIC_DATA] [DEMOGRAPHIC_DATA] Other Prefer Not To Say" at bounding box center [854, 256] width 345 height 30
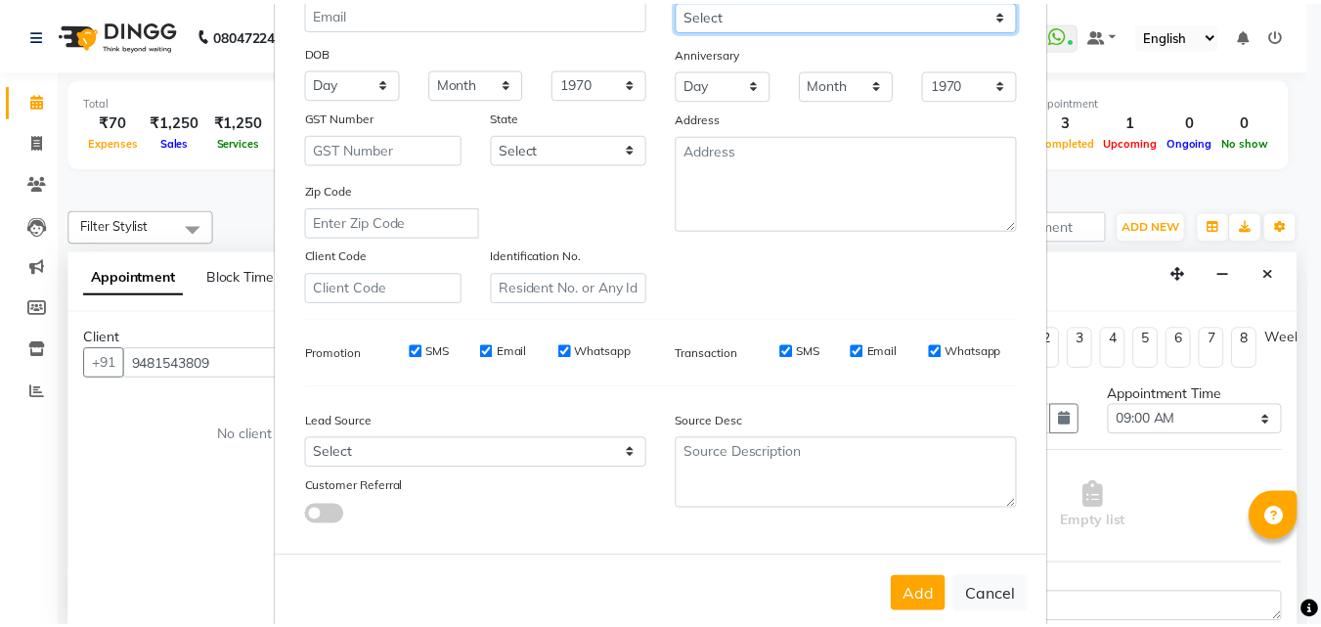
scroll to position [276, 0]
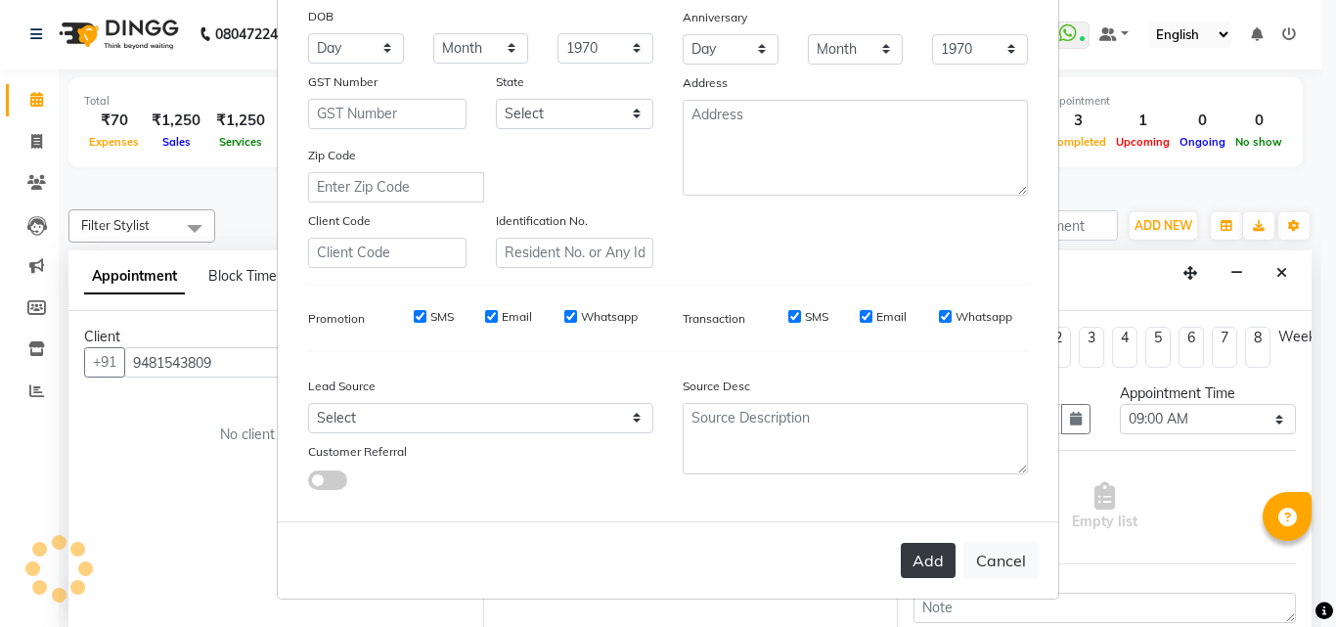
click at [904, 559] on button "Add" at bounding box center [927, 560] width 55 height 35
select select
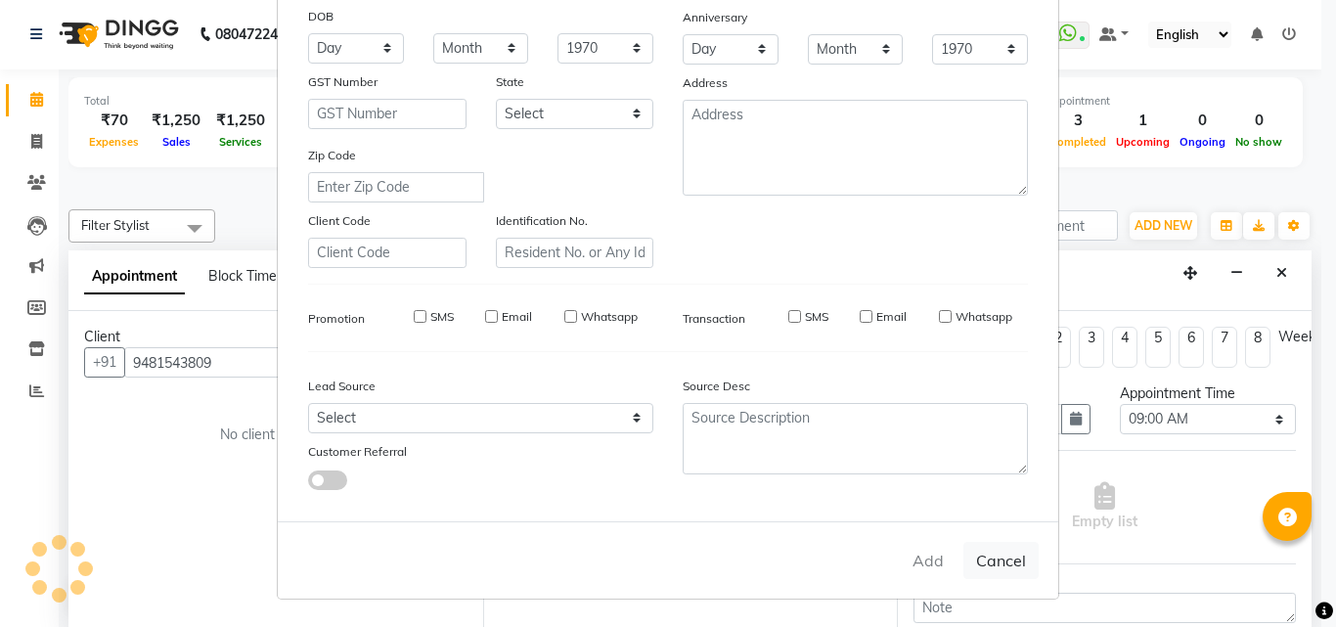
select select
checkbox input "false"
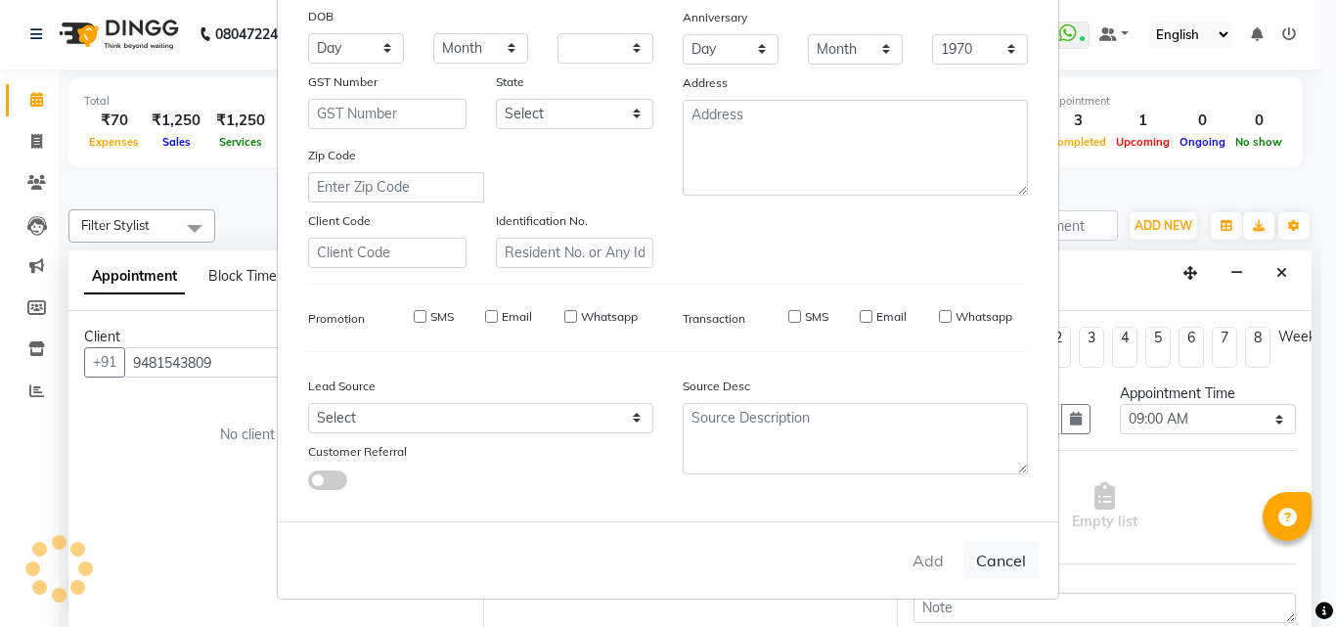
checkbox input "false"
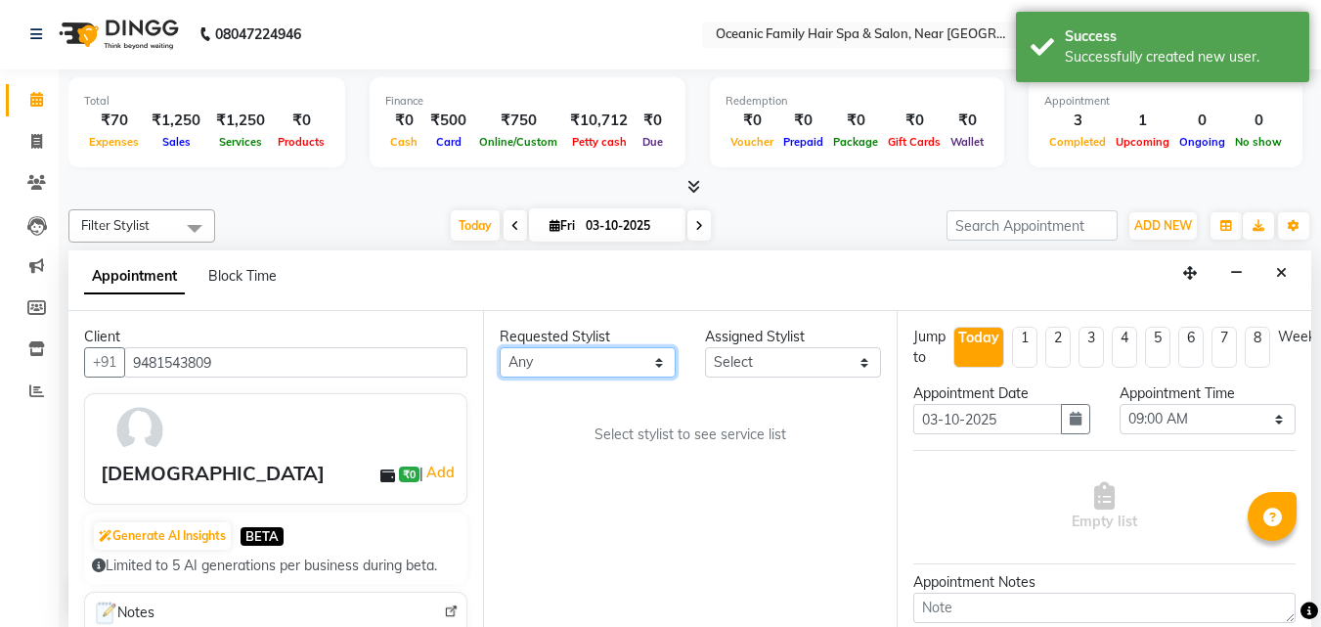
click at [584, 358] on select "Any [PERSON_NAME] [PERSON_NAME] [PERSON_NAME] Riyasat [PERSON_NAME] [PERSON_NAM…" at bounding box center [588, 362] width 176 height 30
select select "23948"
click at [500, 347] on select "Any [PERSON_NAME] [PERSON_NAME] [PERSON_NAME] Riyasat [PERSON_NAME] [PERSON_NAM…" at bounding box center [588, 362] width 176 height 30
select select "23948"
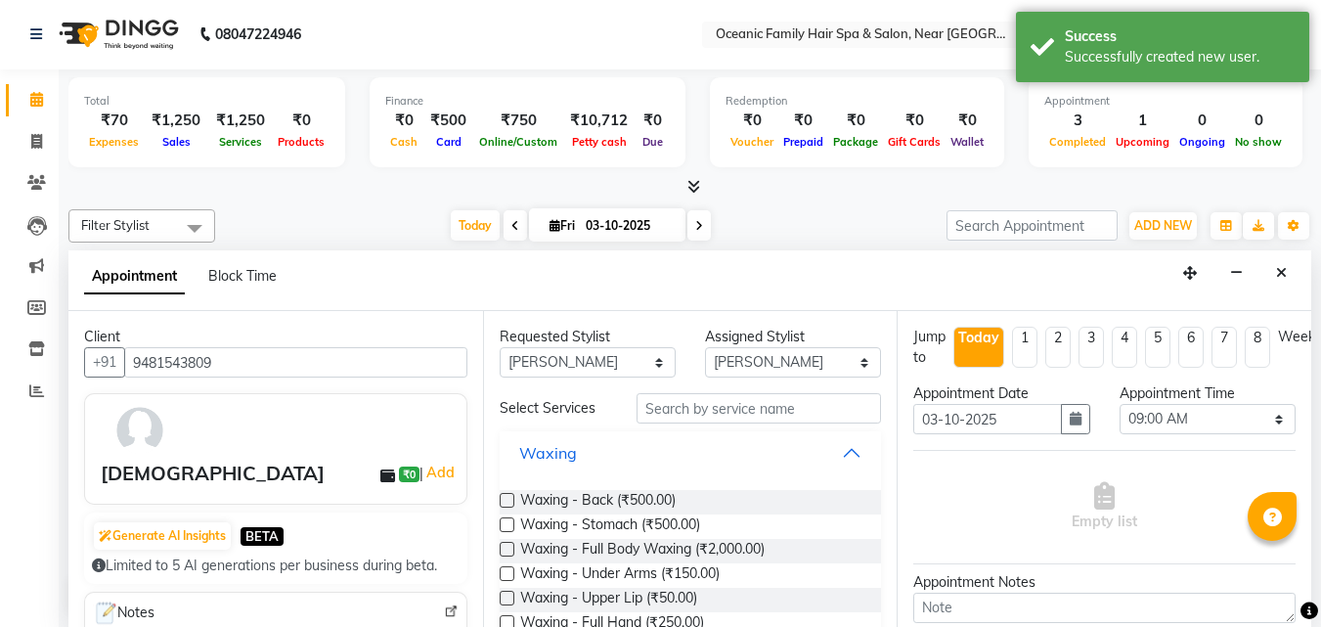
click at [835, 454] on button "Waxing" at bounding box center [690, 452] width 367 height 35
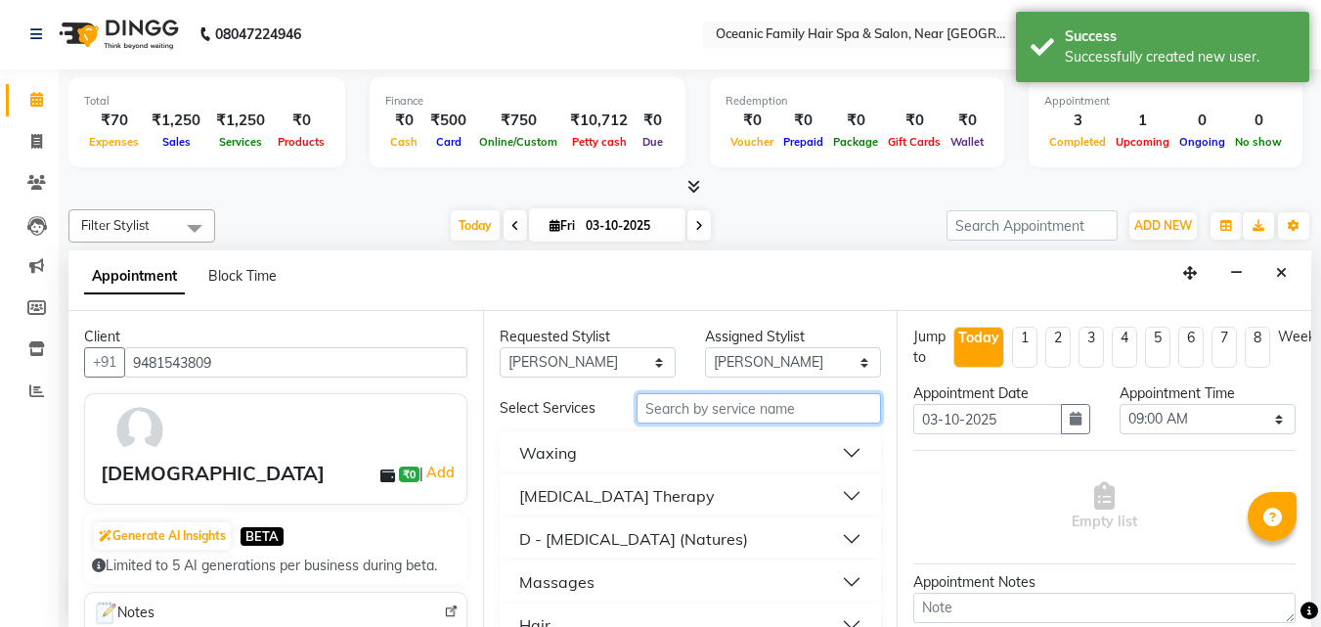
click at [720, 407] on input "text" at bounding box center [758, 408] width 244 height 30
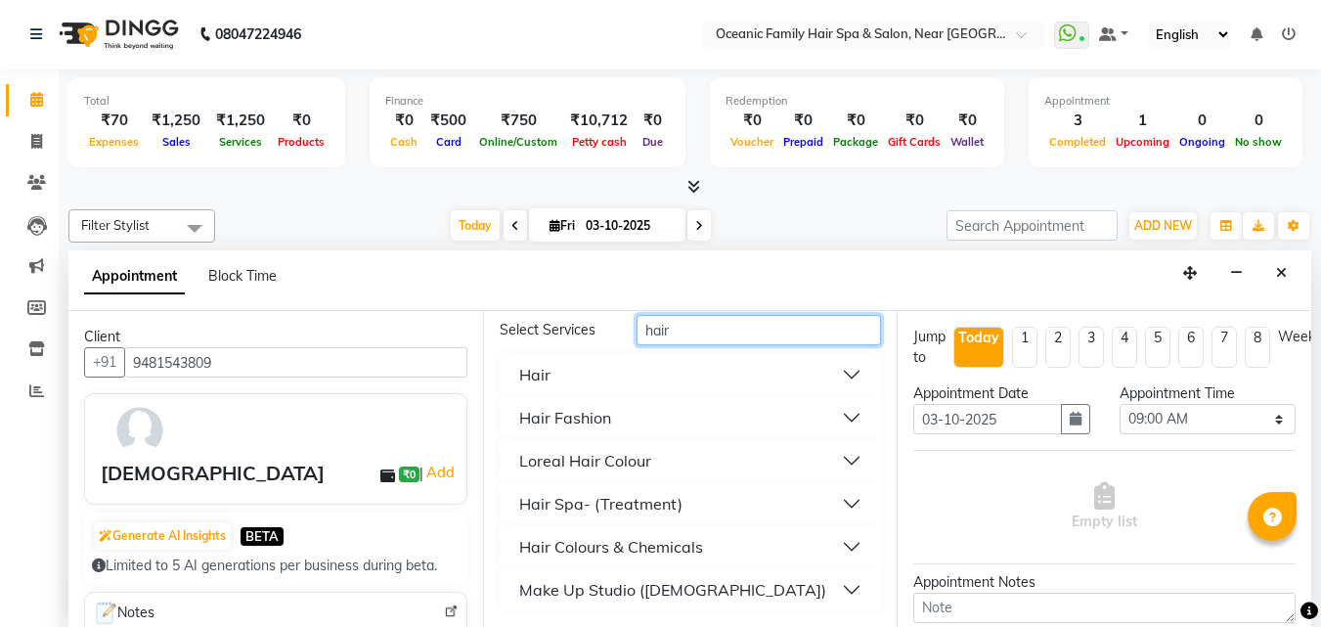
scroll to position [0, 0]
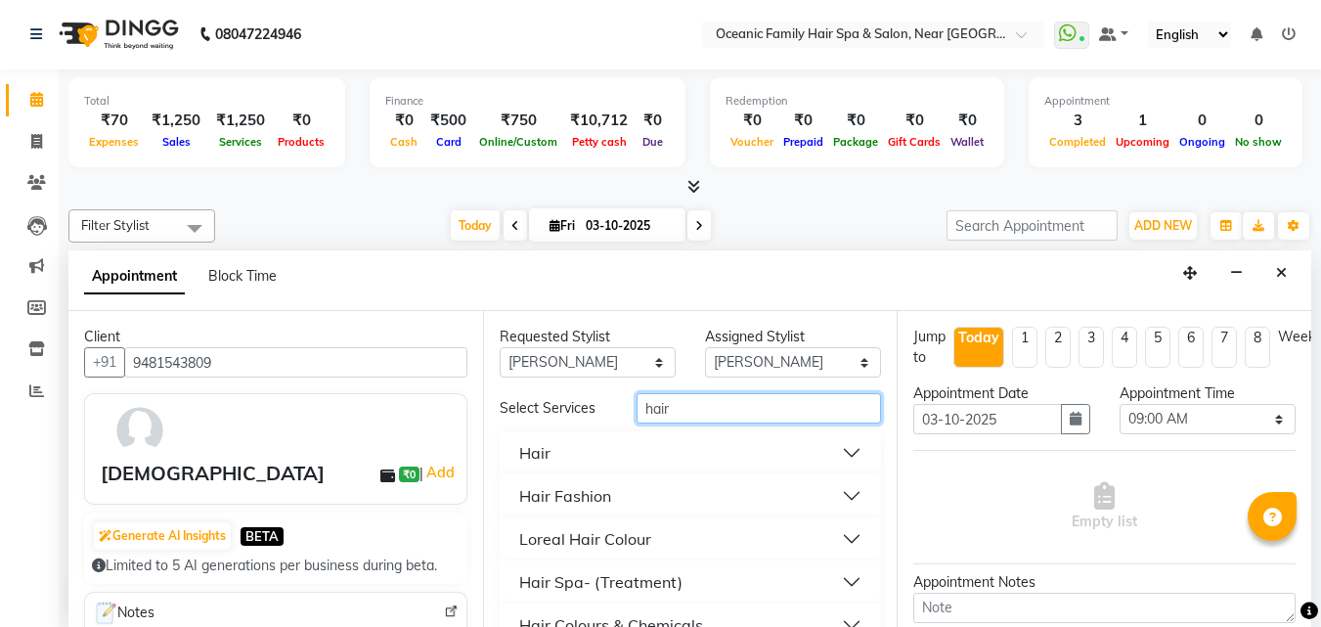
click at [695, 414] on input "hair" at bounding box center [758, 408] width 244 height 30
type input "h"
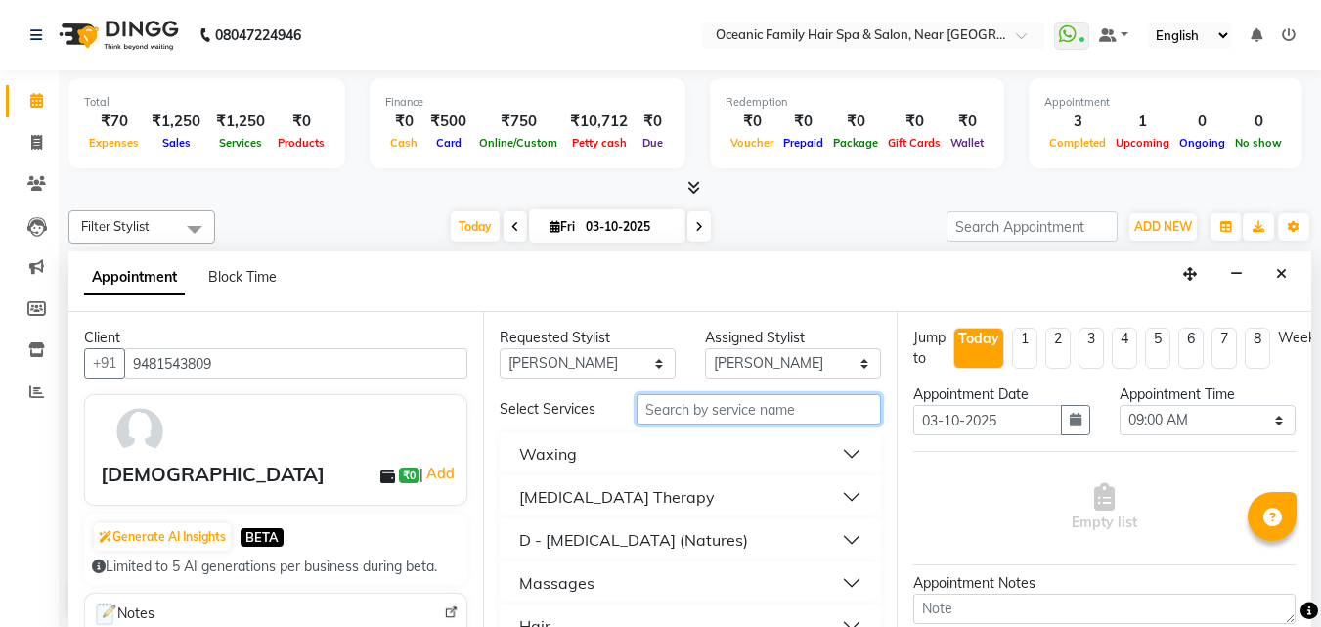
click at [713, 414] on input "text" at bounding box center [758, 409] width 244 height 30
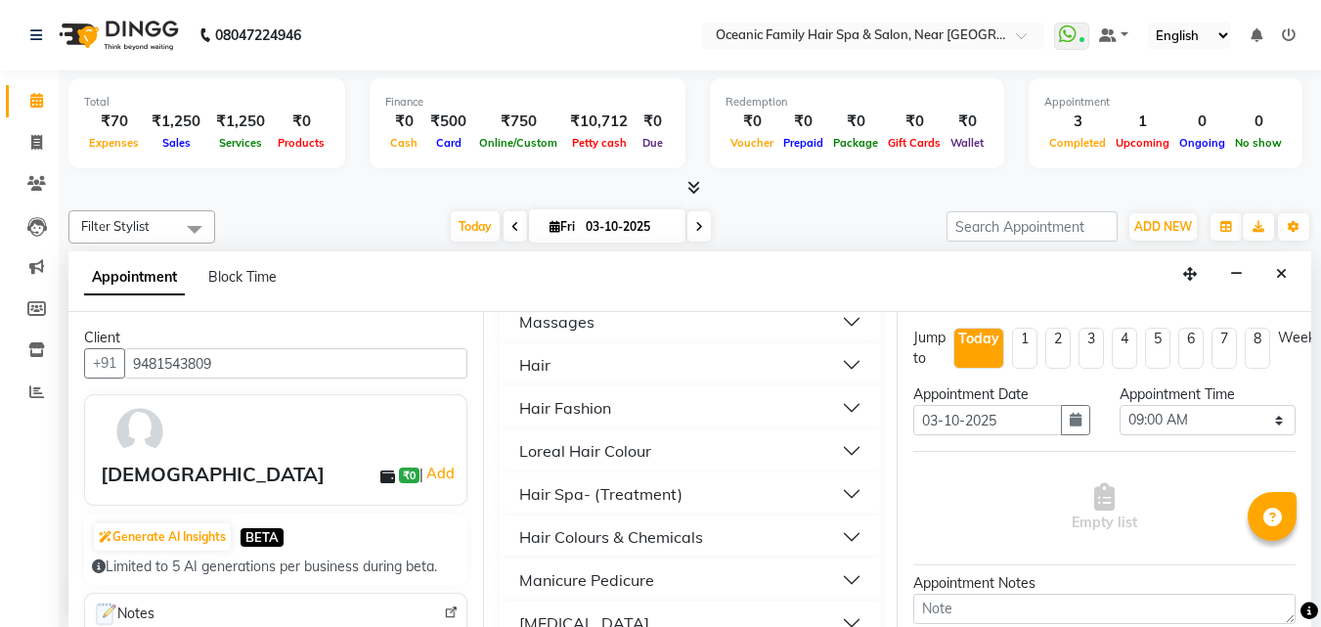
scroll to position [251, 0]
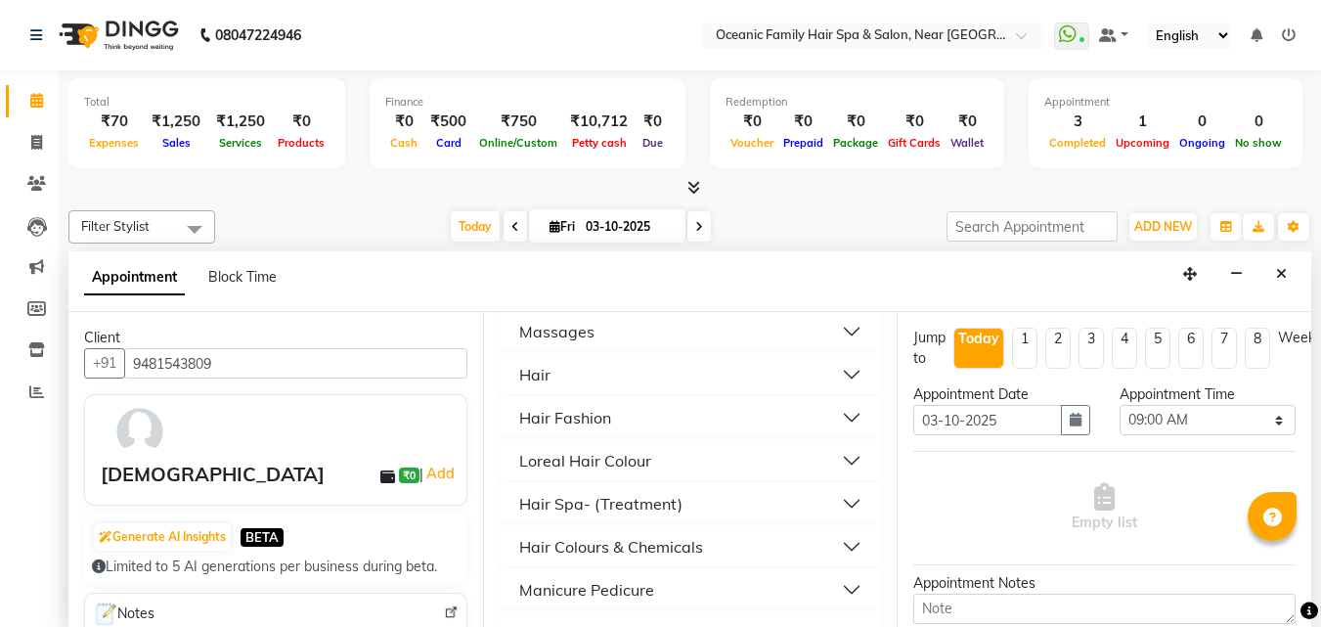
click at [839, 366] on button "Hair" at bounding box center [690, 374] width 367 height 35
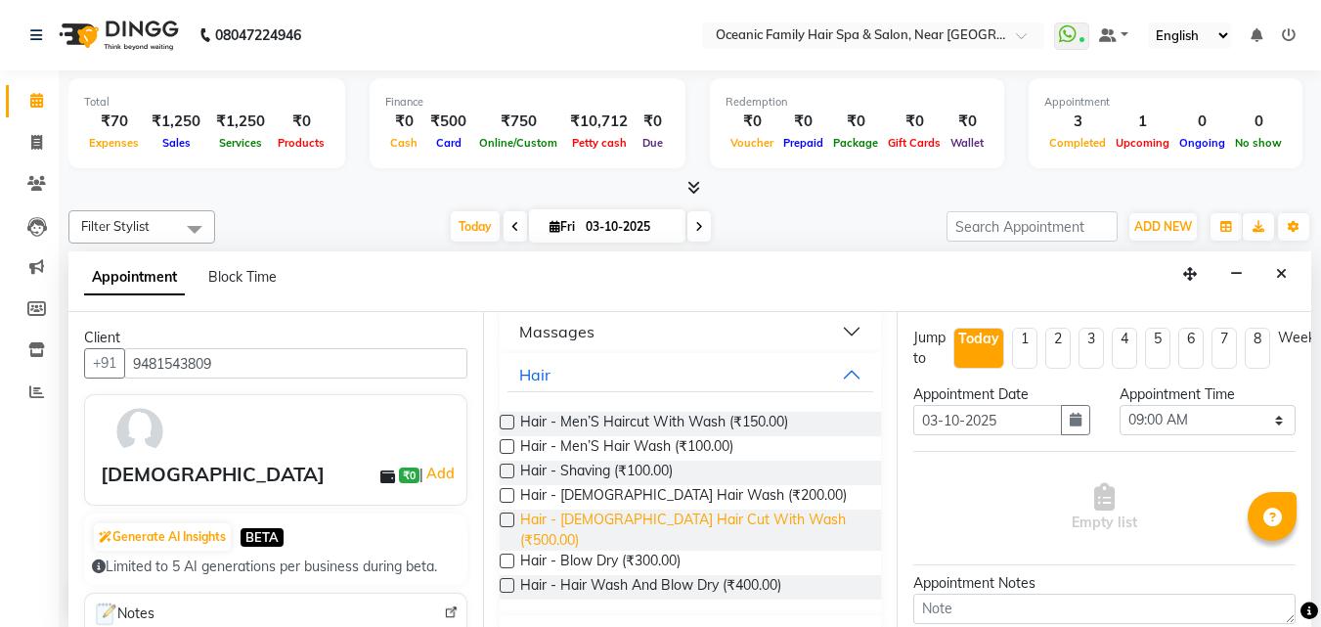
click at [683, 521] on span "Hair - [DEMOGRAPHIC_DATA] Hair Cut With Wash (₹500.00)" at bounding box center [693, 529] width 346 height 41
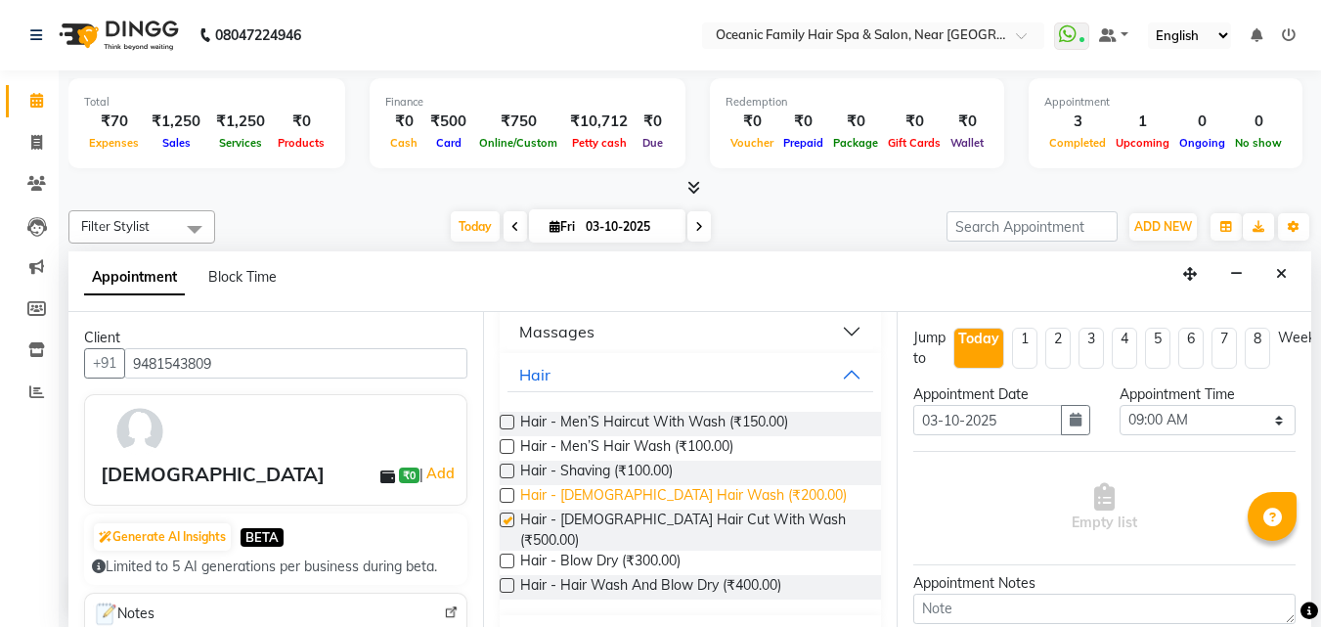
checkbox input "false"
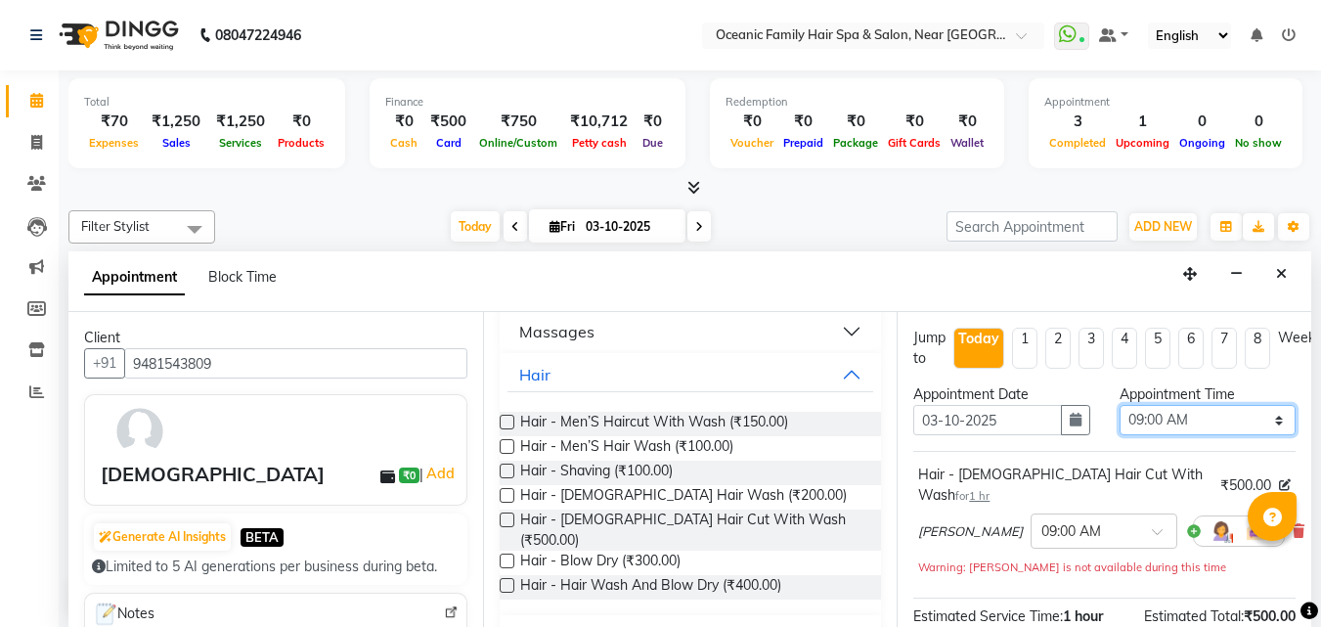
click at [1182, 417] on select "Select 09:00 AM 09:15 AM 09:30 AM 09:45 AM 10:00 AM 10:15 AM 10:30 AM 10:45 AM …" at bounding box center [1207, 420] width 176 height 30
select select "870"
click at [1119, 405] on select "Select 09:00 AM 09:15 AM 09:30 AM 09:45 AM 10:00 AM 10:15 AM 10:30 AM 10:45 AM …" at bounding box center [1207, 420] width 176 height 30
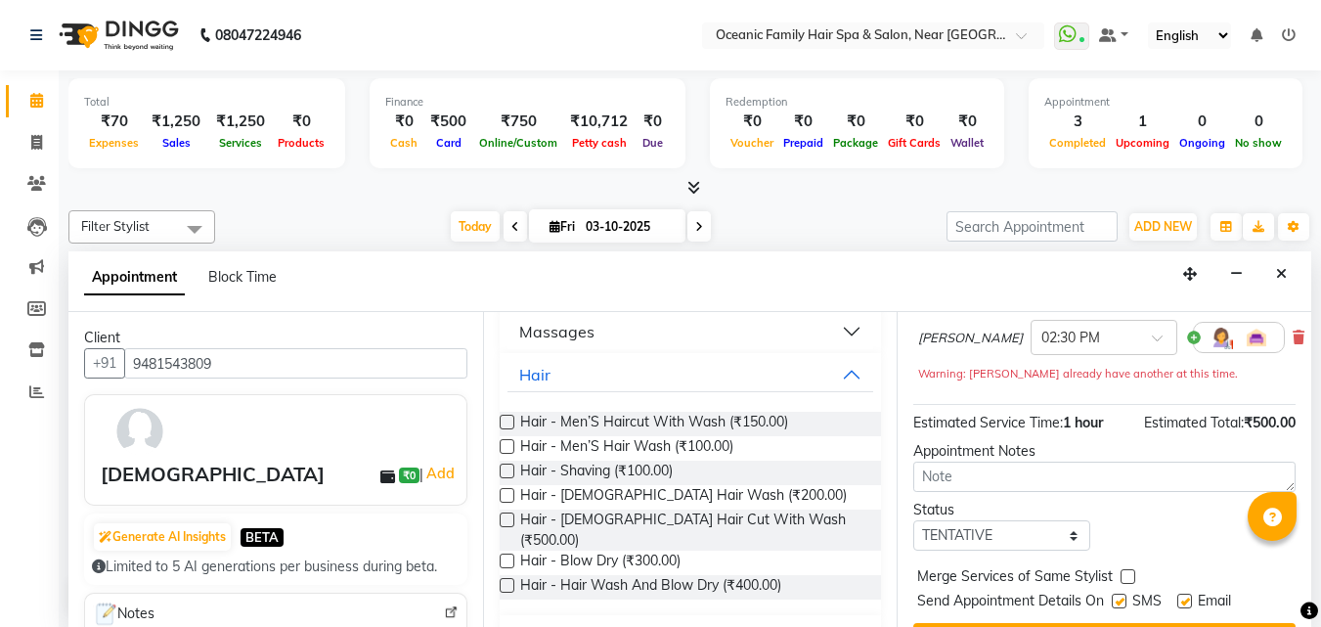
scroll to position [196, 0]
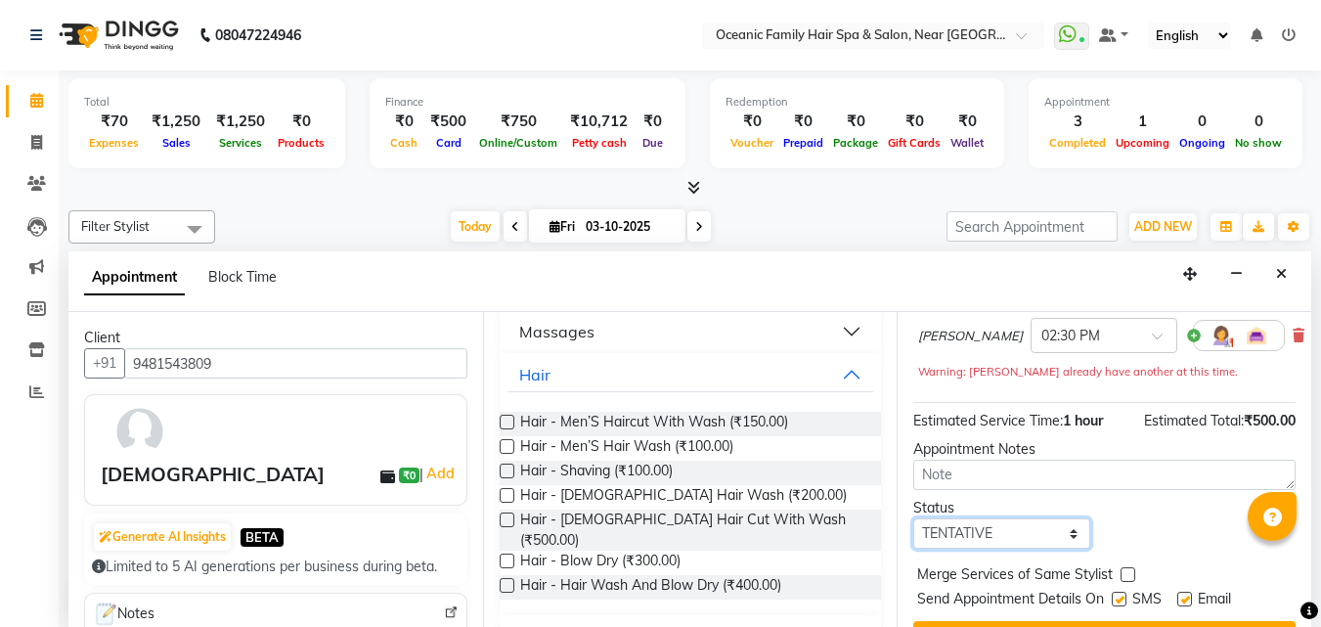
click at [989, 518] on select "Select TENTATIVE CONFIRM CHECK-IN UPCOMING" at bounding box center [1001, 533] width 176 height 30
select select "confirm booking"
click at [913, 518] on select "Select TENTATIVE CONFIRM CHECK-IN UPCOMING" at bounding box center [1001, 533] width 176 height 30
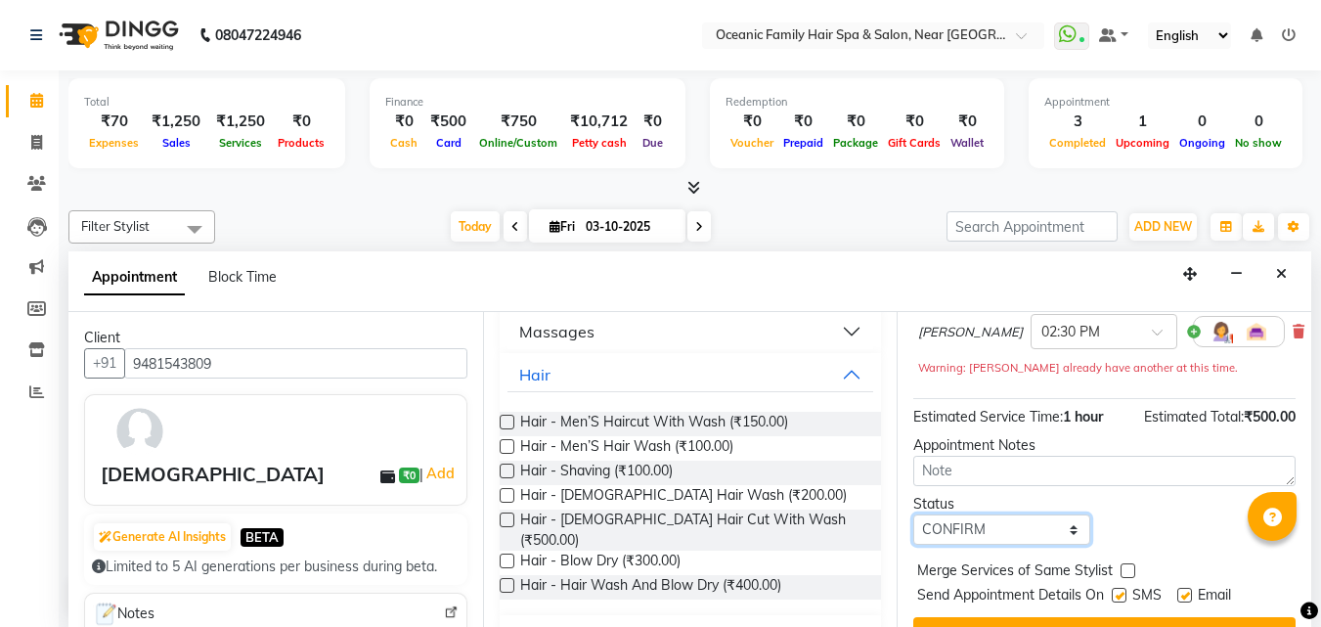
scroll to position [234, 0]
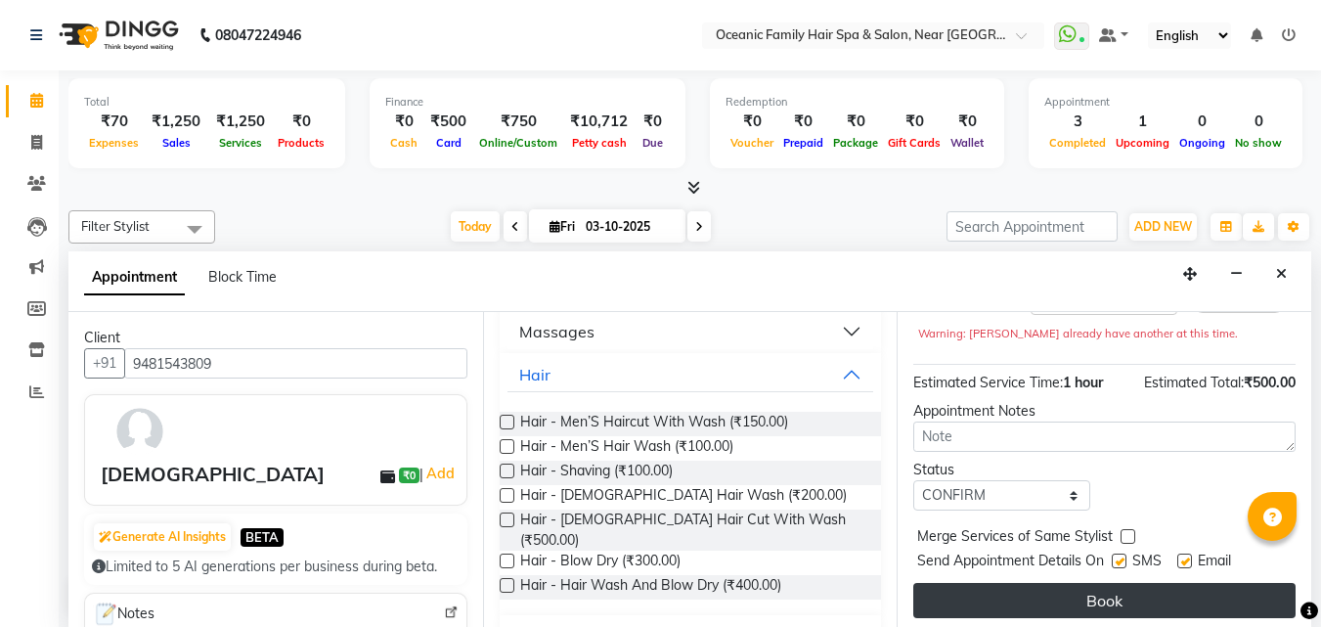
click at [1084, 583] on button "Book" at bounding box center [1104, 600] width 382 height 35
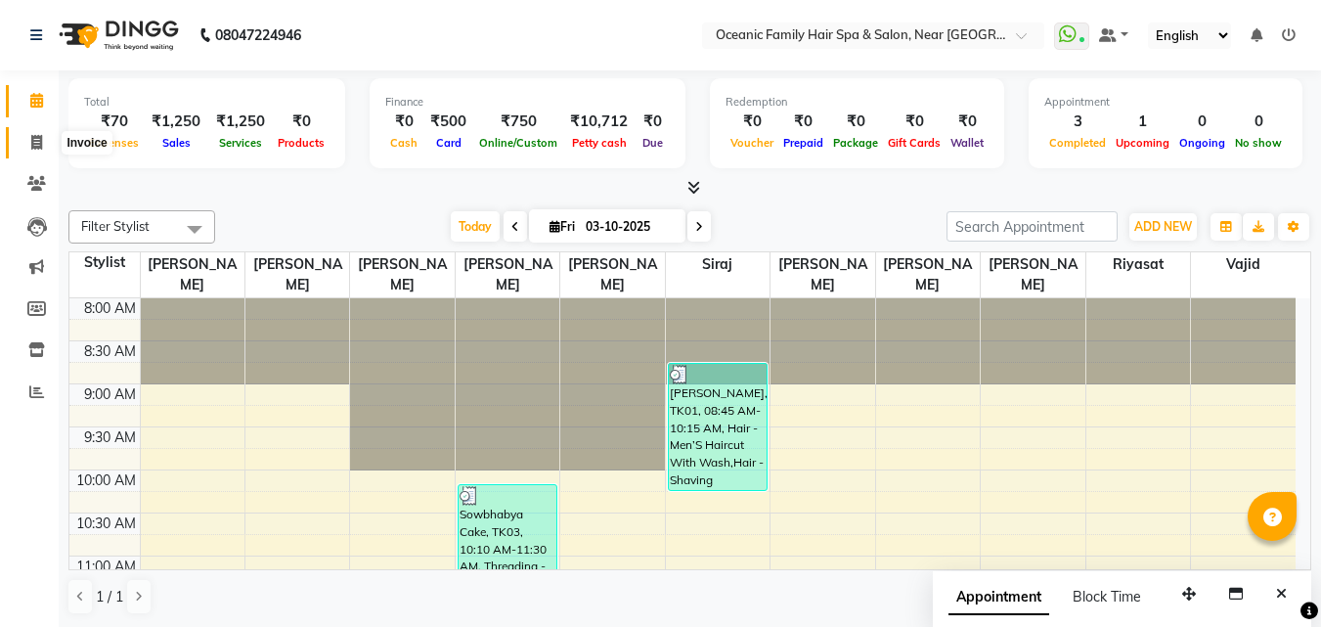
click at [32, 144] on icon at bounding box center [36, 142] width 11 height 15
select select "service"
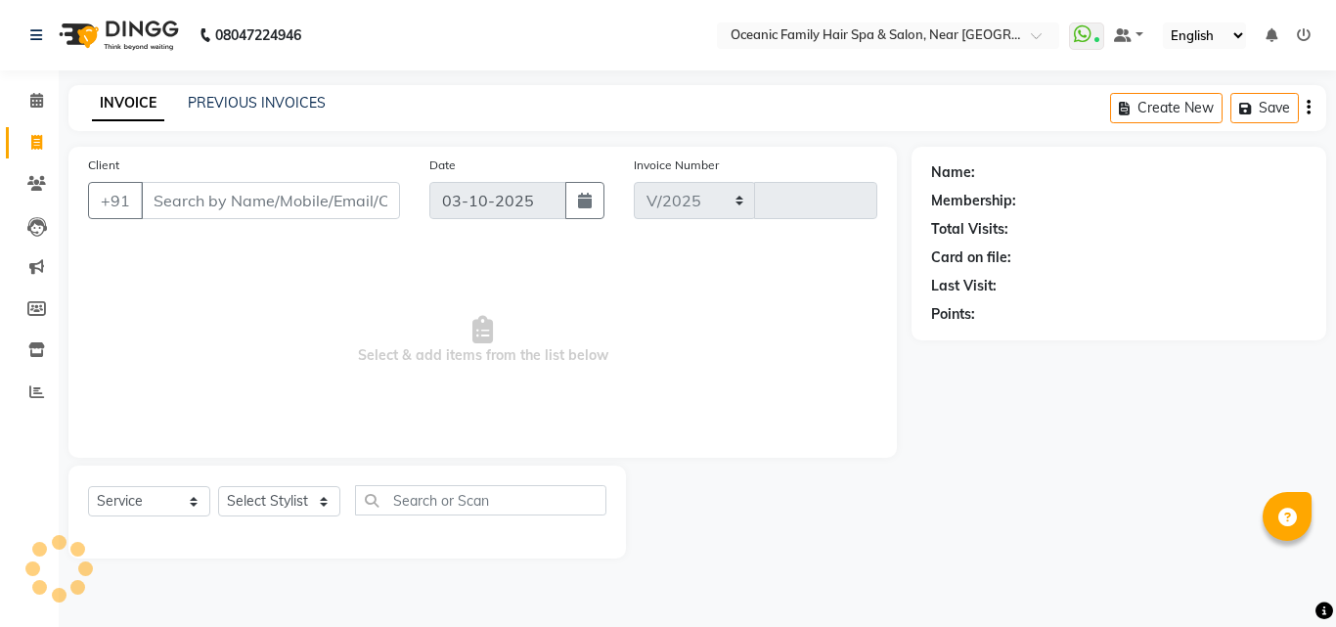
select select "4366"
type input "3734"
click at [206, 204] on input "Client" at bounding box center [270, 200] width 259 height 37
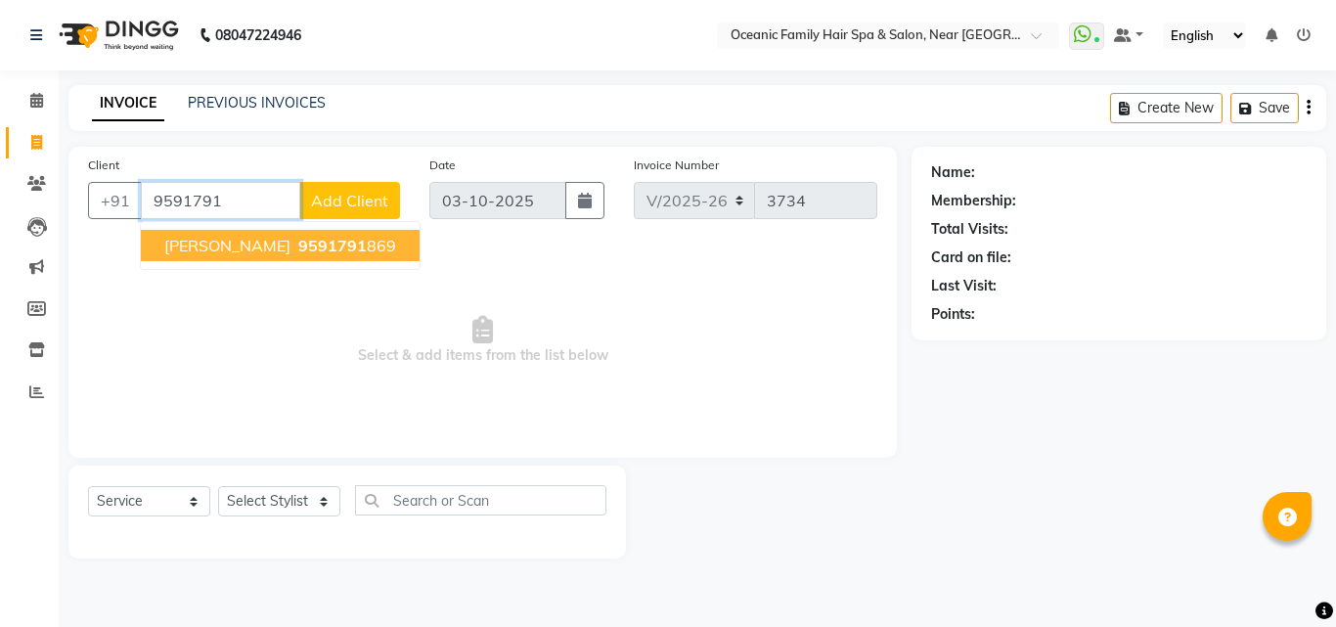
click at [298, 250] on span "9591791" at bounding box center [332, 246] width 68 height 20
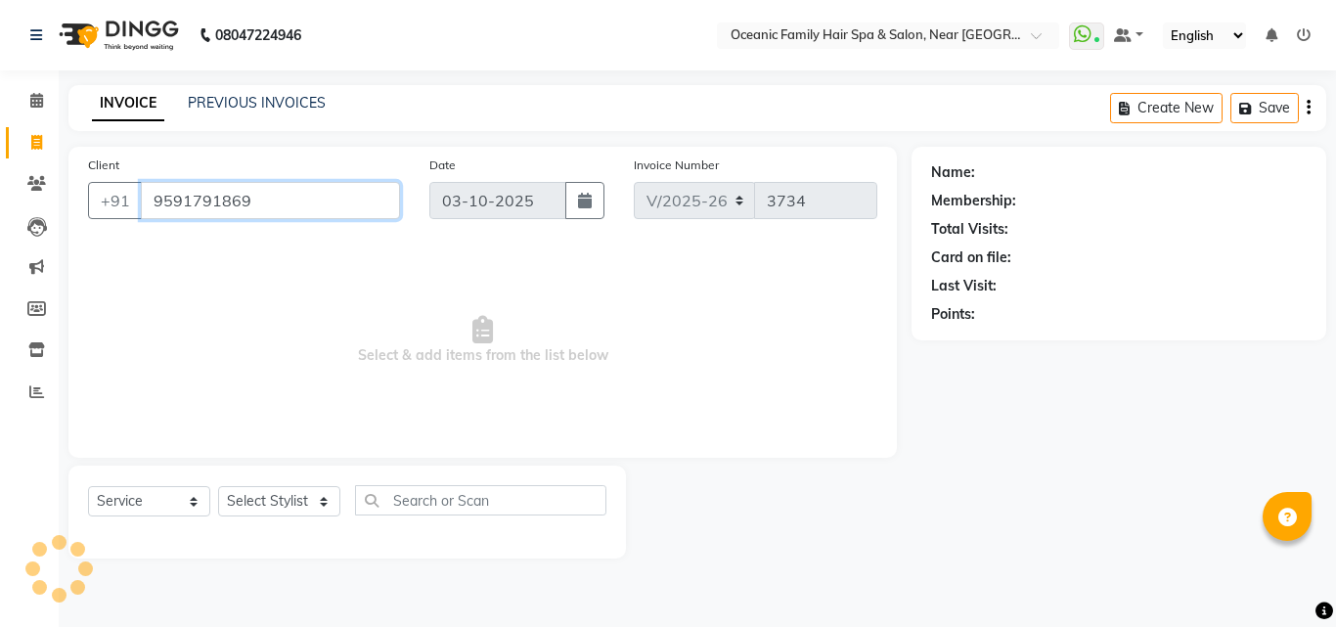
type input "9591791869"
select select "1: Object"
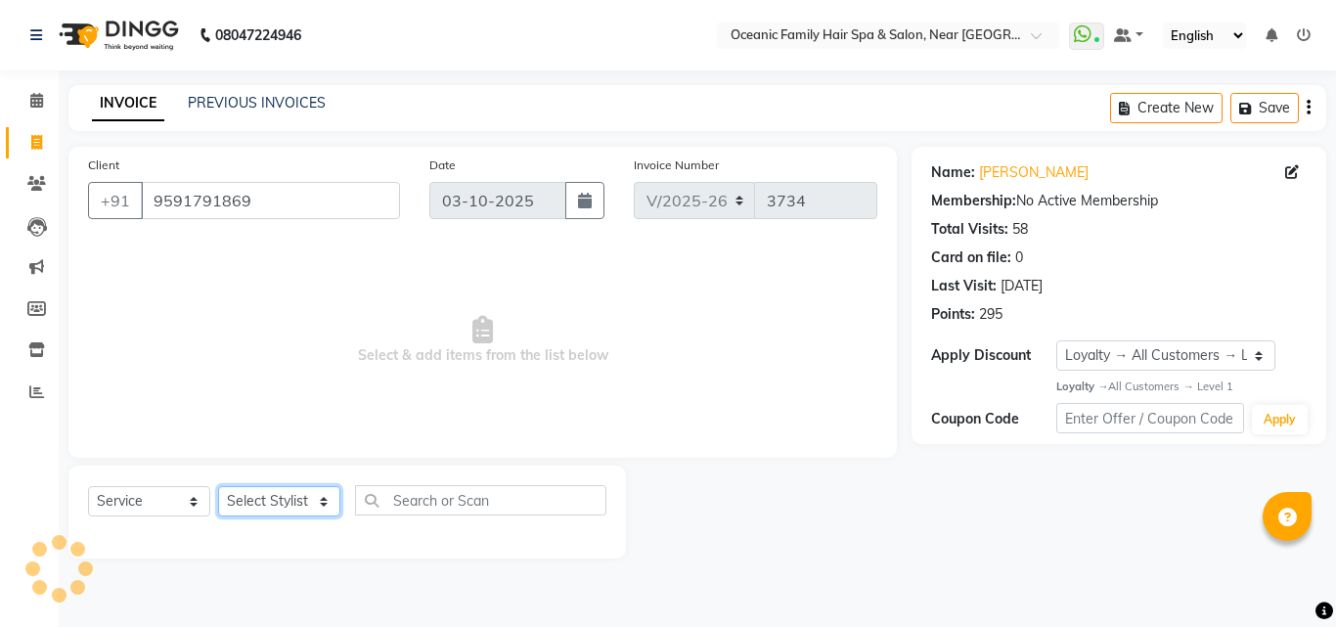
drag, startPoint x: 268, startPoint y: 504, endPoint x: 268, endPoint y: 490, distance: 14.7
click at [268, 504] on select "Select Stylist [PERSON_NAME] [PERSON_NAME] [PERSON_NAME] Riyasat [PERSON_NAME] …" at bounding box center [279, 501] width 122 height 30
select select "88863"
click at [218, 486] on select "Select Stylist [PERSON_NAME] [PERSON_NAME] [PERSON_NAME] Riyasat [PERSON_NAME] …" at bounding box center [279, 501] width 122 height 30
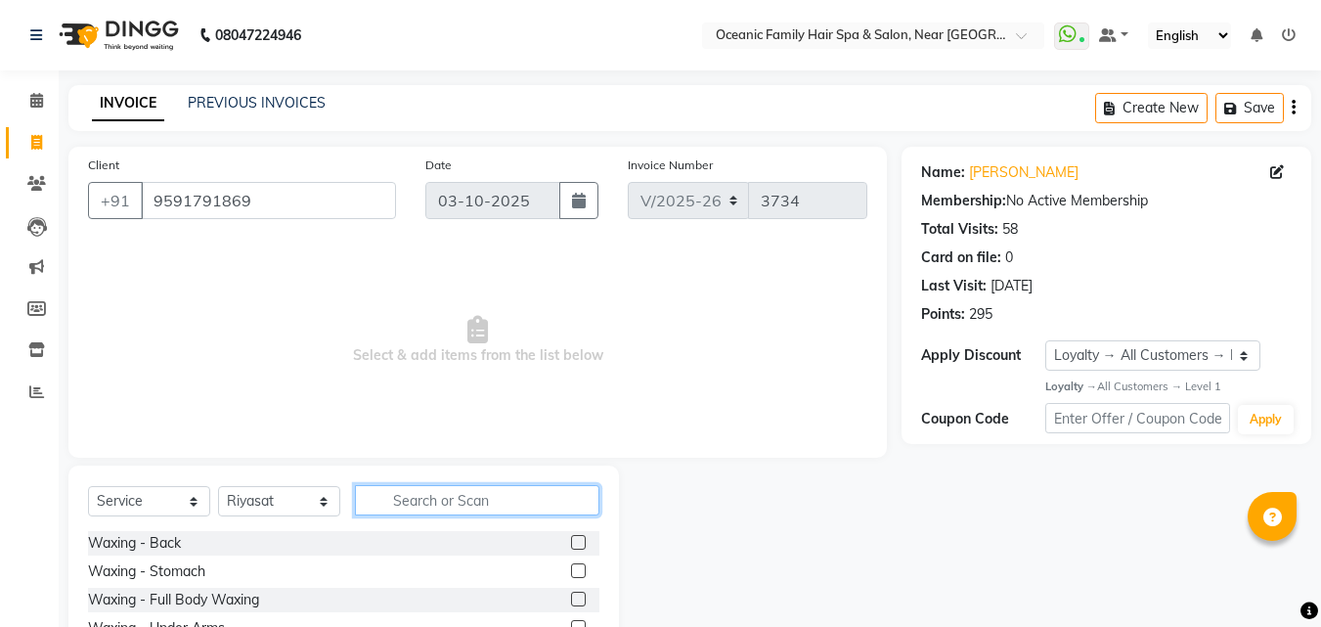
click at [479, 491] on input "text" at bounding box center [477, 500] width 244 height 30
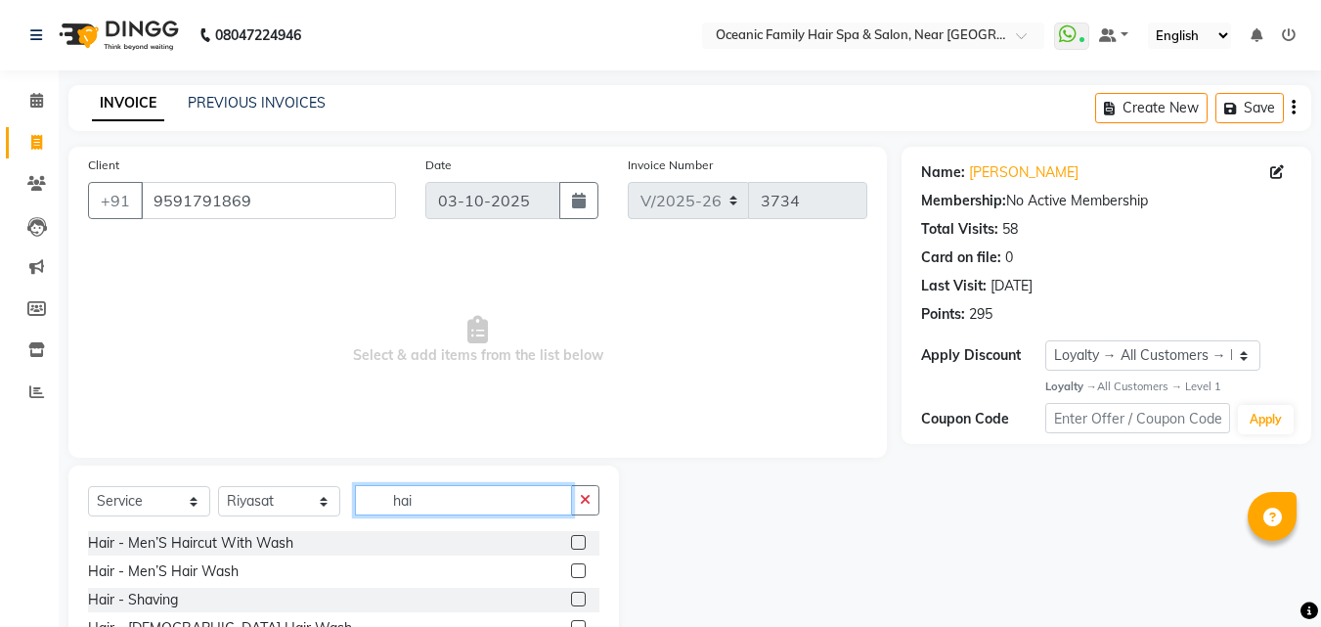
type input "hai"
click at [571, 540] on label at bounding box center [578, 542] width 15 height 15
click at [571, 540] on input "checkbox" at bounding box center [577, 543] width 13 height 13
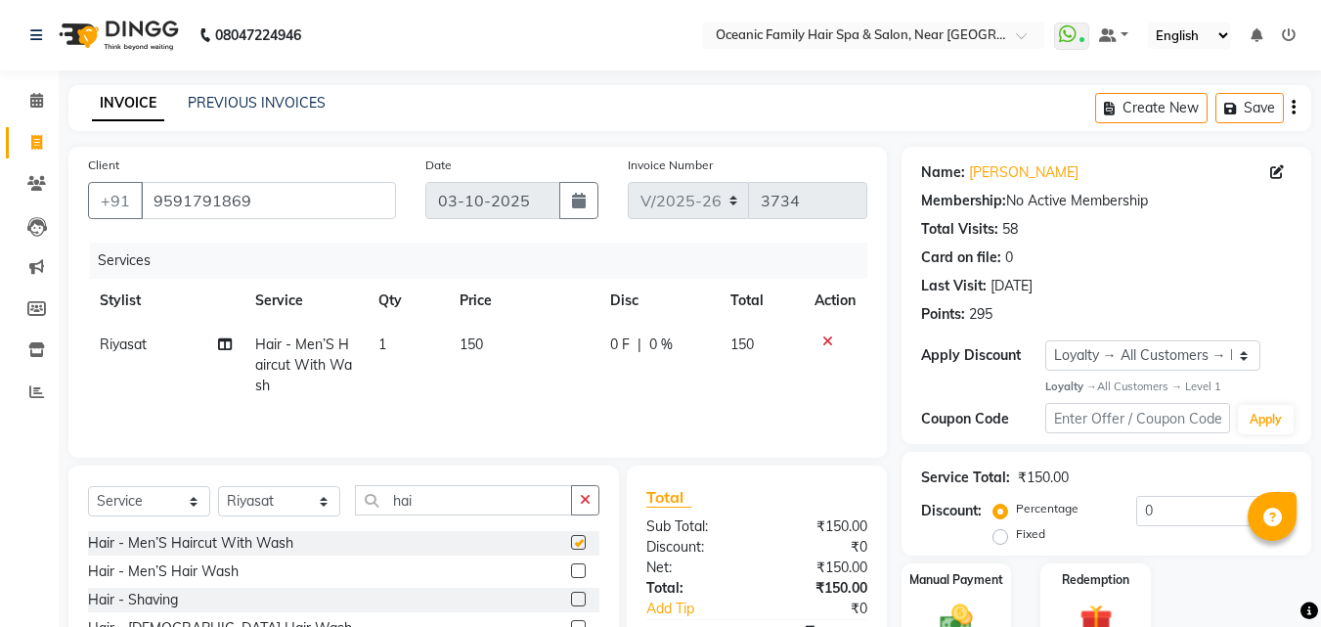
checkbox input "false"
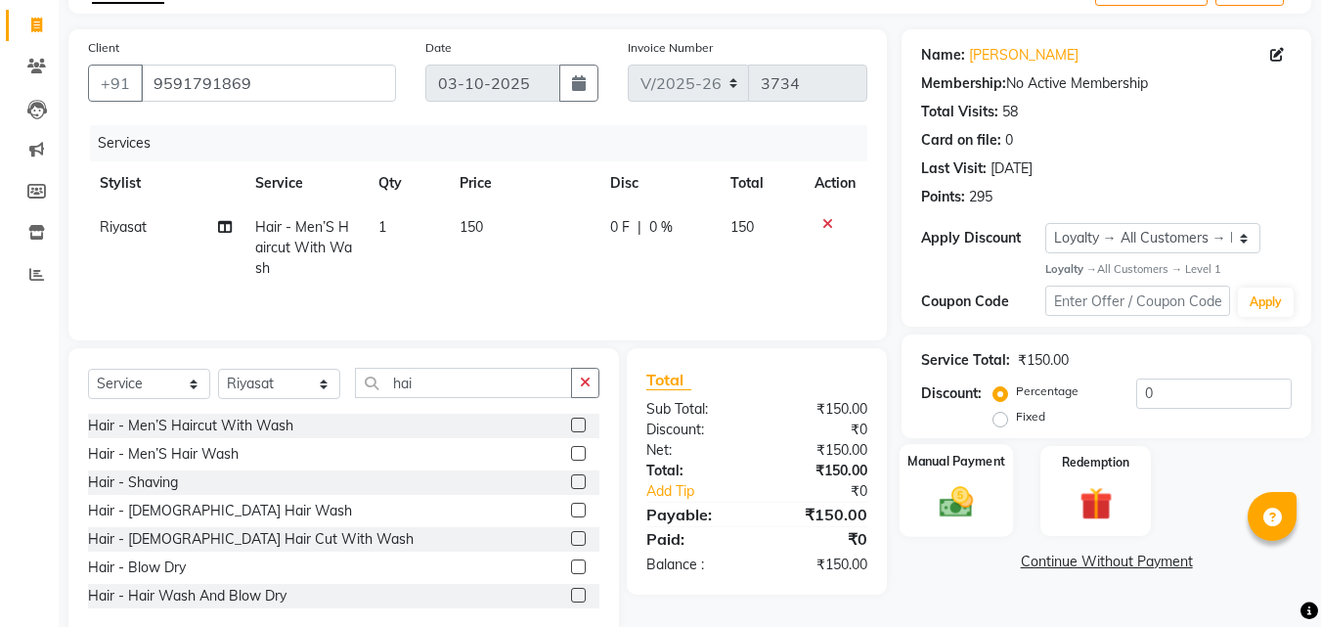
click at [970, 497] on img at bounding box center [956, 502] width 55 height 39
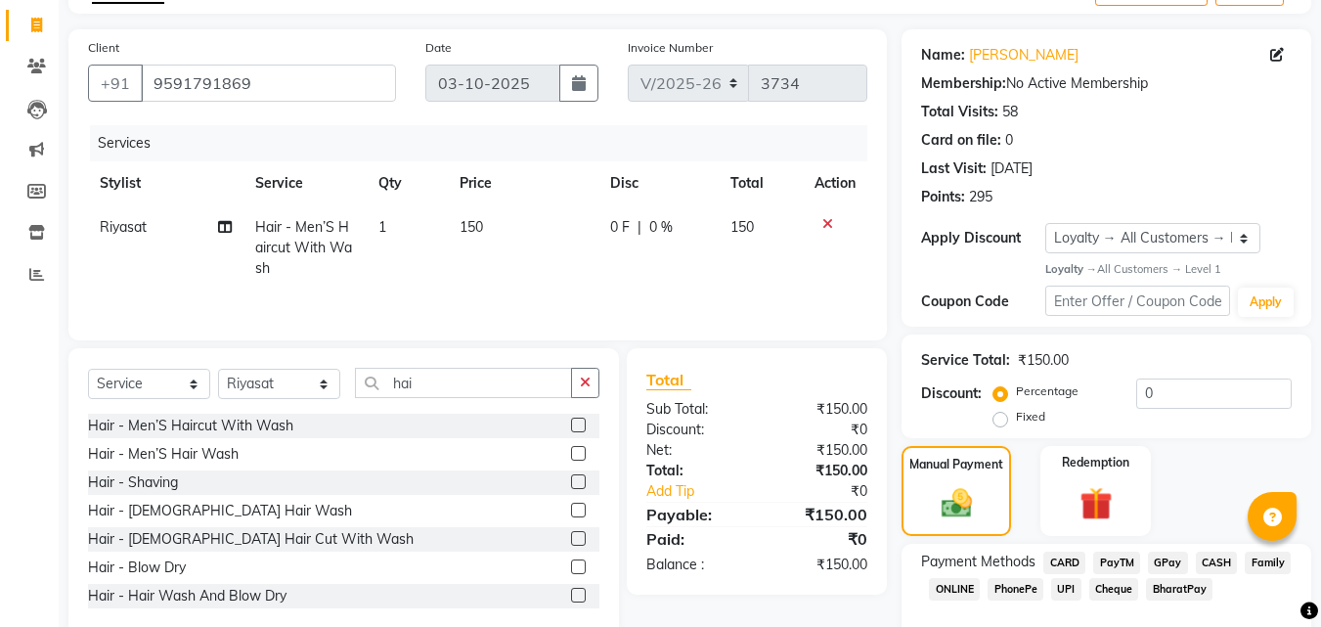
click at [1100, 559] on span "PayTM" at bounding box center [1116, 562] width 47 height 22
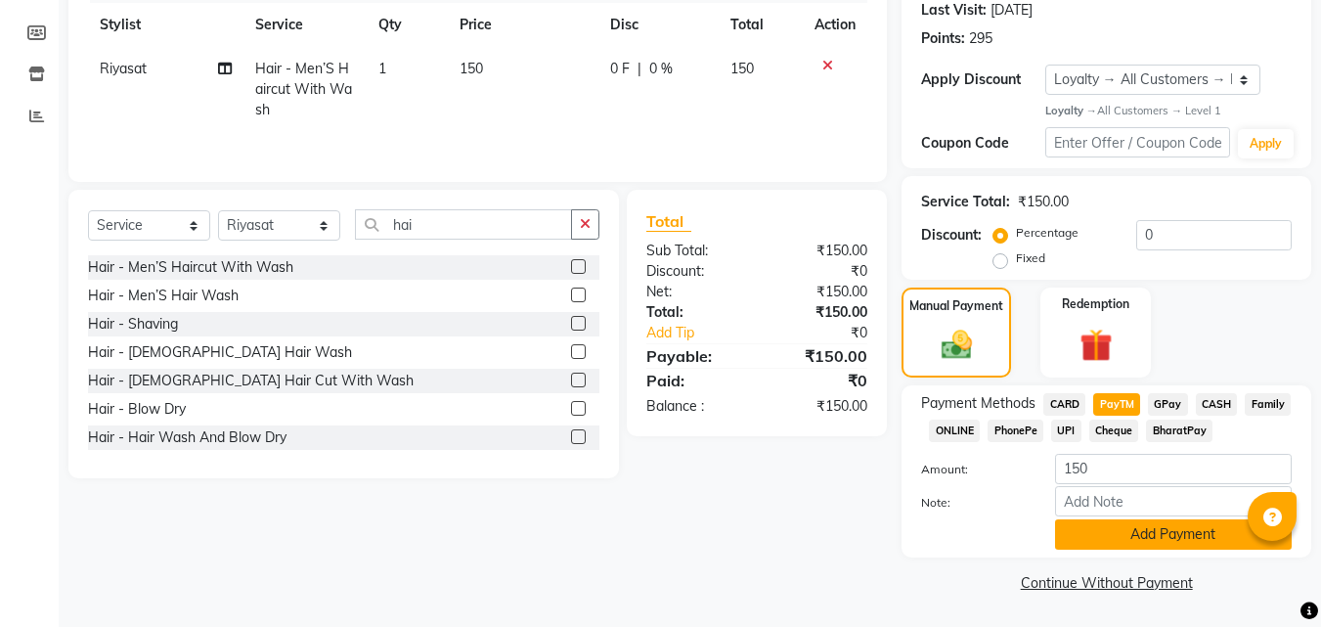
click at [1174, 541] on button "Add Payment" at bounding box center [1173, 534] width 237 height 30
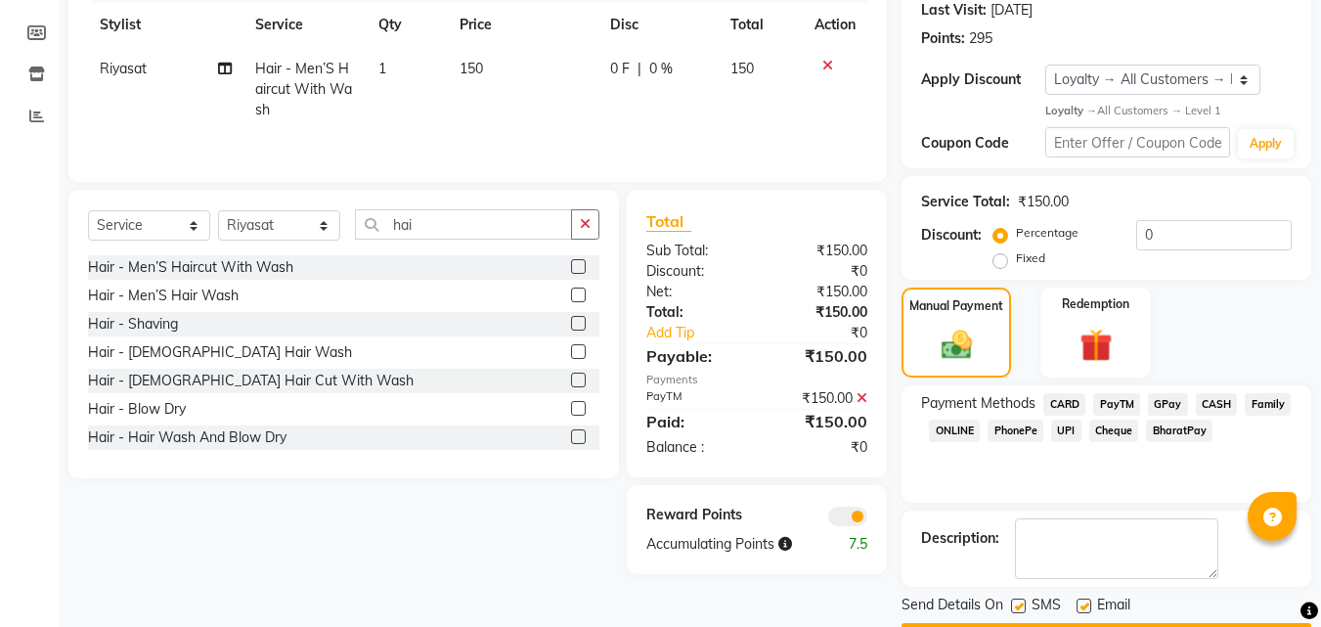
click at [1246, 574] on div "Name: [PERSON_NAME] Membership: No Active Membership Total Visits: 58 Card on f…" at bounding box center [1113, 262] width 424 height 782
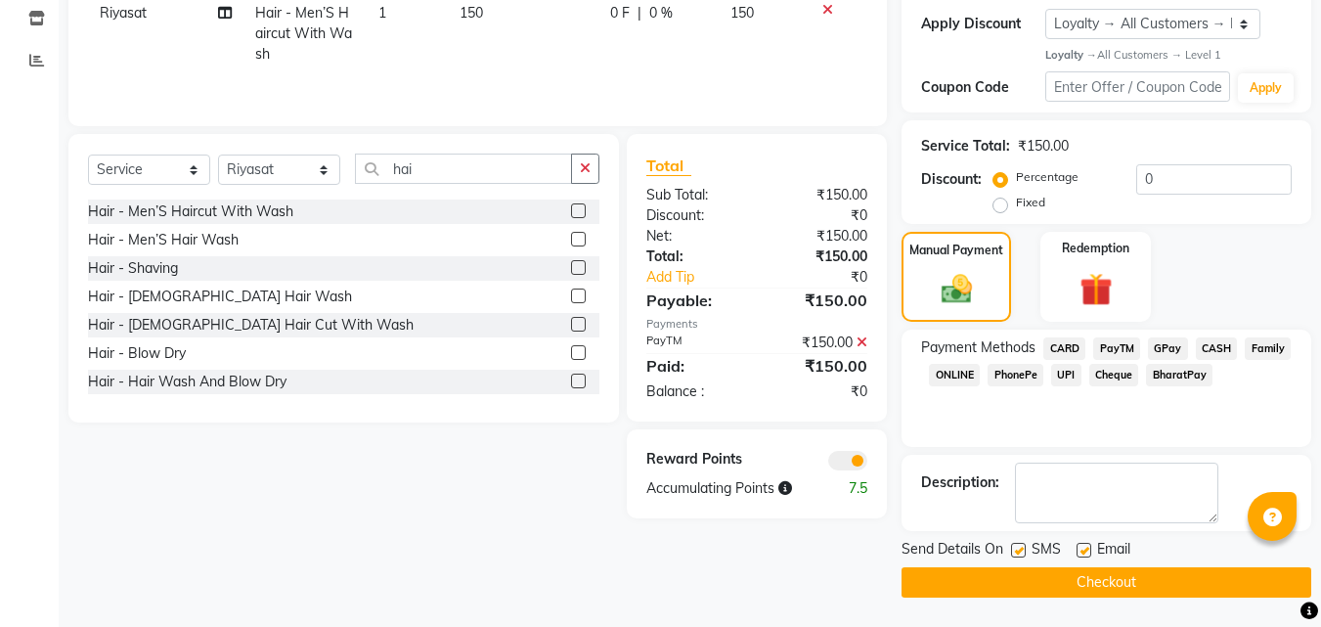
click at [1106, 579] on button "Checkout" at bounding box center [1106, 582] width 410 height 30
